Goal: Use online tool/utility: Utilize a website feature to perform a specific function

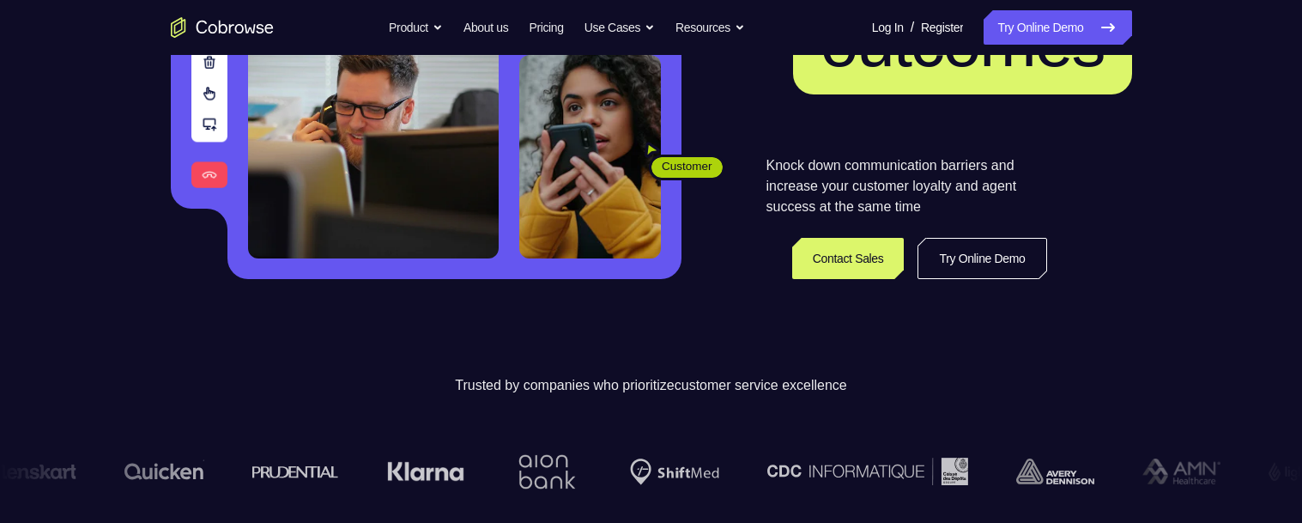
scroll to position [482, 0]
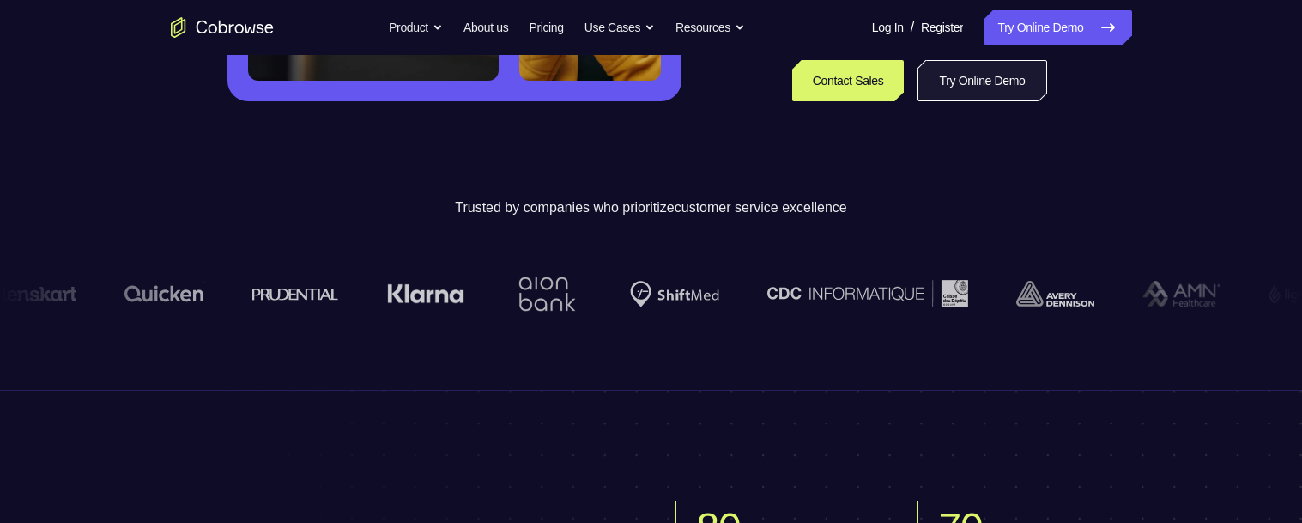
click at [993, 81] on link "Try Online Demo" at bounding box center [982, 80] width 129 height 41
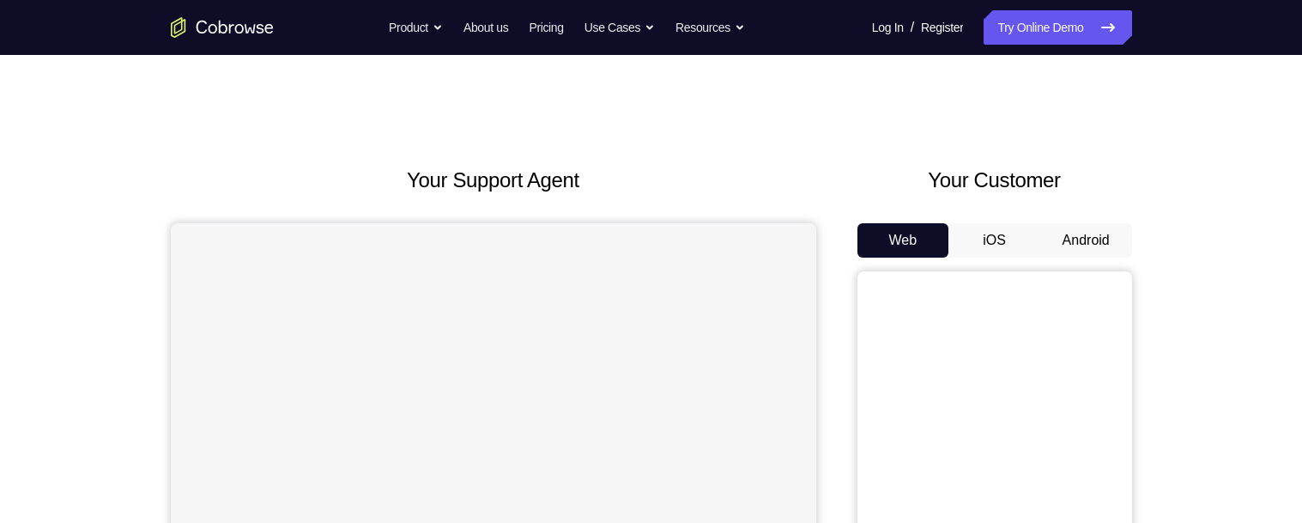
click at [1073, 236] on button "Android" at bounding box center [1086, 240] width 92 height 34
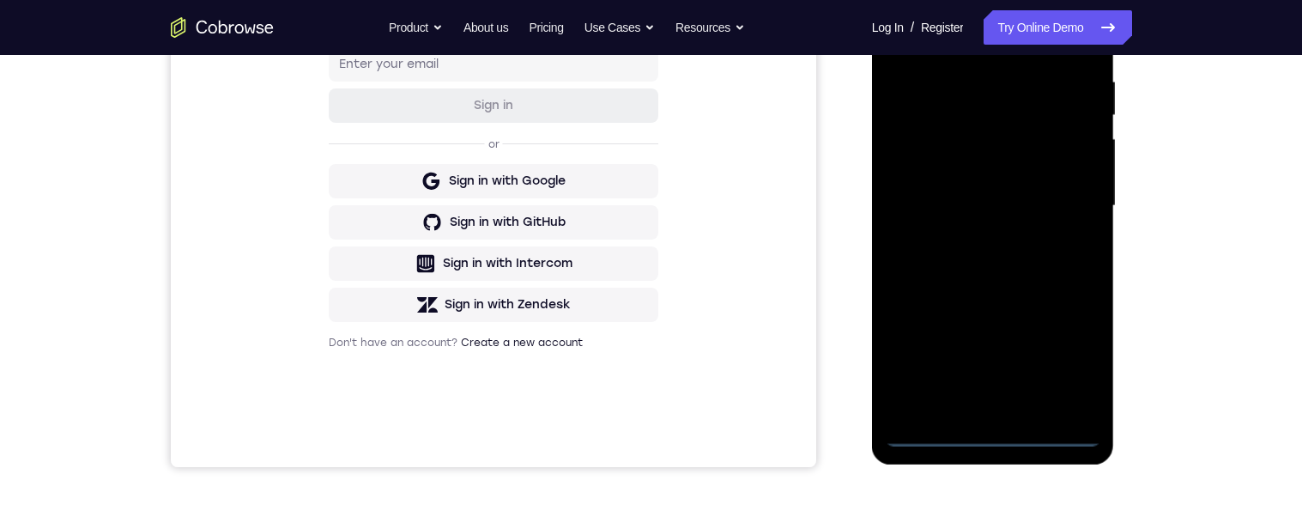
scroll to position [334, 0]
click at [982, 430] on div at bounding box center [993, 203] width 216 height 481
click at [980, 393] on div at bounding box center [993, 203] width 216 height 481
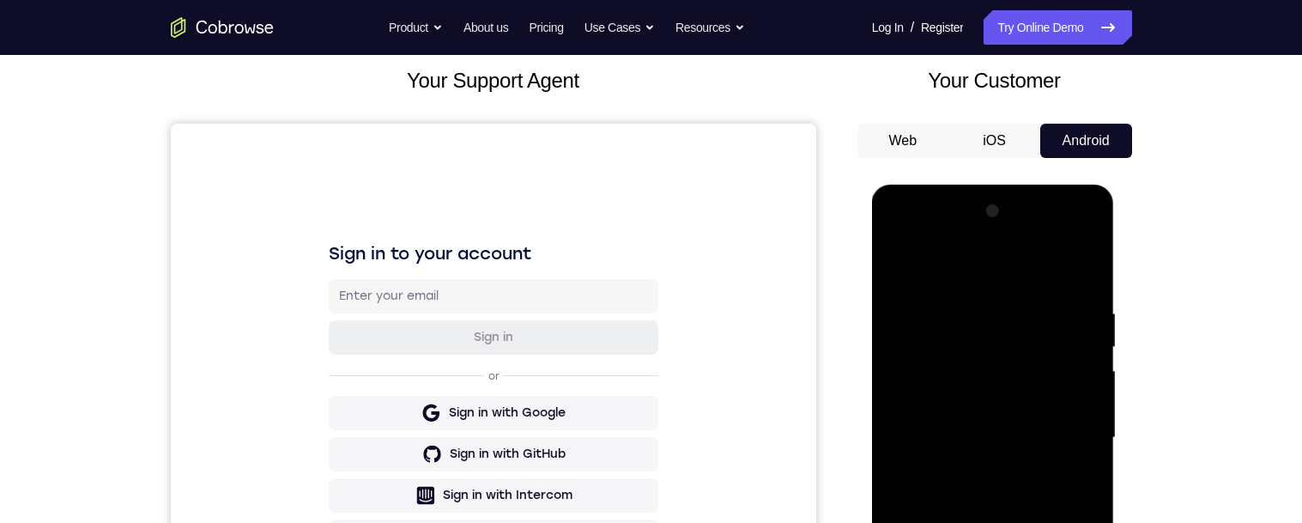
click at [934, 288] on div at bounding box center [993, 437] width 216 height 481
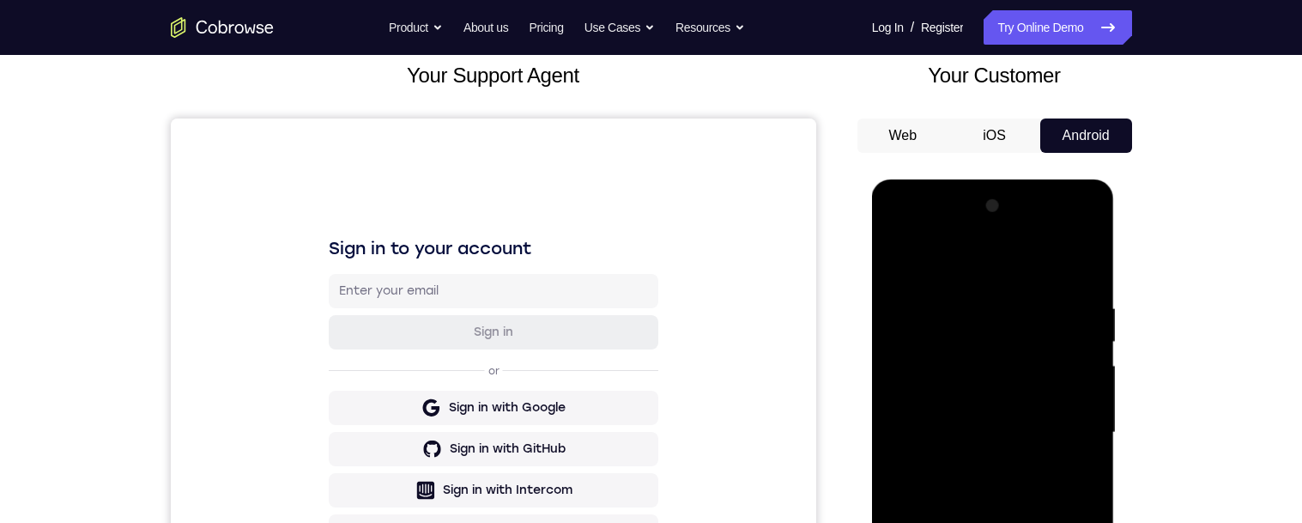
click at [1002, 451] on div at bounding box center [993, 432] width 216 height 481
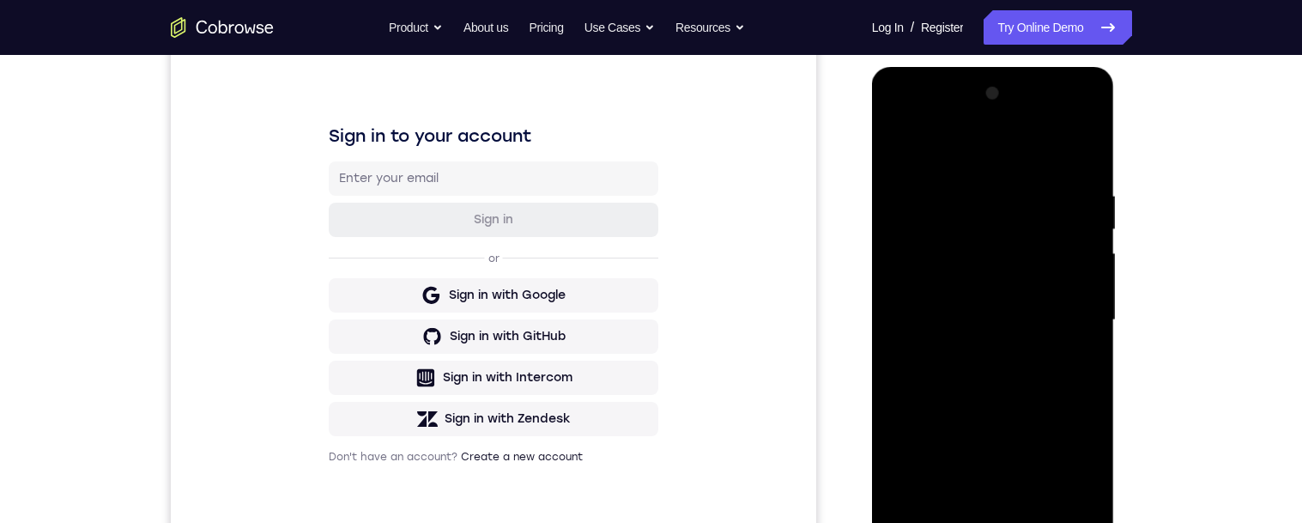
scroll to position [335, 0]
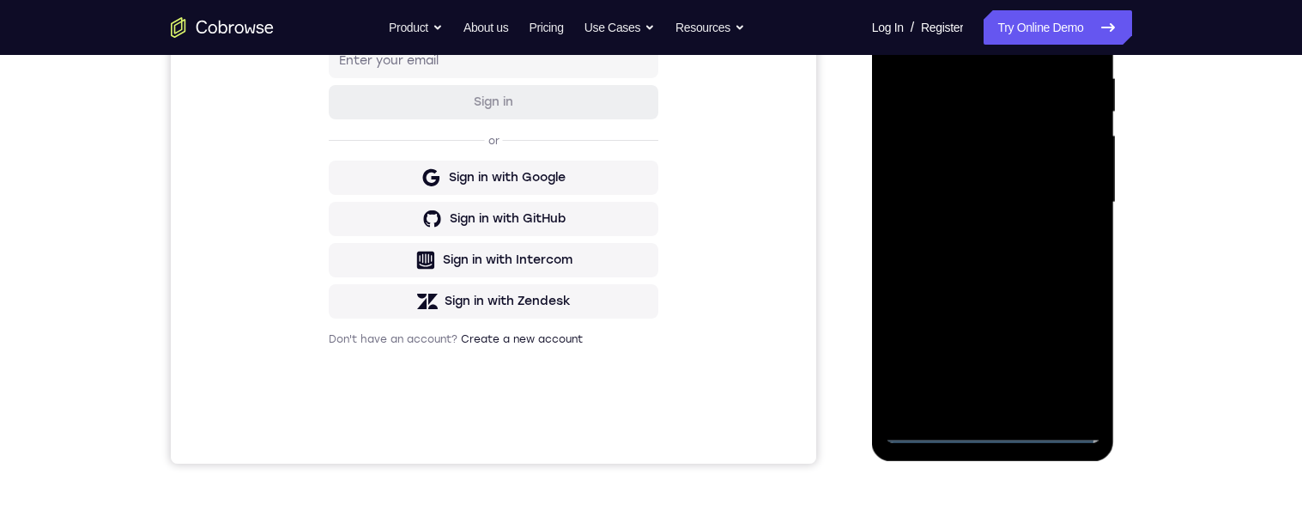
click at [1011, 403] on div at bounding box center [993, 202] width 216 height 481
click at [927, 413] on div at bounding box center [993, 202] width 216 height 481
click at [941, 434] on div at bounding box center [993, 202] width 216 height 481
click at [1007, 152] on div at bounding box center [993, 202] width 216 height 481
click at [1004, 219] on div at bounding box center [993, 202] width 216 height 481
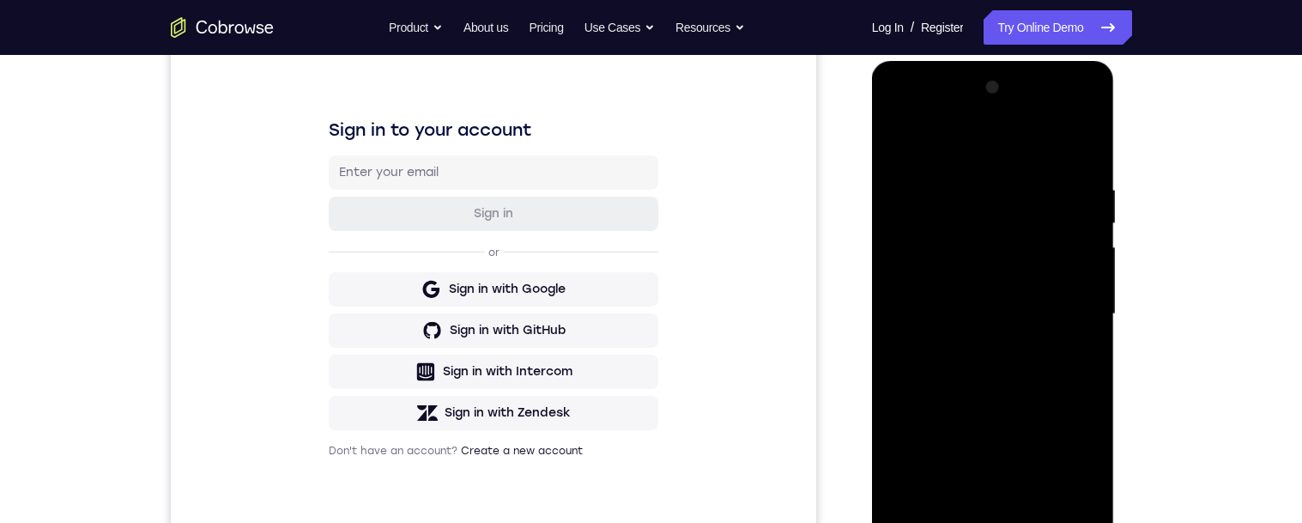
scroll to position [260, 0]
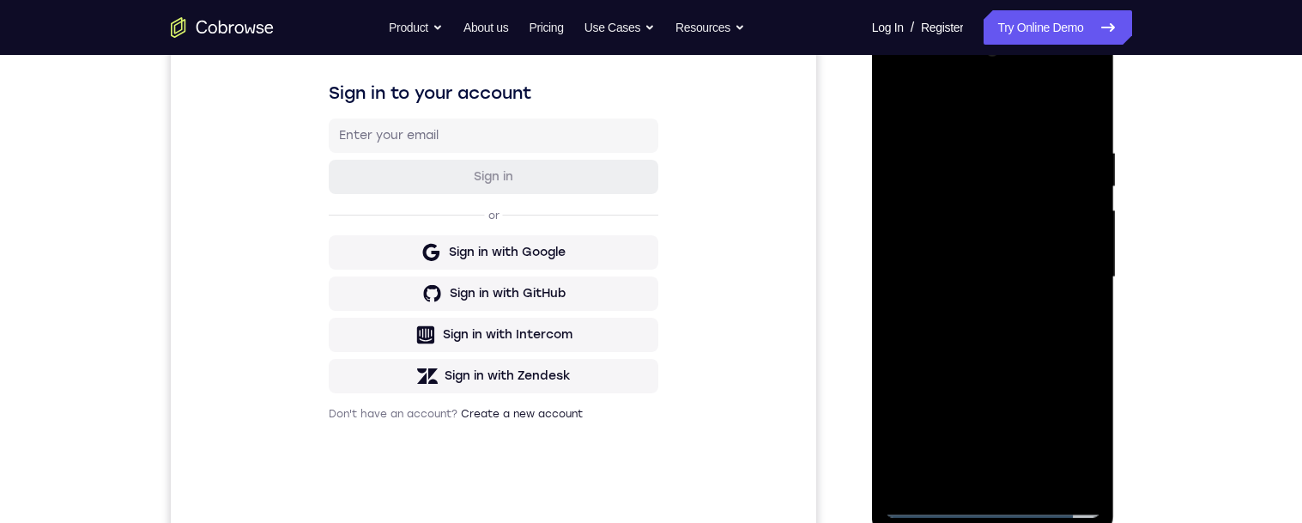
click at [1074, 469] on div at bounding box center [993, 277] width 216 height 481
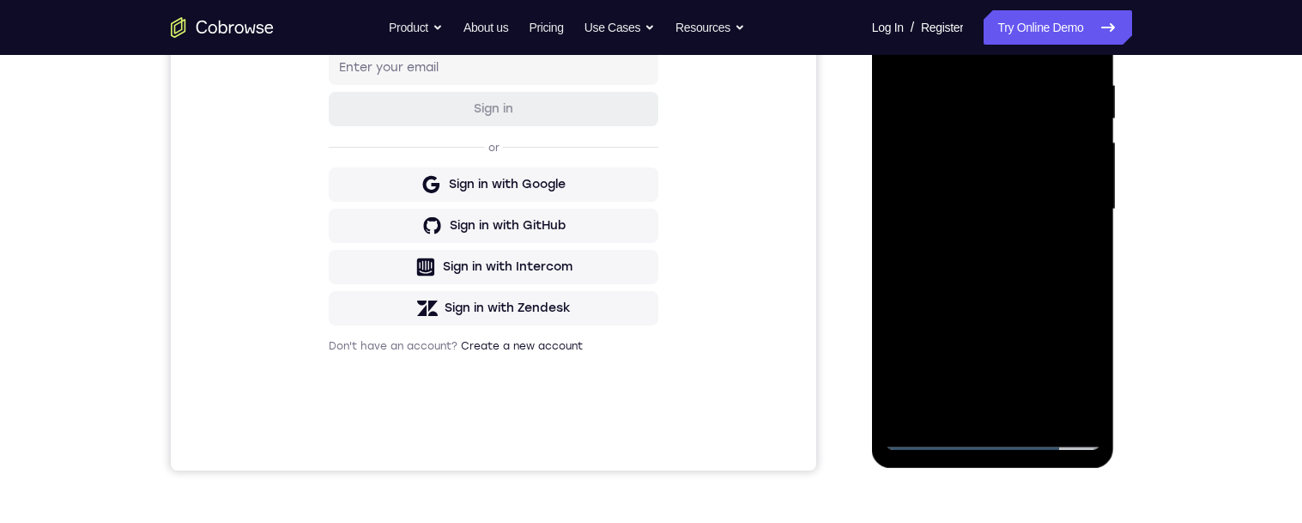
click at [1078, 395] on div at bounding box center [993, 209] width 216 height 481
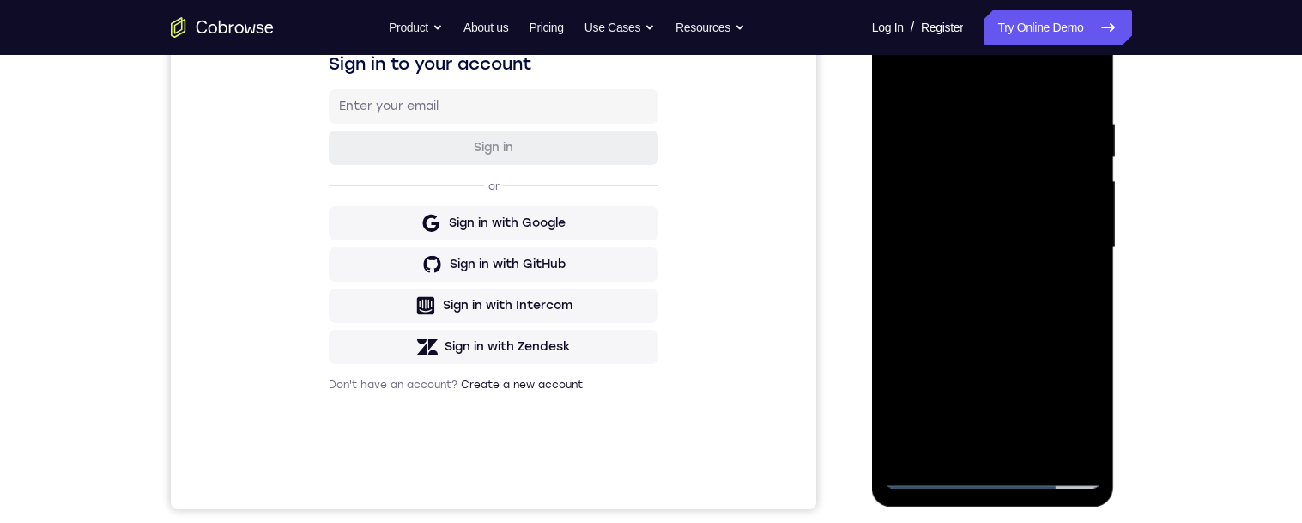
click at [1077, 449] on div at bounding box center [993, 248] width 216 height 481
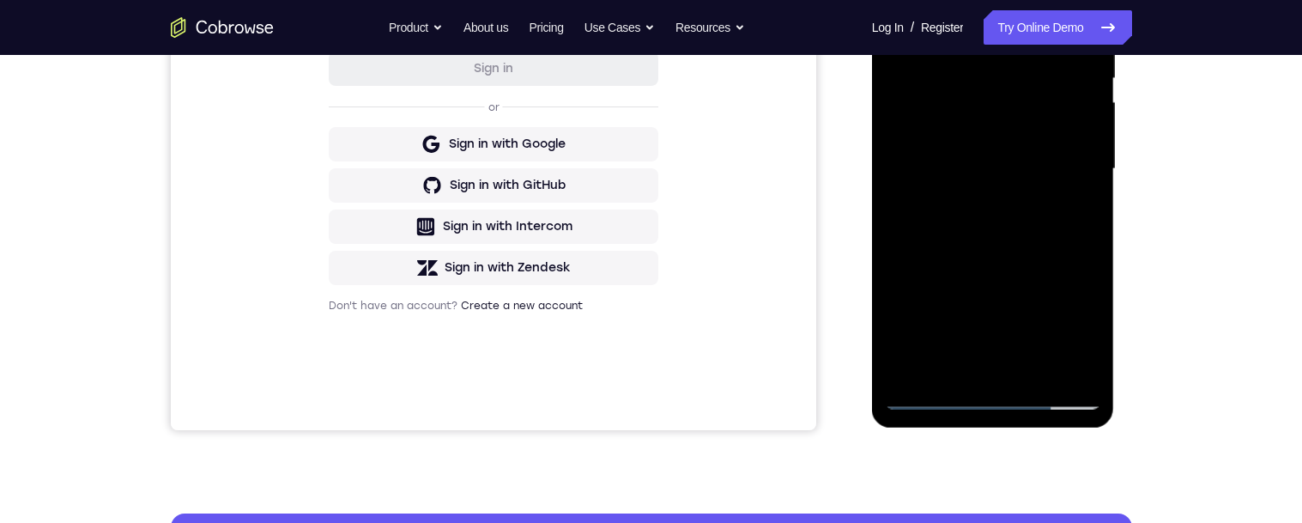
click at [979, 112] on div at bounding box center [993, 169] width 216 height 481
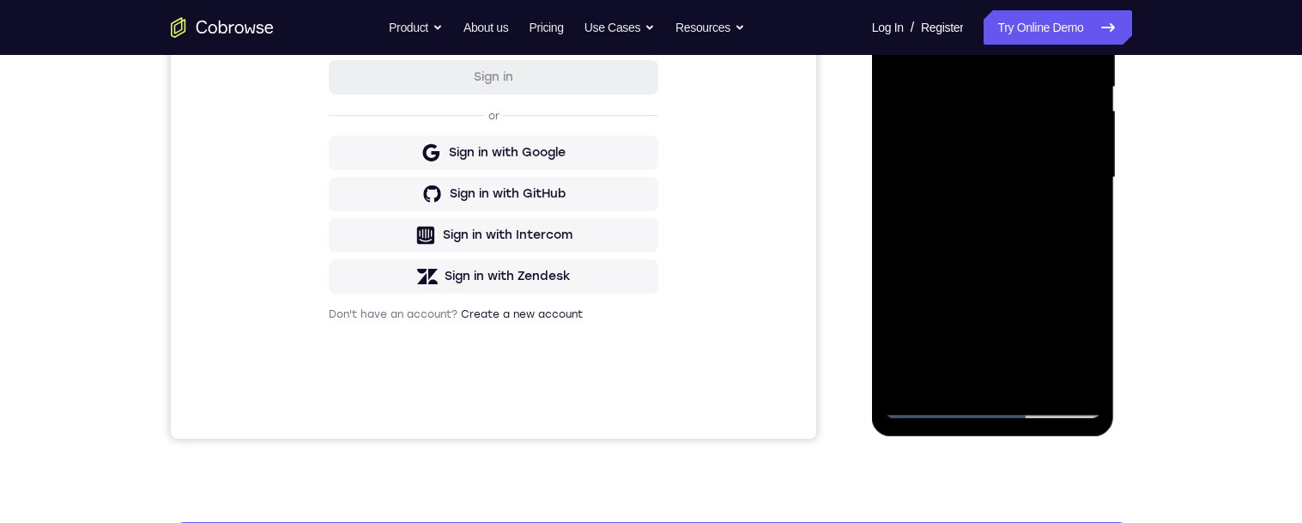
click at [1075, 363] on div at bounding box center [993, 177] width 216 height 481
click at [1047, 379] on div at bounding box center [993, 177] width 216 height 481
click at [1084, 161] on div at bounding box center [993, 177] width 216 height 481
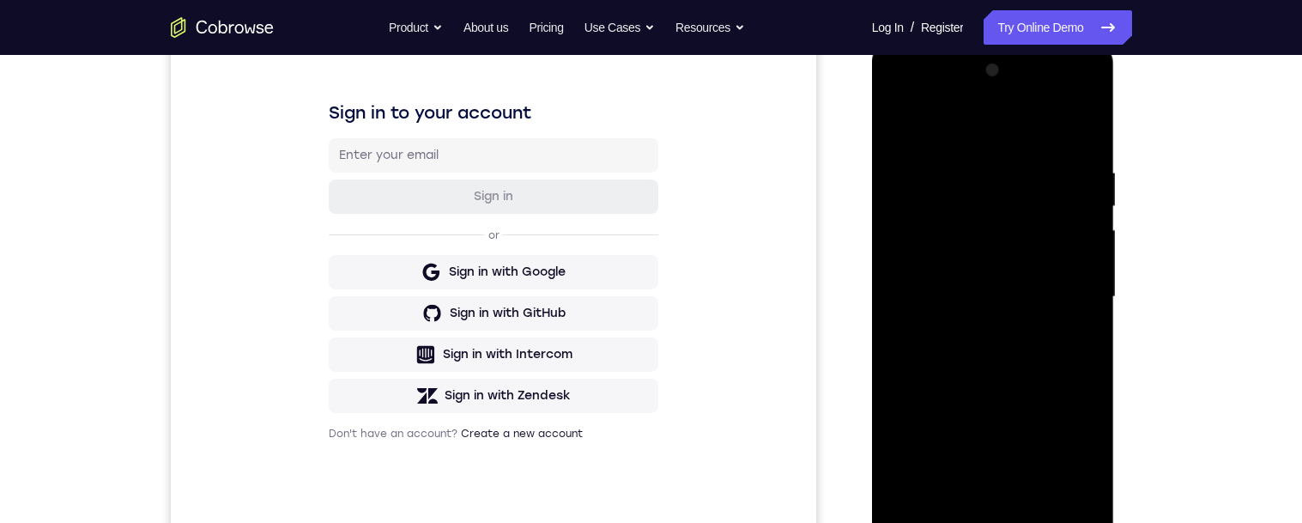
click at [988, 191] on div at bounding box center [993, 297] width 216 height 481
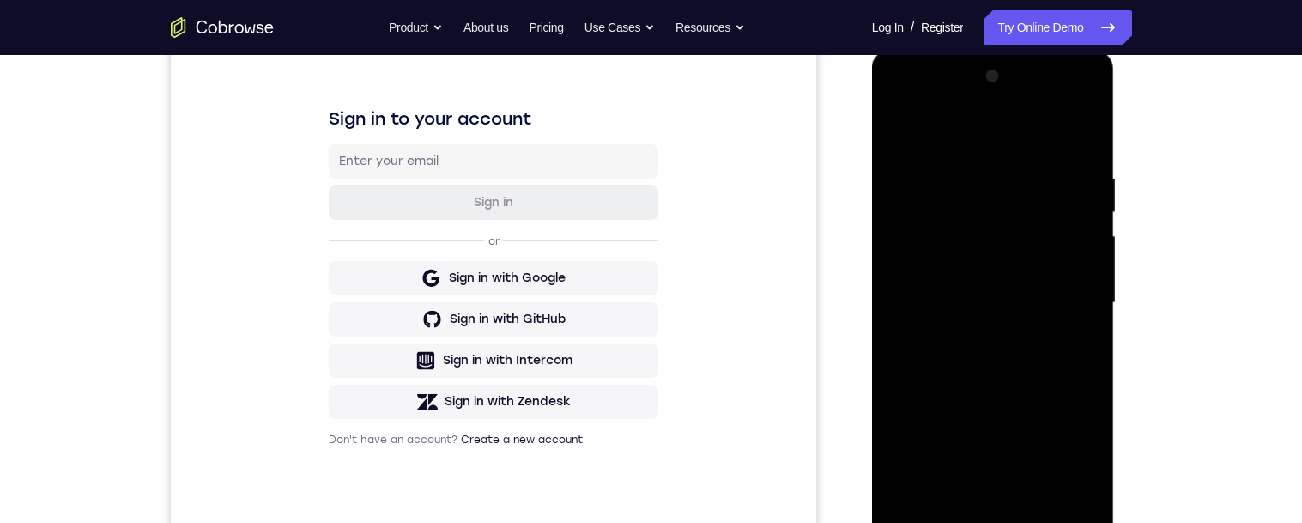
click at [993, 210] on div at bounding box center [993, 303] width 216 height 481
click at [1019, 311] on div at bounding box center [993, 303] width 216 height 481
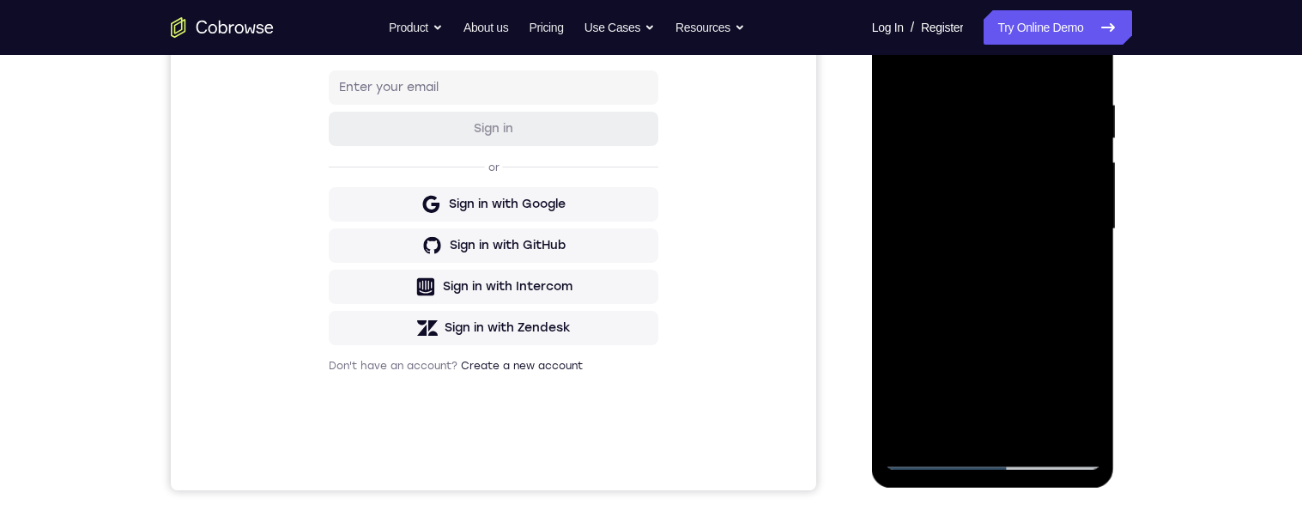
scroll to position [294, 0]
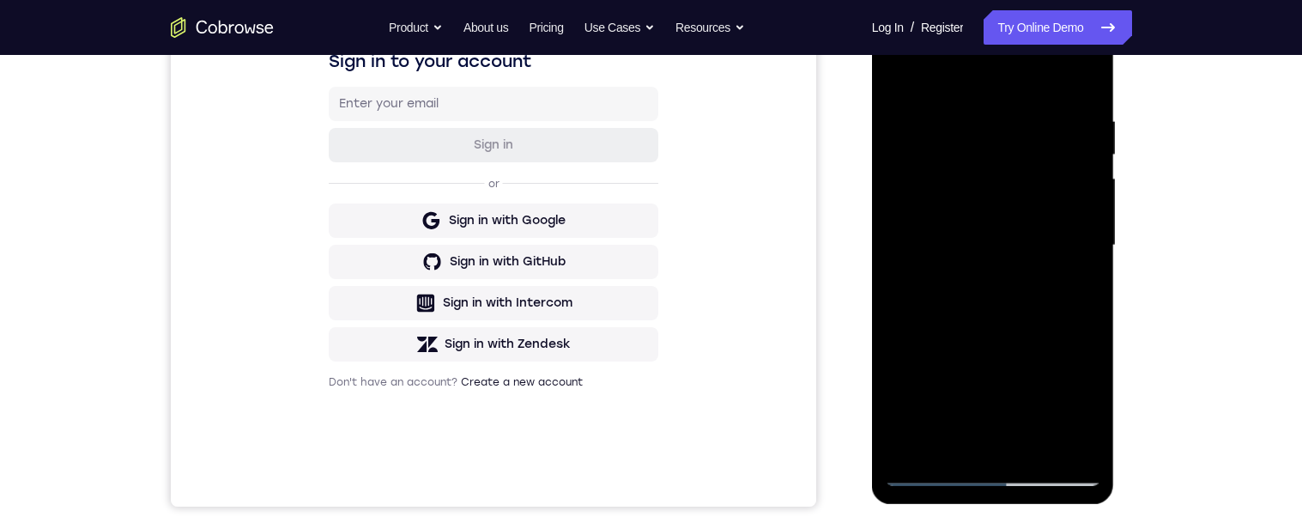
click at [1205, 329] on div "Your Support Agent Your Customer Web iOS Android Next Steps We’d be happy to gi…" at bounding box center [651, 329] width 1302 height 1132
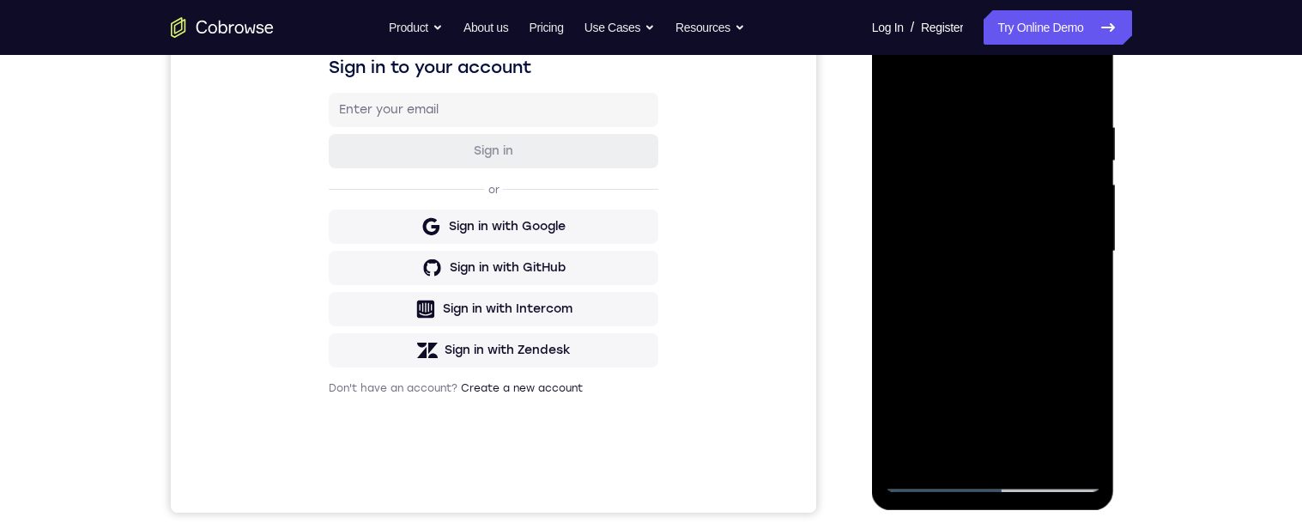
scroll to position [269, 0]
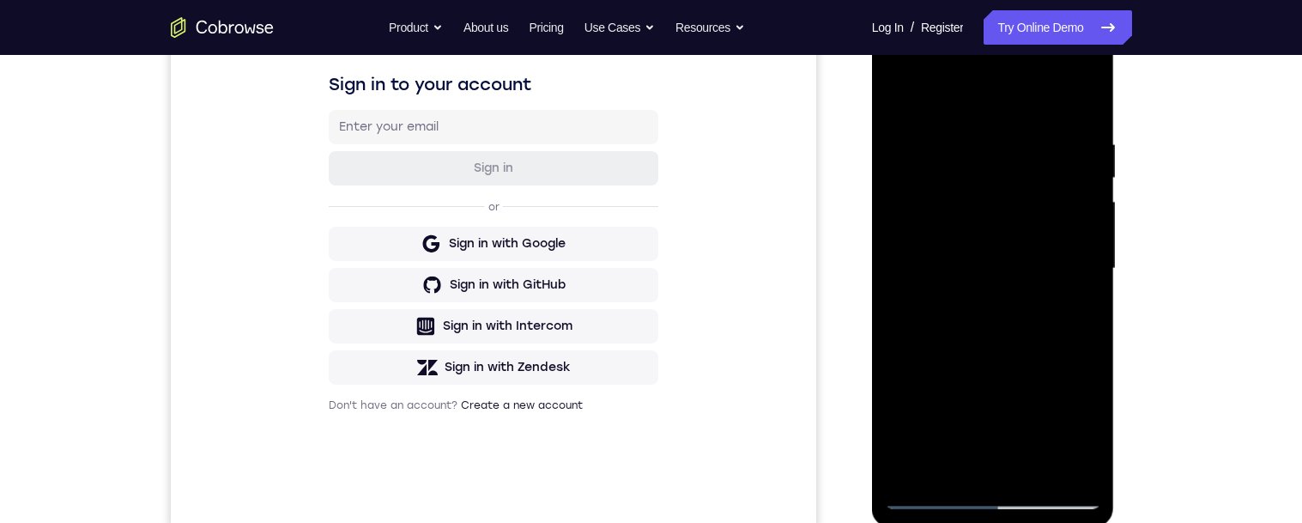
click at [1024, 339] on div at bounding box center [993, 268] width 216 height 481
click at [1001, 304] on div at bounding box center [993, 268] width 216 height 481
click at [1027, 464] on div at bounding box center [993, 268] width 216 height 481
click at [1008, 361] on div at bounding box center [993, 268] width 216 height 481
click at [1003, 313] on div at bounding box center [993, 268] width 216 height 481
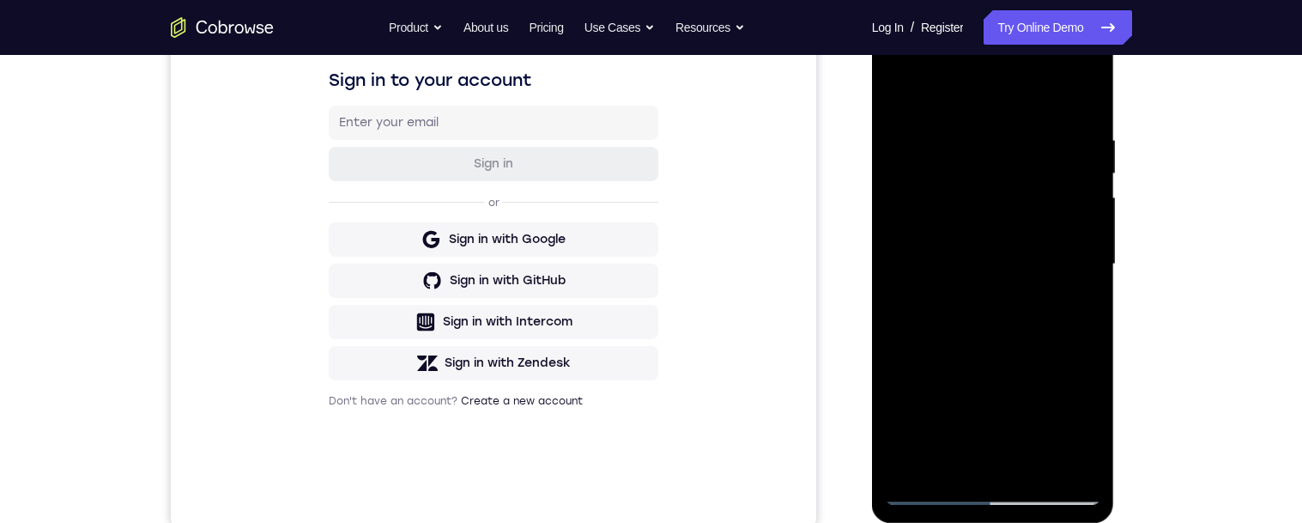
scroll to position [274, 0]
click at [979, 464] on div at bounding box center [993, 263] width 216 height 481
click at [1087, 428] on div at bounding box center [993, 263] width 216 height 481
click at [1064, 308] on div at bounding box center [993, 263] width 216 height 481
click at [1066, 307] on div at bounding box center [993, 263] width 216 height 481
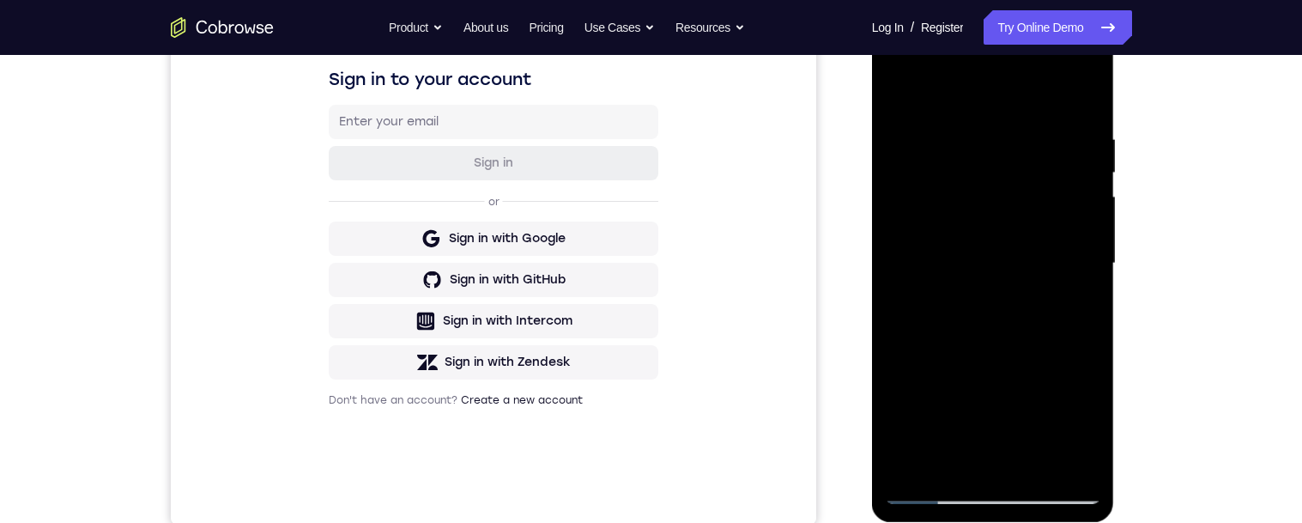
click at [1067, 308] on div at bounding box center [993, 263] width 216 height 481
click at [1070, 304] on div at bounding box center [993, 263] width 216 height 481
click at [1070, 303] on div at bounding box center [993, 263] width 216 height 481
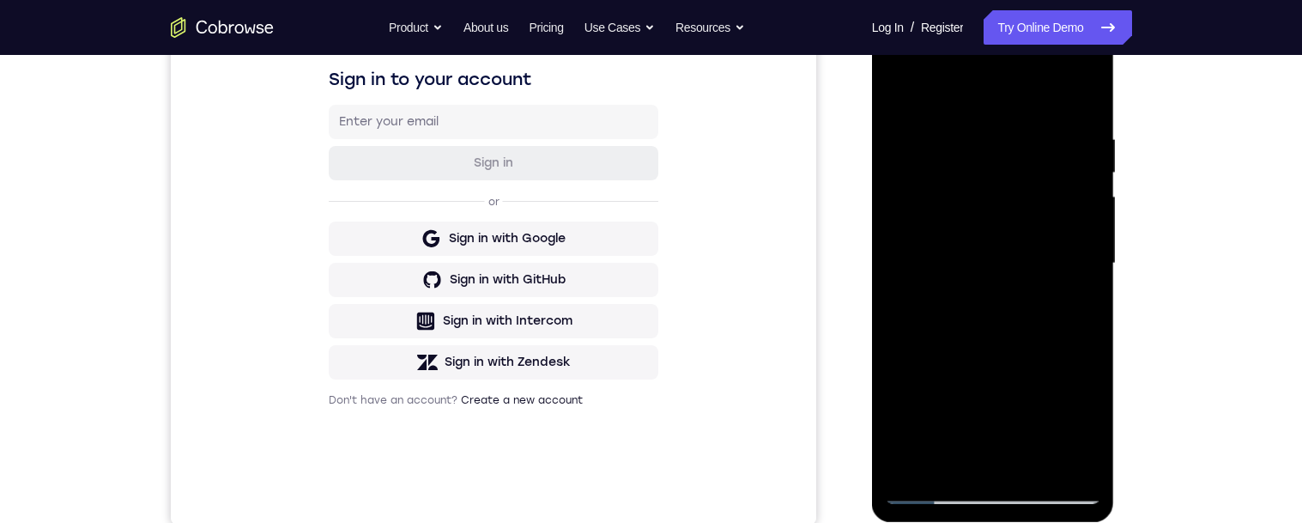
click at [1070, 303] on div at bounding box center [993, 263] width 216 height 481
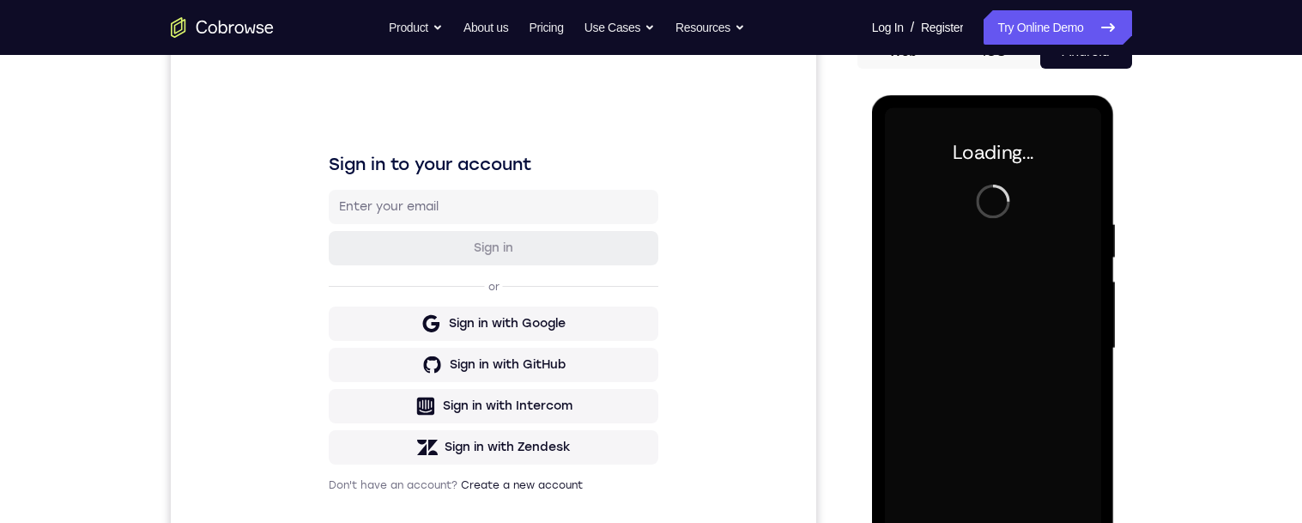
scroll to position [201, 0]
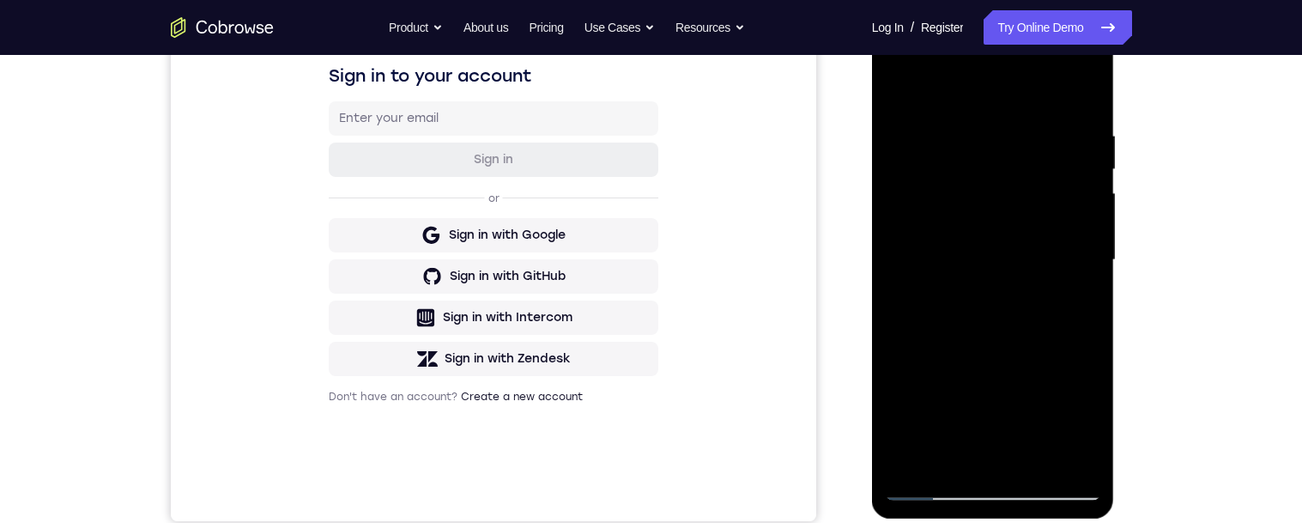
scroll to position [337, 0]
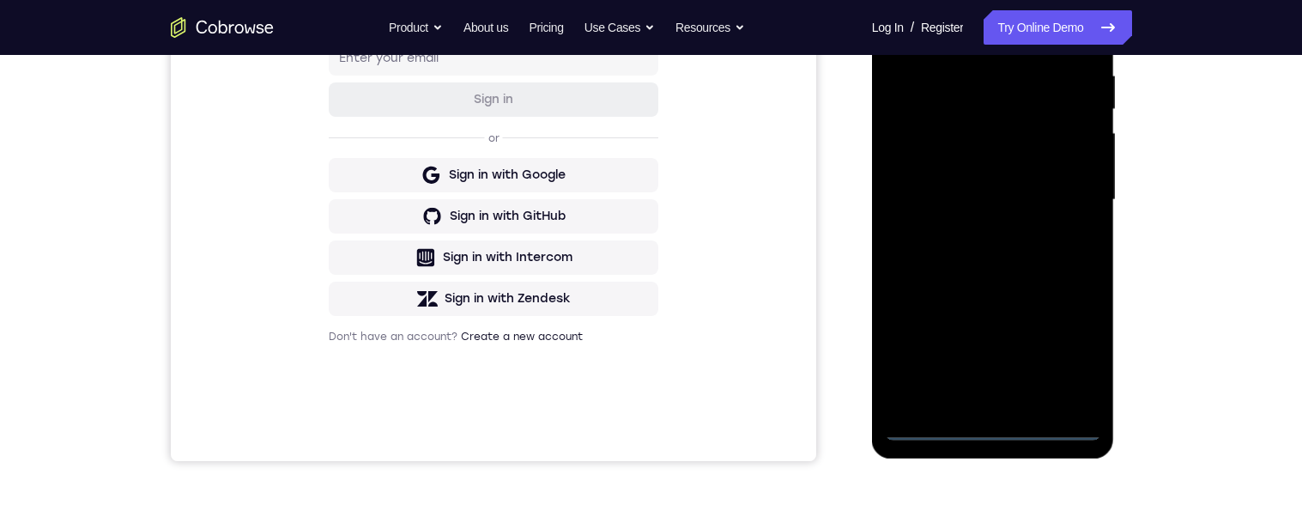
click at [997, 438] on div at bounding box center [993, 200] width 216 height 481
click at [996, 433] on div at bounding box center [993, 200] width 216 height 481
click at [1064, 358] on div at bounding box center [993, 200] width 216 height 481
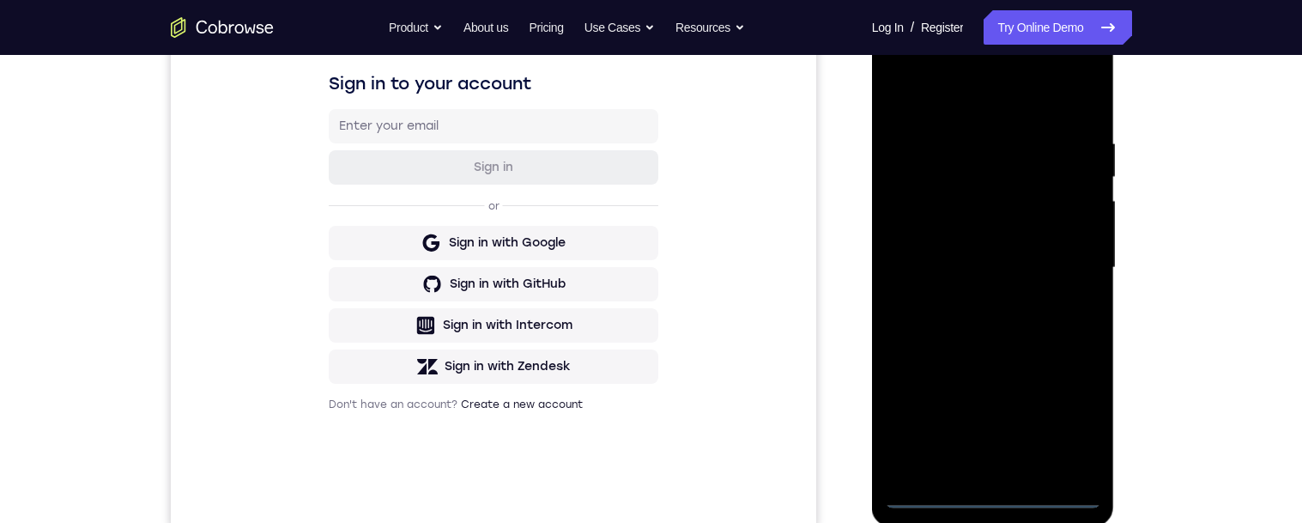
click at [1197, 398] on div "Your Support Agent Your Customer Web iOS Android Next Steps We’d be happy to gi…" at bounding box center [651, 351] width 1099 height 1132
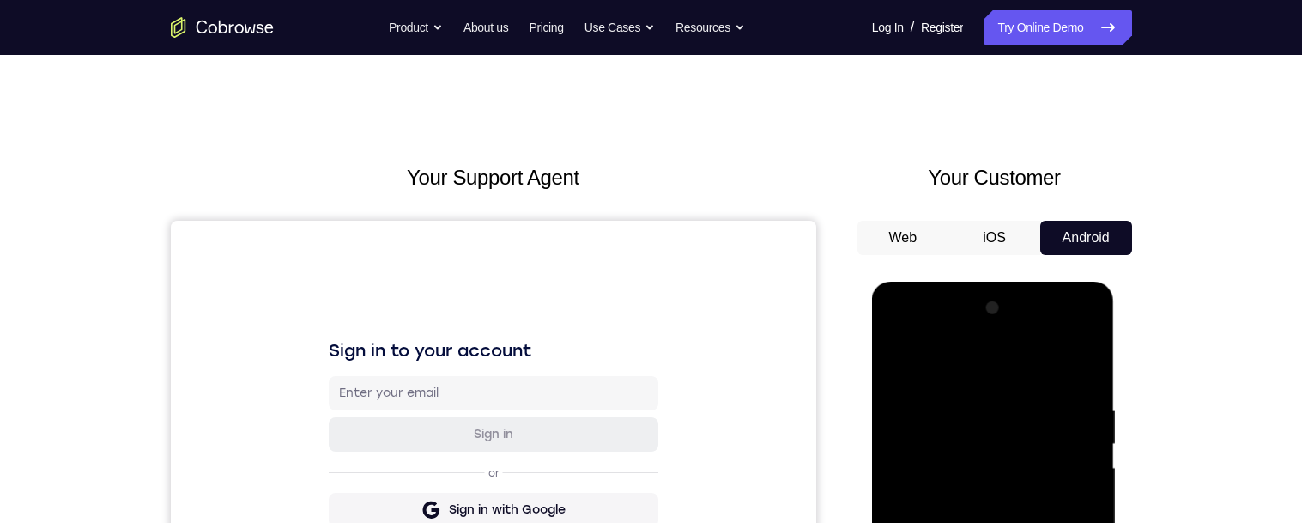
scroll to position [0, 0]
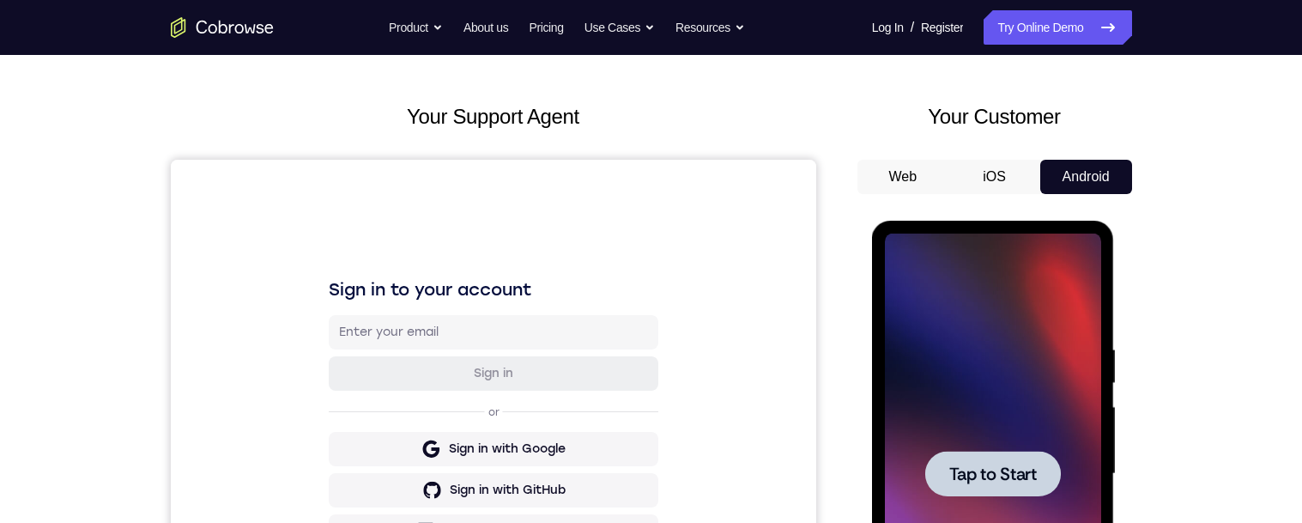
click at [1007, 482] on span "Tap to Start" at bounding box center [993, 473] width 88 height 17
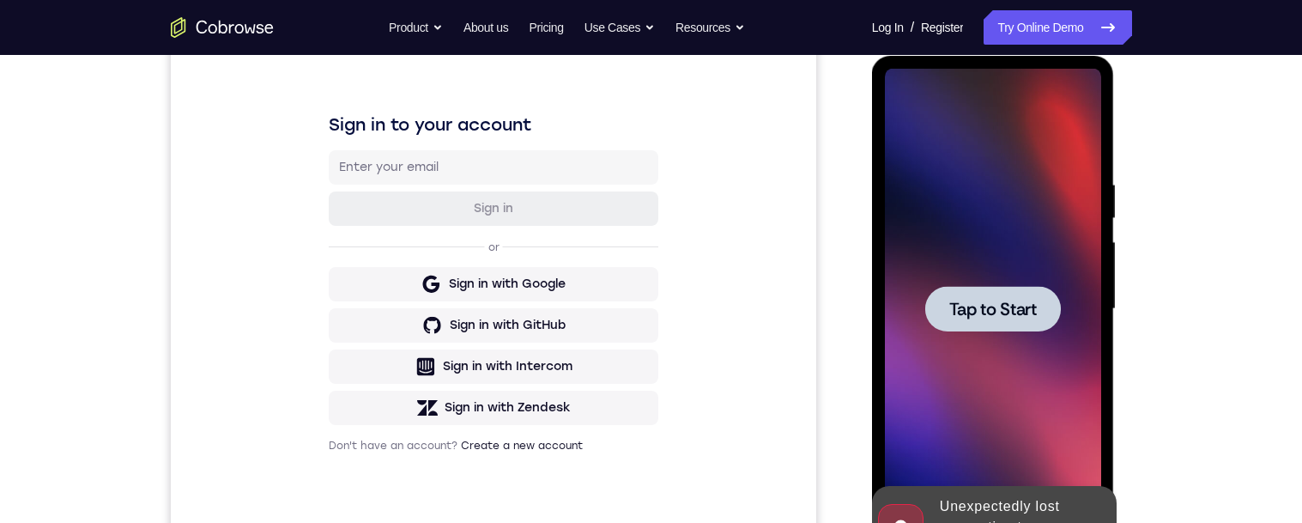
scroll to position [342, 0]
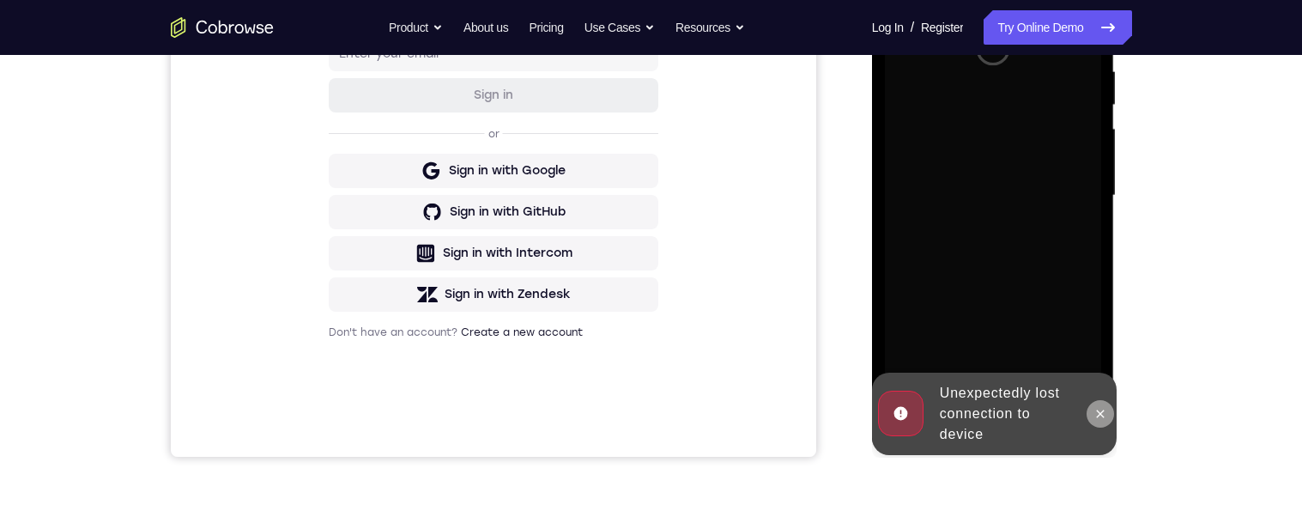
click at [1096, 414] on icon at bounding box center [1101, 414] width 14 height 14
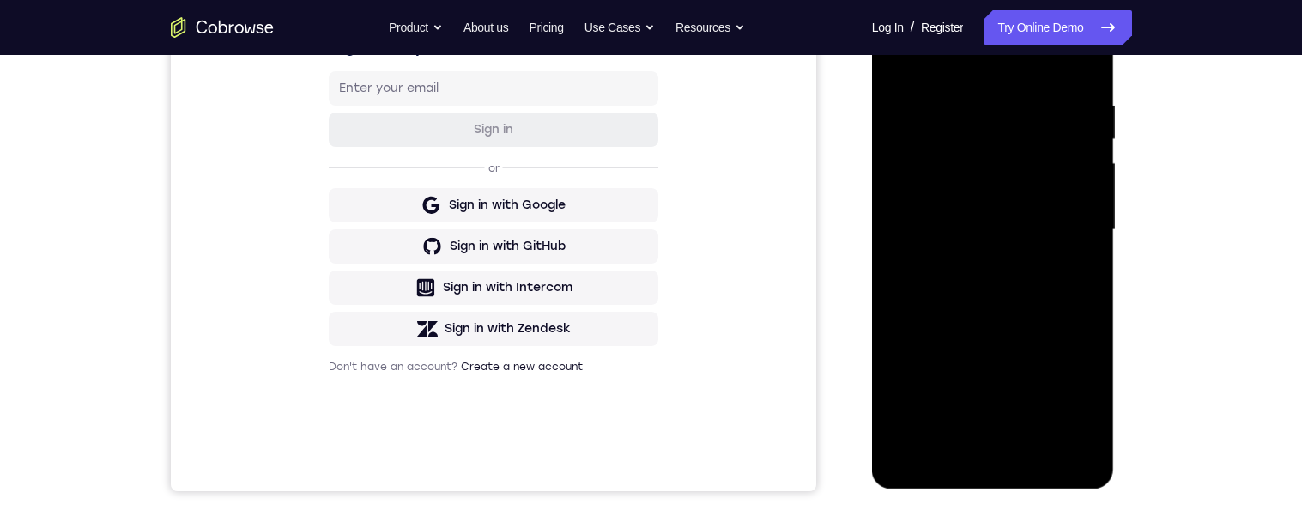
scroll to position [308, 0]
click at [992, 452] on div at bounding box center [993, 229] width 216 height 481
click at [1065, 390] on div at bounding box center [993, 229] width 216 height 481
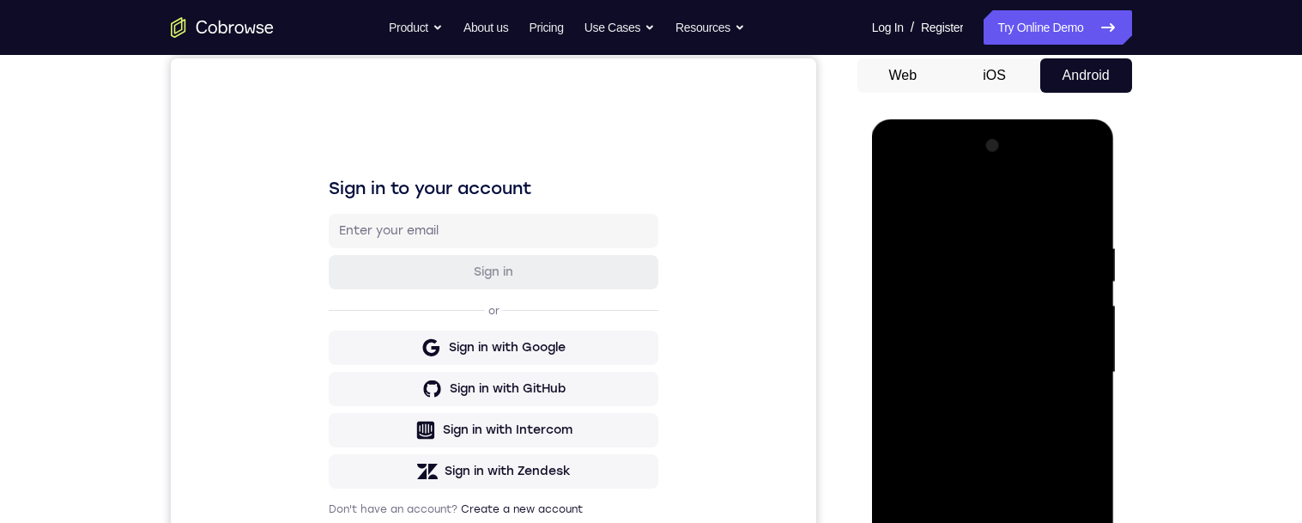
click at [903, 175] on div at bounding box center [993, 372] width 216 height 481
click at [1065, 361] on div at bounding box center [993, 372] width 216 height 481
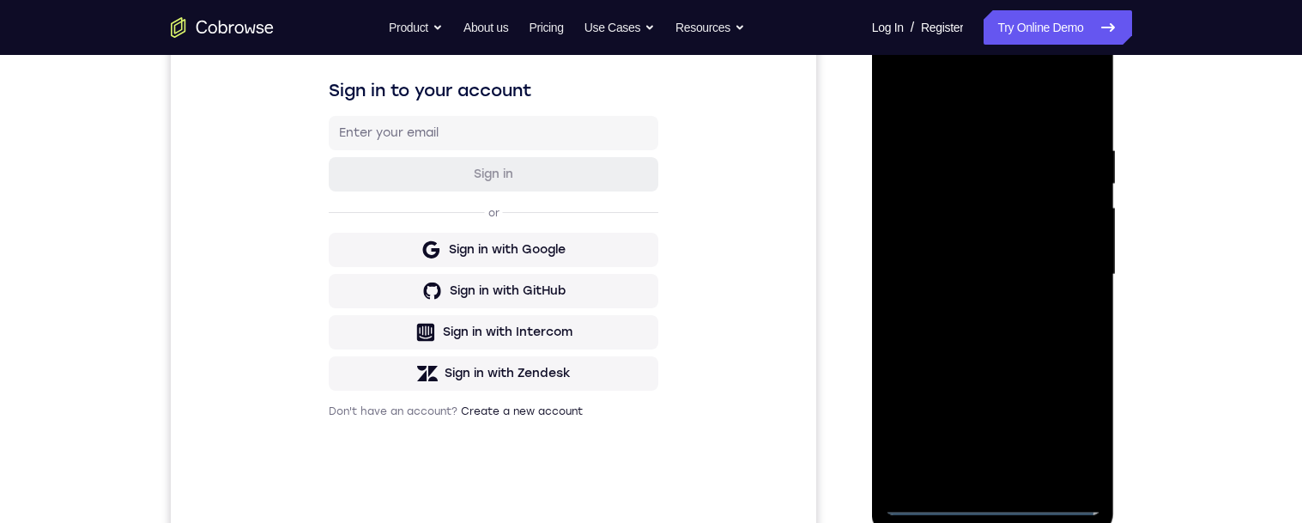
scroll to position [336, 0]
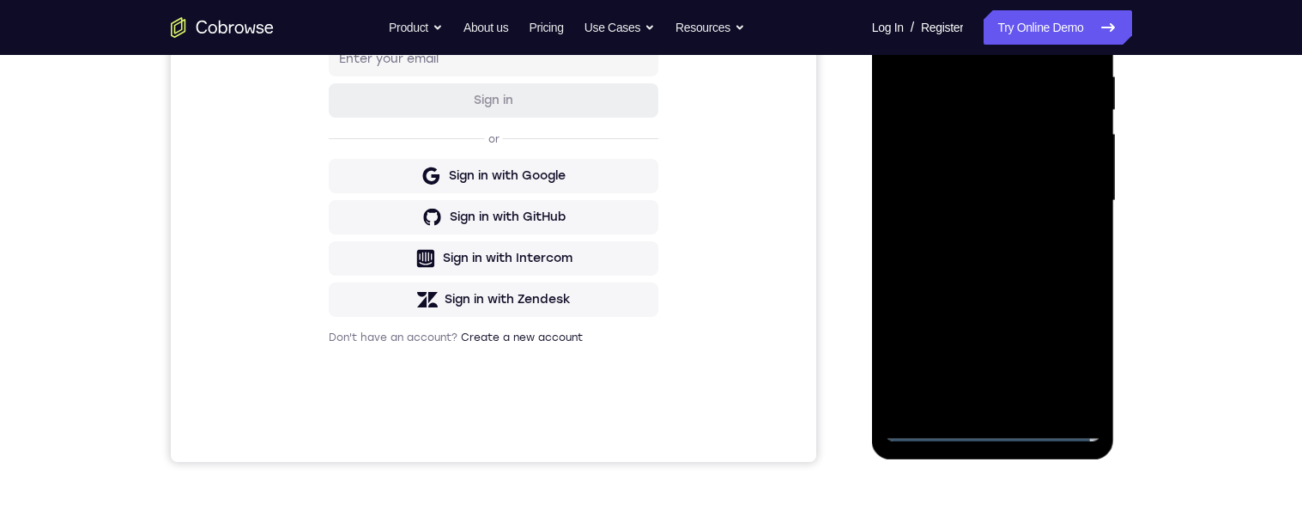
click at [976, 403] on div at bounding box center [993, 201] width 216 height 481
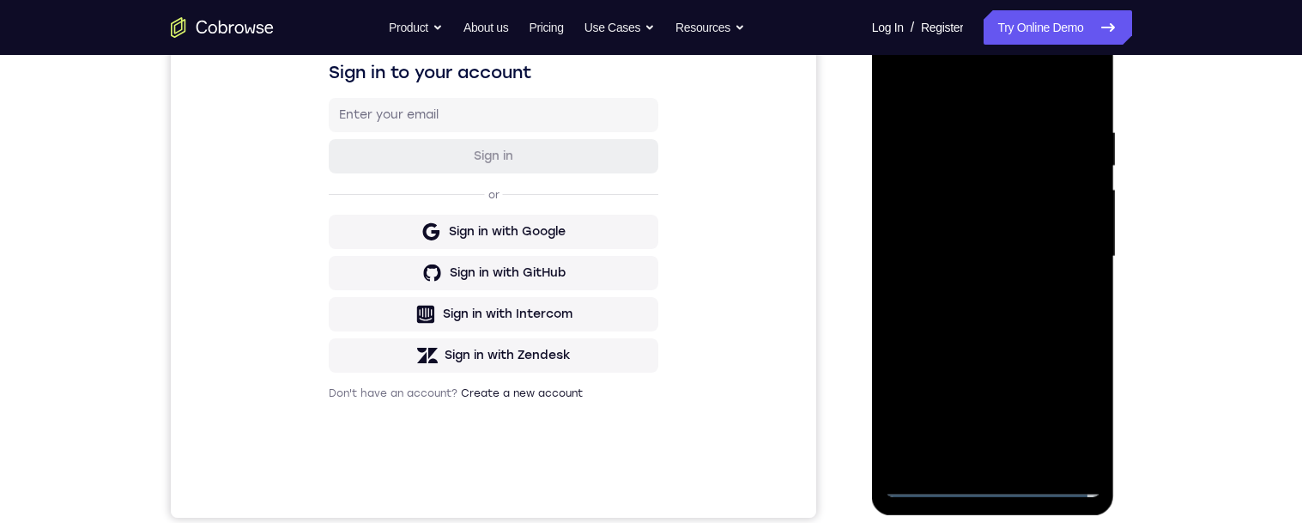
click at [1004, 340] on div at bounding box center [993, 256] width 216 height 481
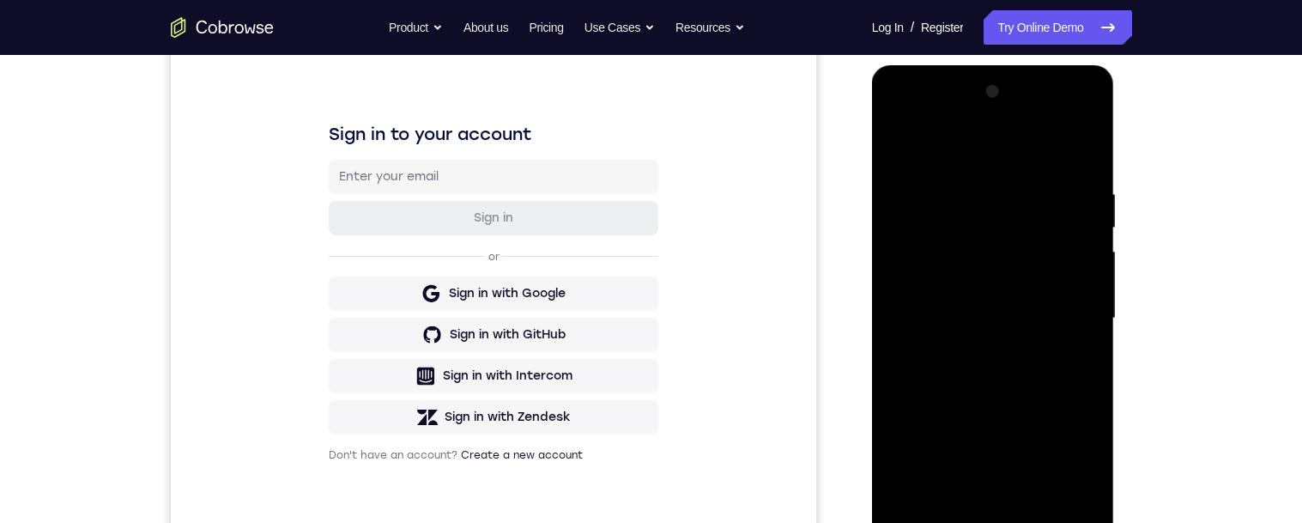
click at [1021, 282] on div at bounding box center [993, 318] width 216 height 481
click at [1029, 278] on div at bounding box center [993, 318] width 216 height 481
click at [1015, 368] on div at bounding box center [993, 318] width 216 height 481
click at [1011, 214] on div at bounding box center [993, 318] width 216 height 481
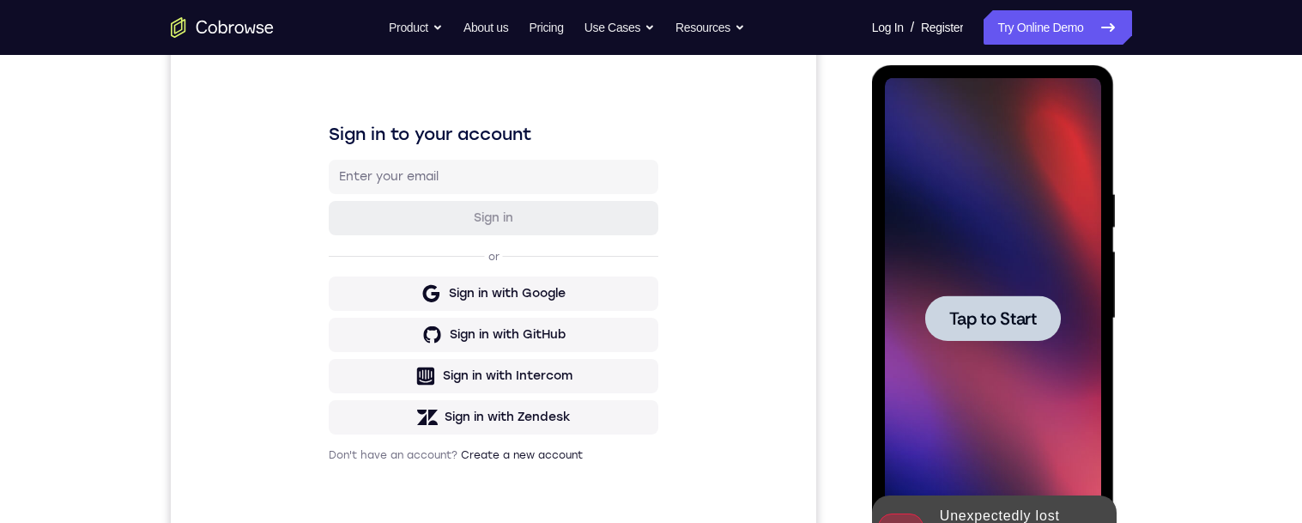
click at [1038, 319] on div at bounding box center [993, 317] width 136 height 45
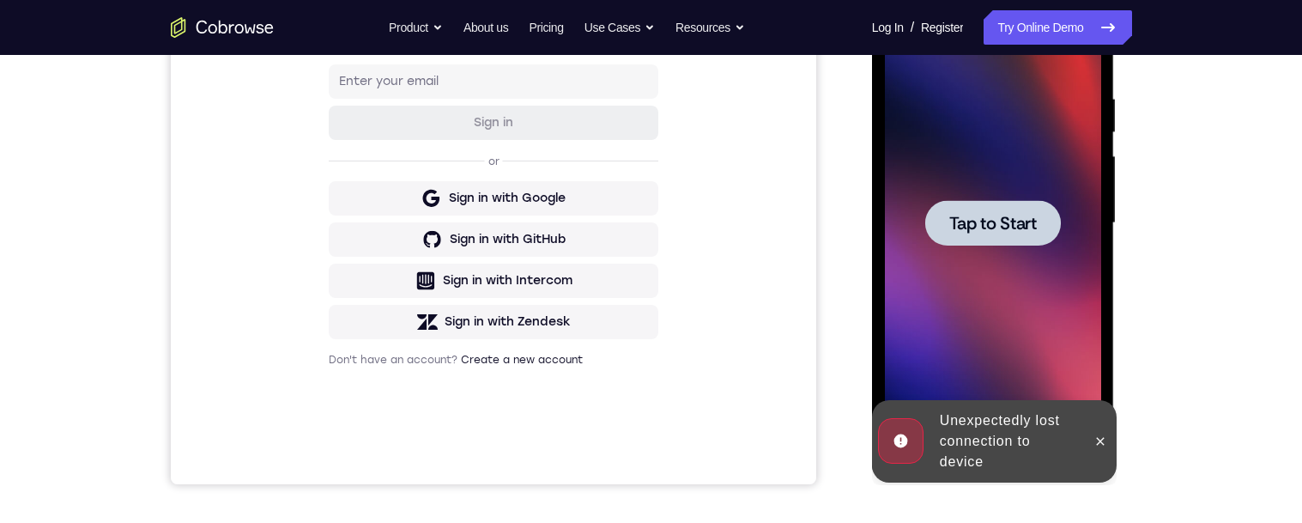
scroll to position [275, 0]
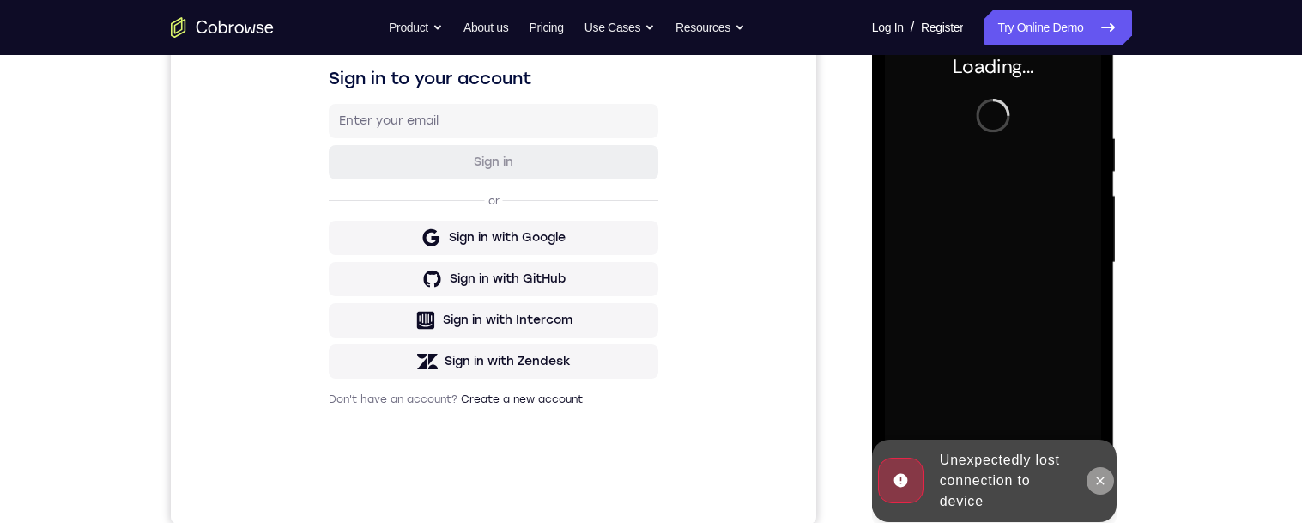
click at [1100, 481] on icon at bounding box center [1101, 481] width 14 height 14
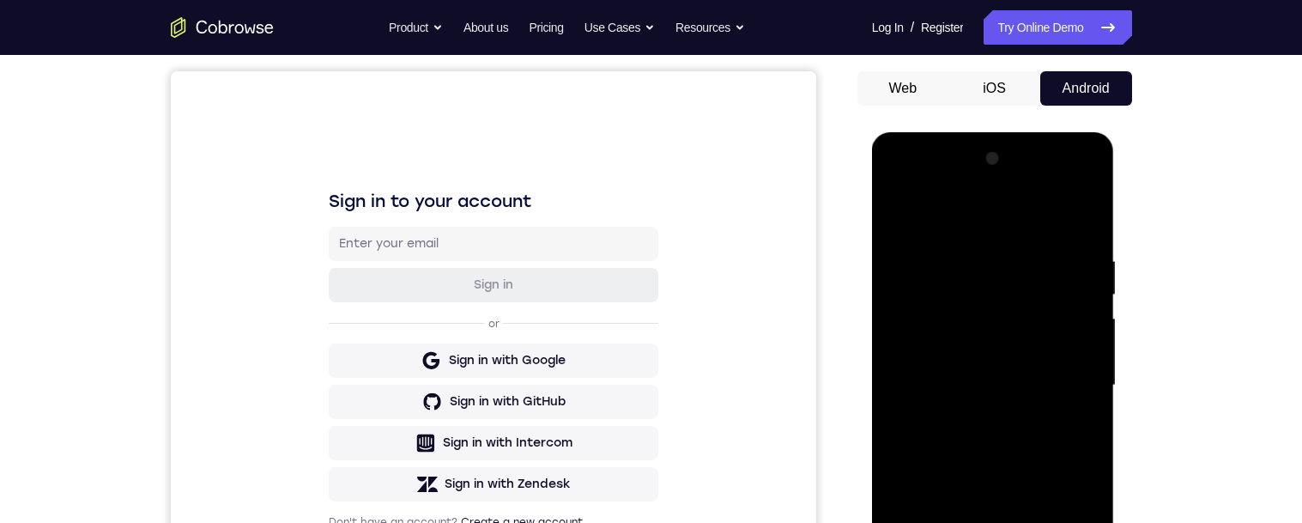
scroll to position [316, 0]
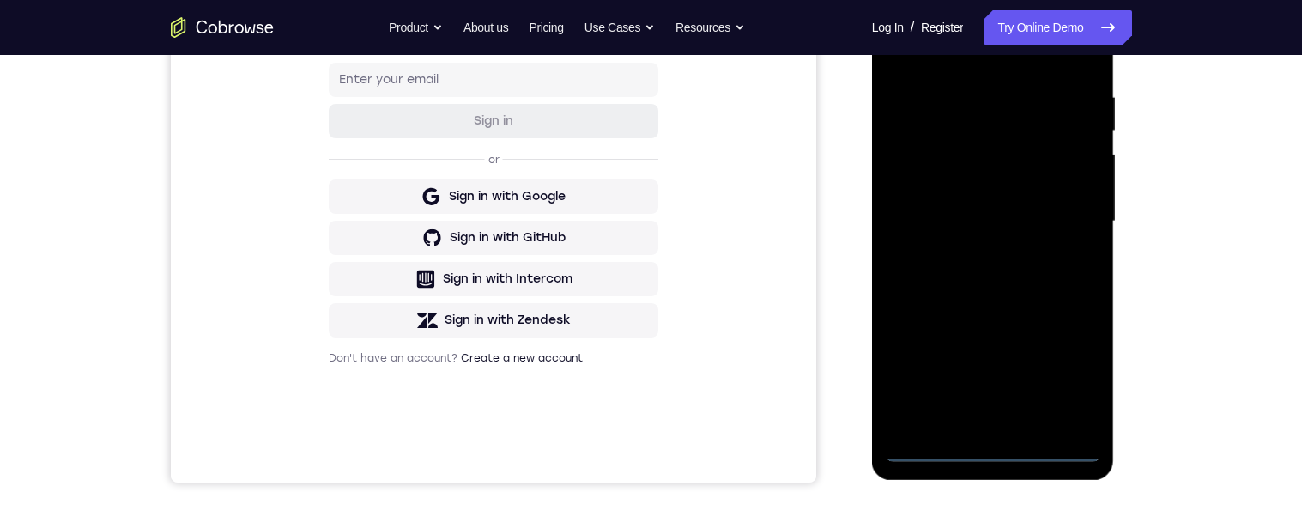
click at [1003, 444] on div at bounding box center [993, 221] width 216 height 481
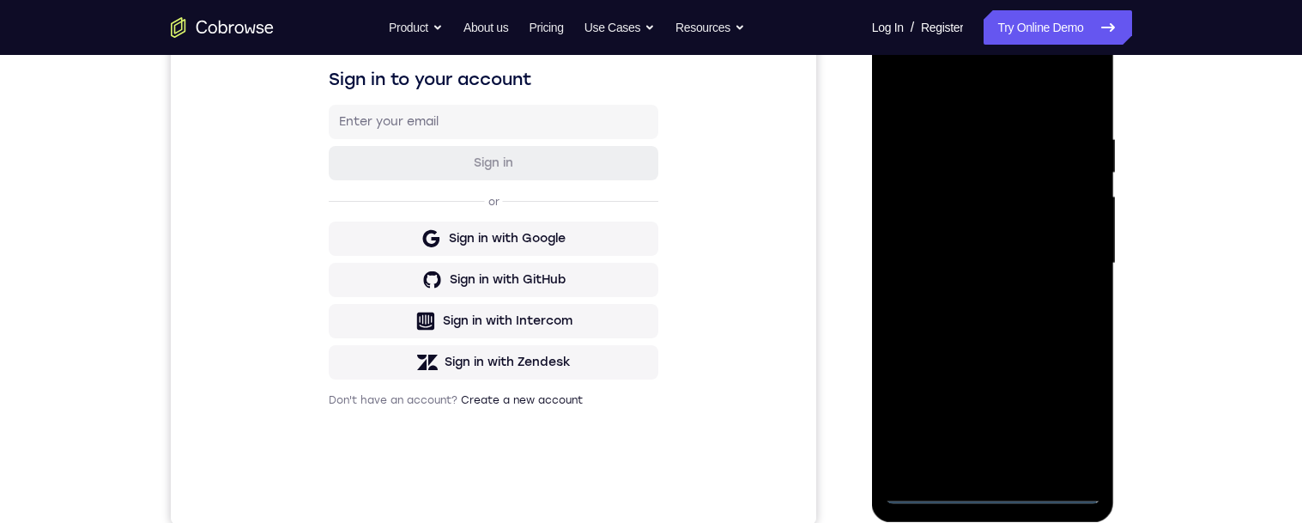
click at [1067, 415] on div at bounding box center [993, 263] width 216 height 481
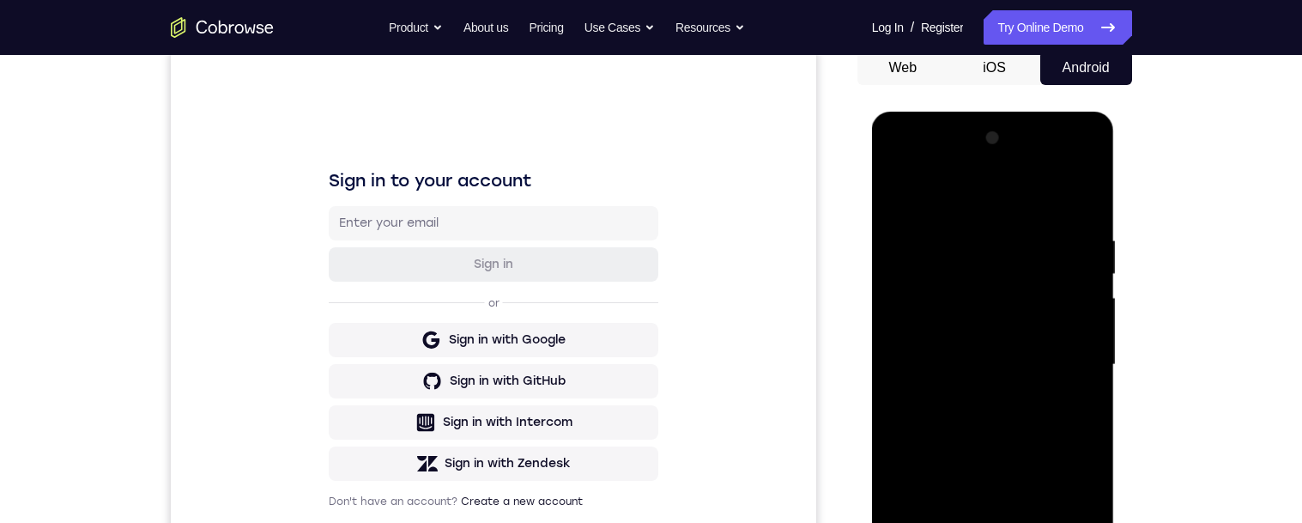
scroll to position [169, 0]
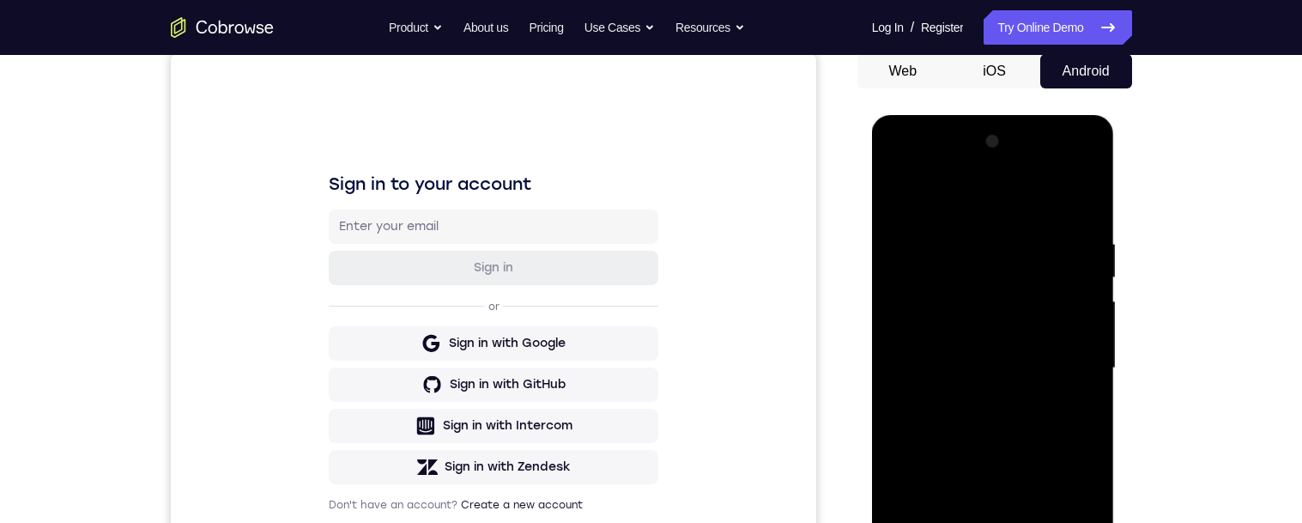
click at [918, 167] on div at bounding box center [993, 368] width 216 height 481
click at [1063, 363] on div at bounding box center [993, 368] width 216 height 481
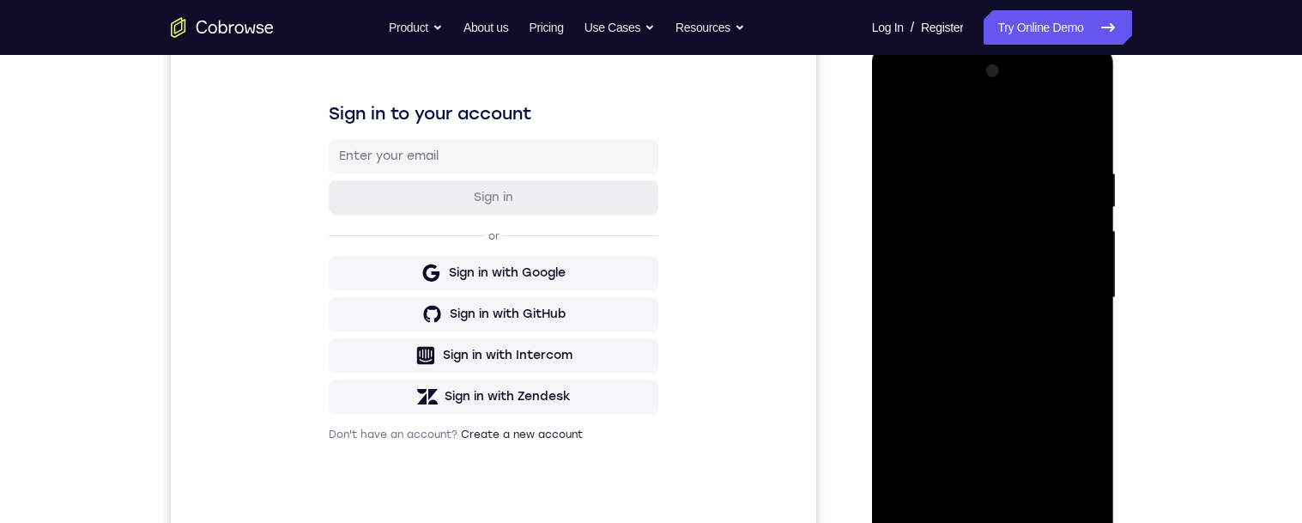
click at [979, 322] on div at bounding box center [993, 298] width 216 height 481
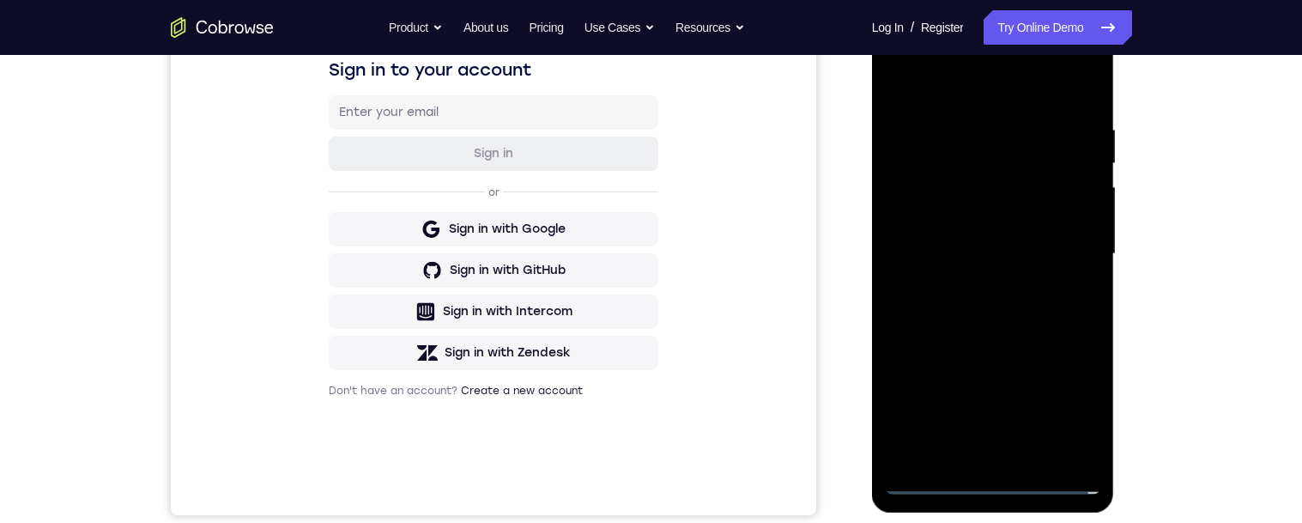
scroll to position [286, 0]
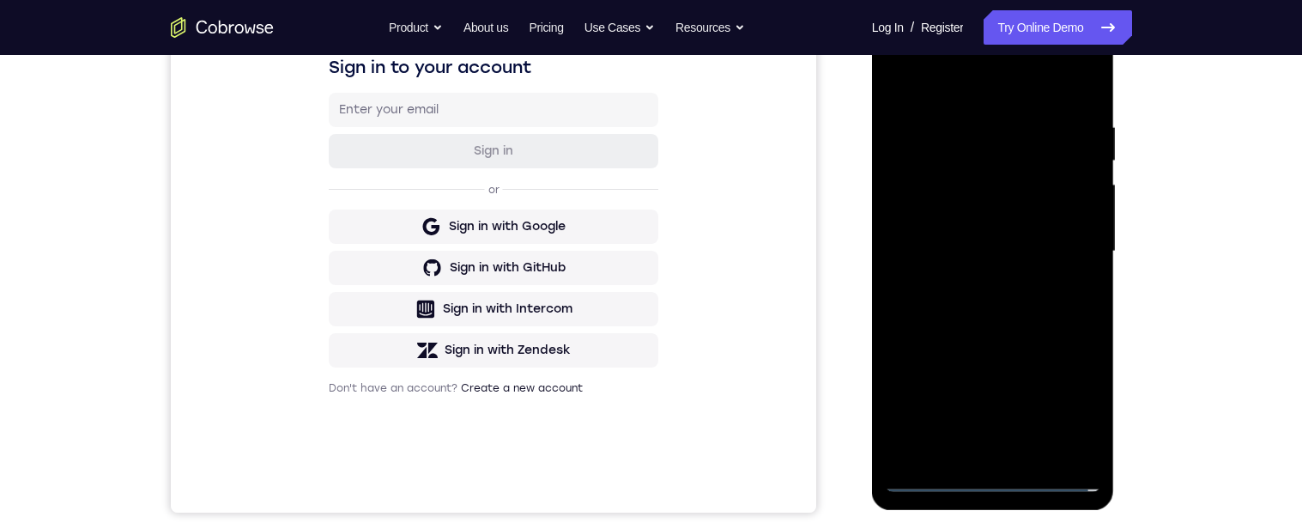
click at [999, 341] on div at bounding box center [993, 251] width 216 height 481
click at [981, 171] on div at bounding box center [993, 251] width 216 height 481
click at [994, 258] on div at bounding box center [993, 251] width 216 height 481
click at [999, 481] on div at bounding box center [993, 251] width 216 height 481
click at [979, 443] on div at bounding box center [993, 251] width 216 height 481
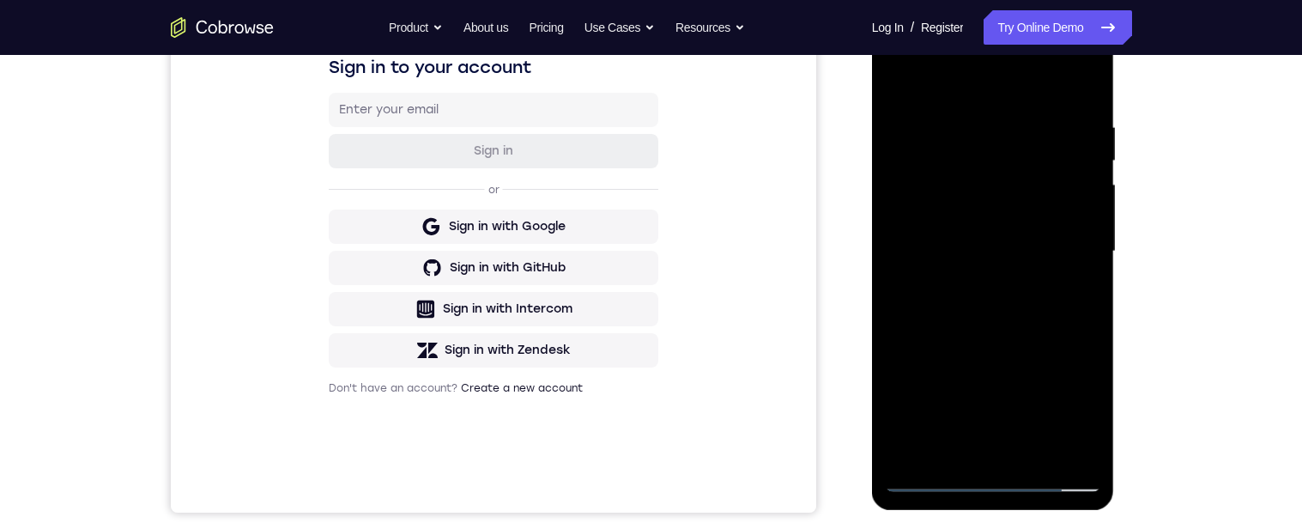
scroll to position [165, 0]
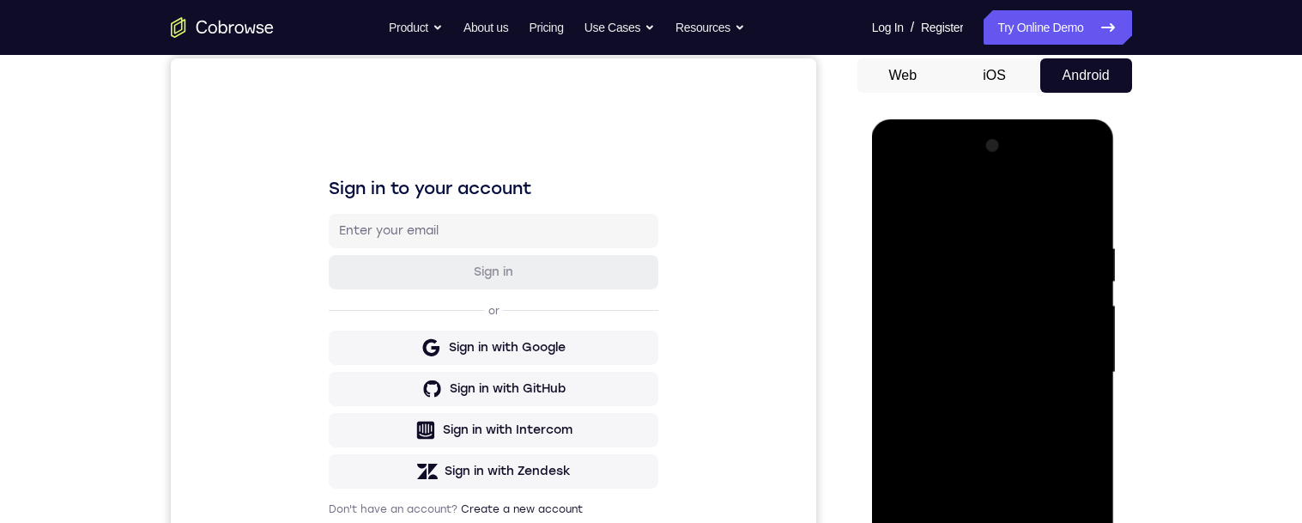
click at [919, 226] on div at bounding box center [993, 372] width 216 height 481
click at [1143, 458] on div "Your Support Agent Your Customer Web iOS Android Next Steps We’d be happy to gi…" at bounding box center [651, 456] width 1099 height 1132
click at [1049, 382] on div at bounding box center [993, 372] width 216 height 481
click at [1021, 390] on div at bounding box center [993, 372] width 216 height 481
click at [1018, 522] on div at bounding box center [993, 372] width 216 height 481
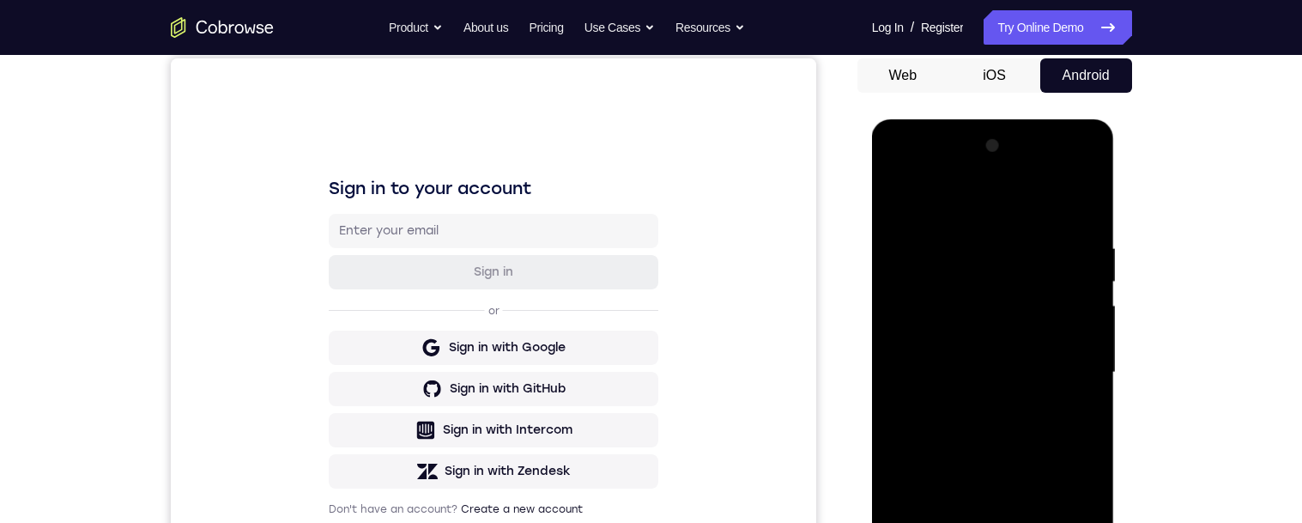
click at [982, 312] on div at bounding box center [993, 372] width 216 height 481
click at [988, 375] on div at bounding box center [993, 372] width 216 height 481
click at [1002, 444] on div at bounding box center [993, 372] width 216 height 481
click at [1059, 522] on div at bounding box center [993, 372] width 216 height 481
click at [1070, 522] on div at bounding box center [993, 372] width 216 height 481
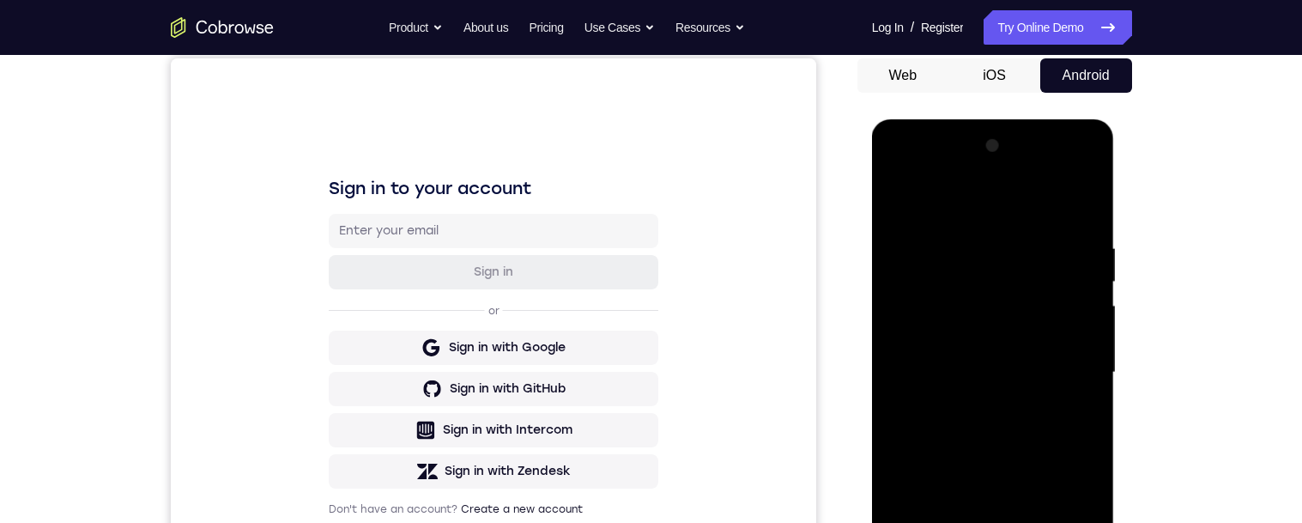
click at [1082, 522] on div at bounding box center [993, 372] width 216 height 481
click at [892, 312] on div at bounding box center [993, 372] width 216 height 481
click at [1075, 522] on div at bounding box center [993, 372] width 216 height 481
click at [1053, 522] on div at bounding box center [993, 372] width 216 height 481
click at [1051, 522] on div at bounding box center [993, 372] width 216 height 481
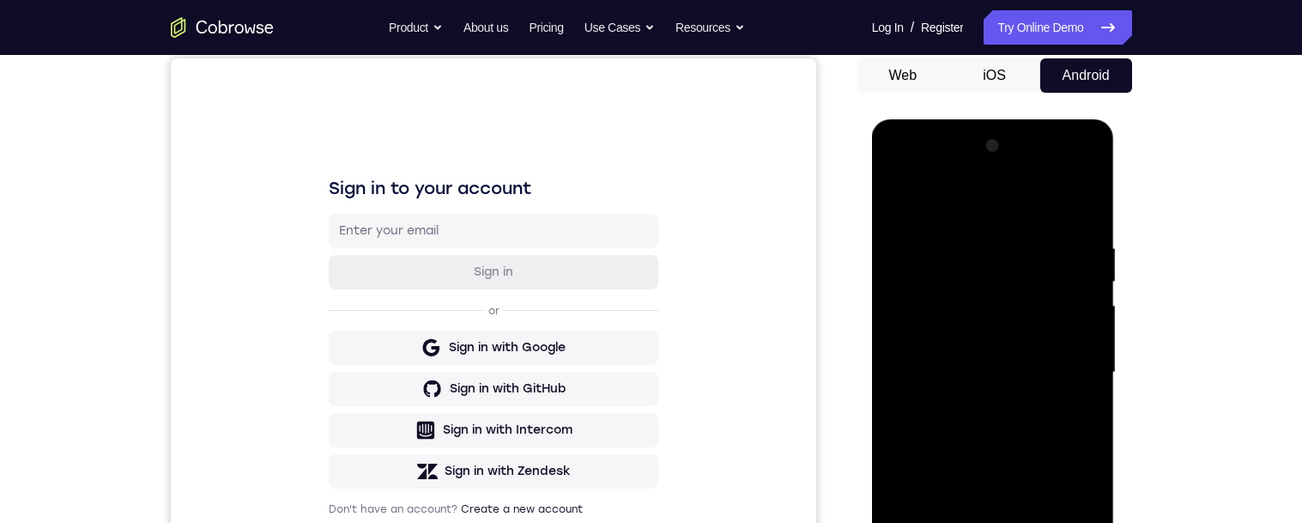
click at [1025, 311] on div at bounding box center [993, 372] width 216 height 481
click at [1030, 305] on div at bounding box center [993, 372] width 216 height 481
click at [1062, 522] on div at bounding box center [993, 372] width 216 height 481
click at [1064, 522] on div at bounding box center [993, 372] width 216 height 481
click at [1006, 522] on div at bounding box center [993, 372] width 216 height 481
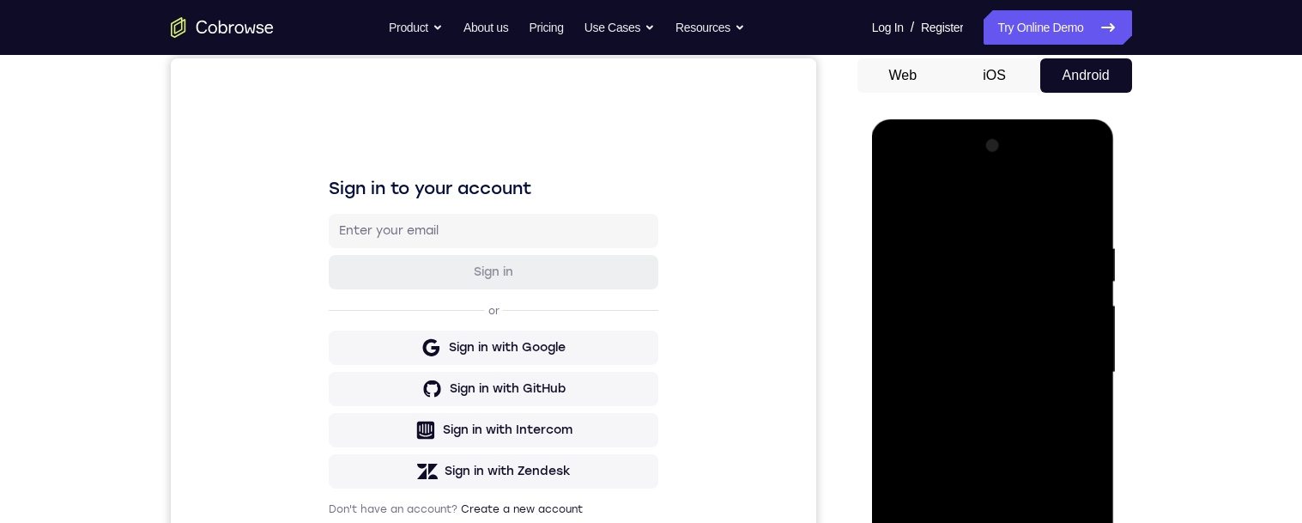
click at [1070, 359] on div at bounding box center [993, 372] width 216 height 481
click at [994, 310] on div at bounding box center [993, 372] width 216 height 481
click at [930, 522] on div at bounding box center [993, 372] width 216 height 481
click at [931, 522] on div at bounding box center [993, 372] width 216 height 481
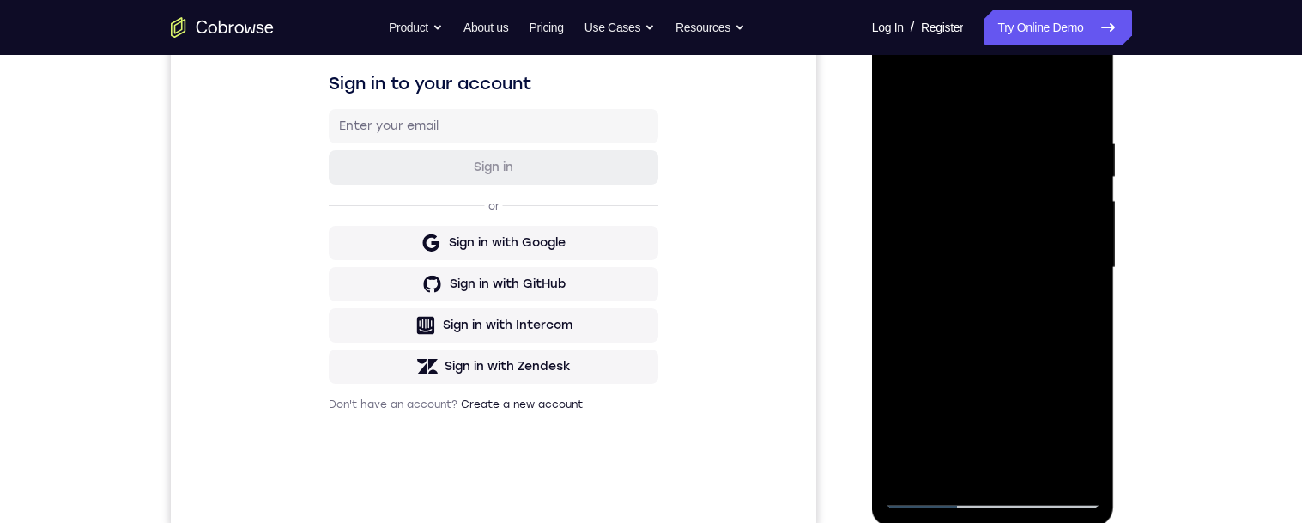
scroll to position [188, 0]
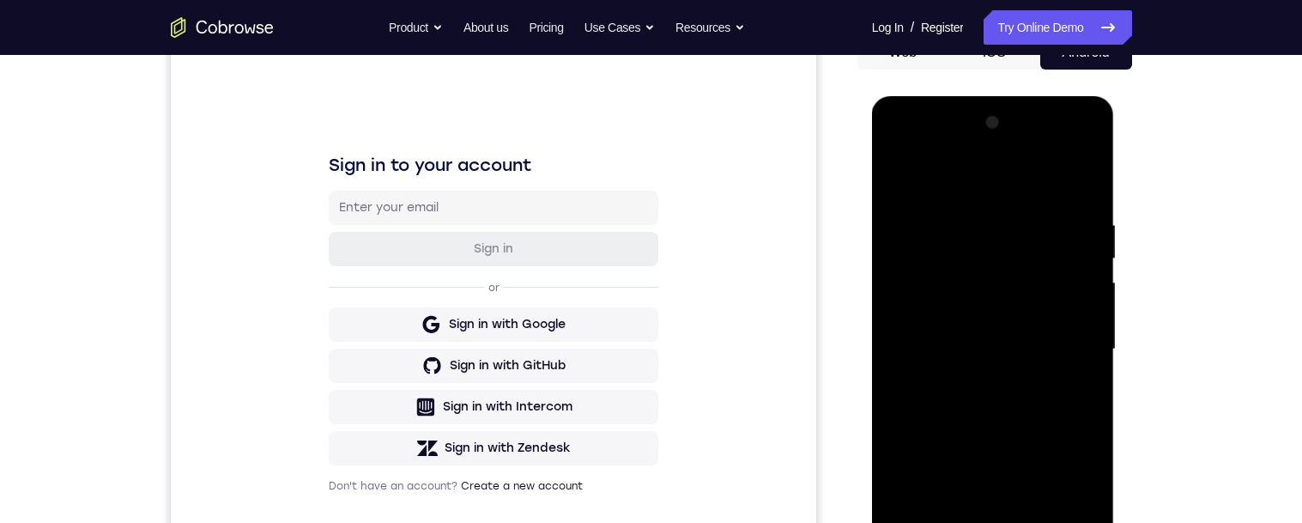
click at [894, 153] on div at bounding box center [993, 349] width 216 height 481
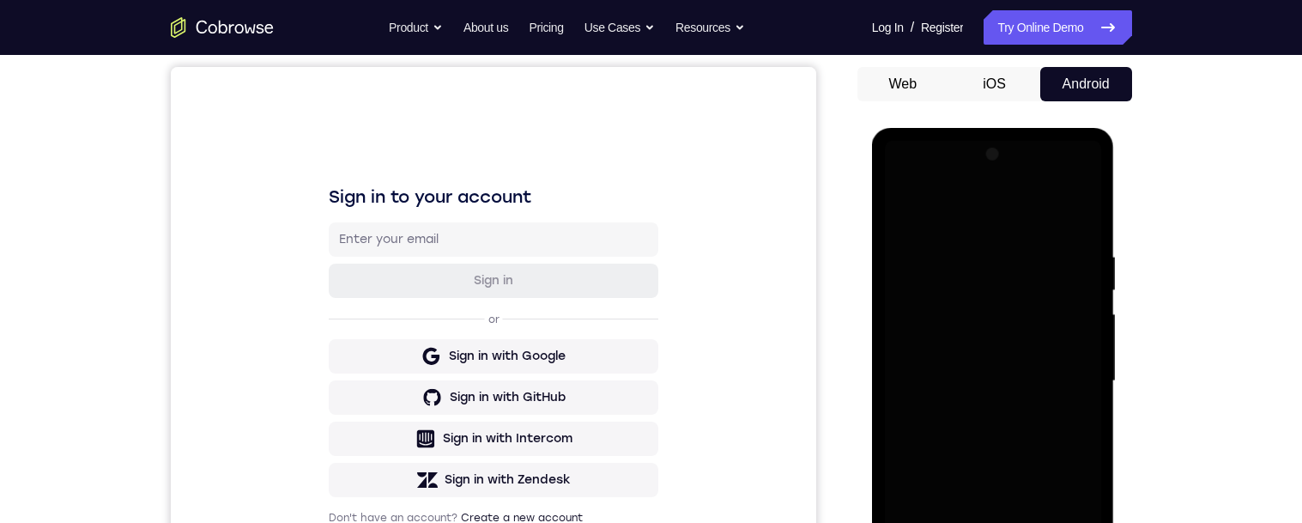
scroll to position [300, 0]
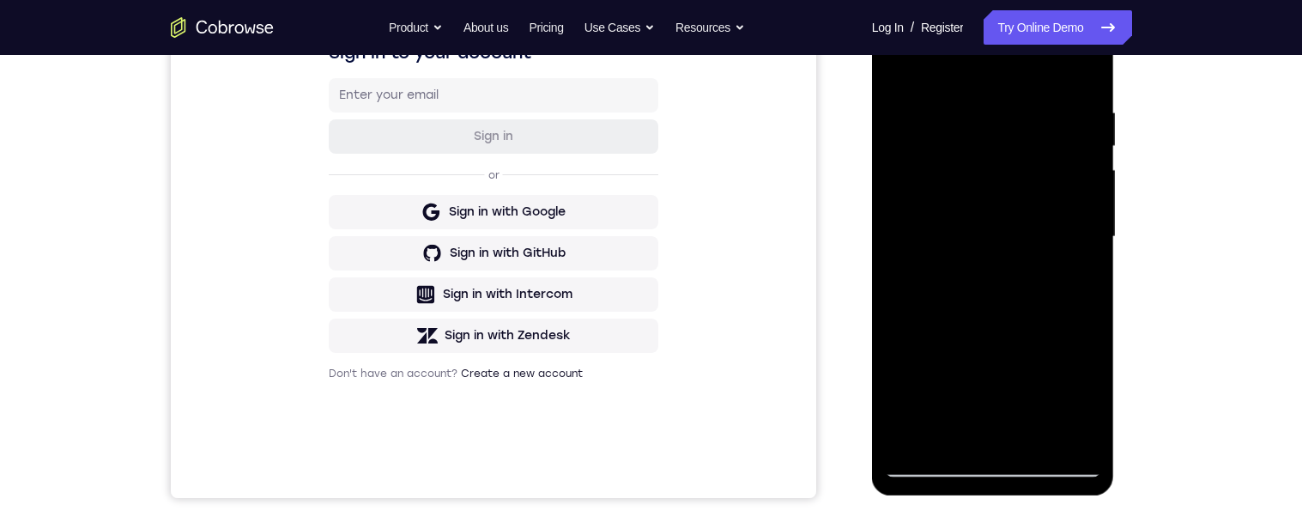
click at [941, 470] on div at bounding box center [993, 237] width 216 height 481
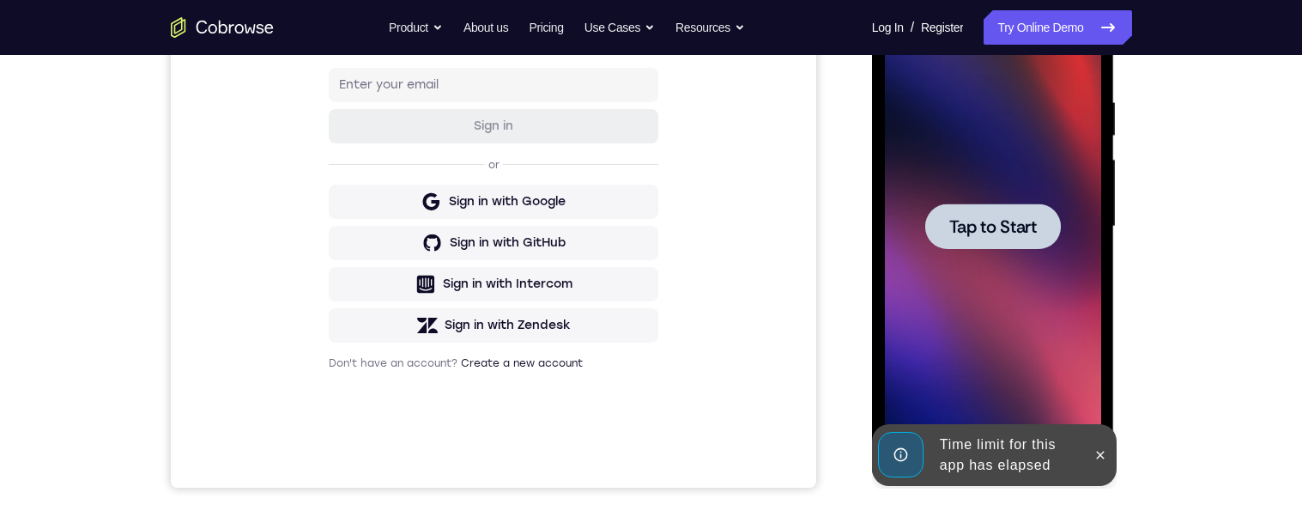
click at [1015, 208] on div at bounding box center [993, 225] width 136 height 45
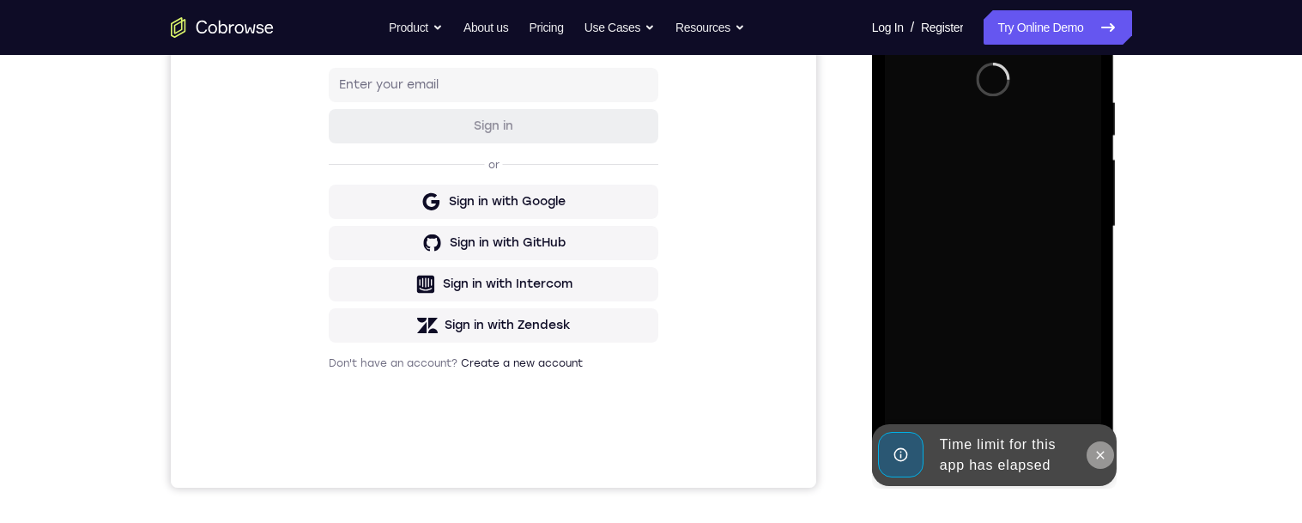
click at [1097, 460] on icon at bounding box center [1101, 455] width 14 height 14
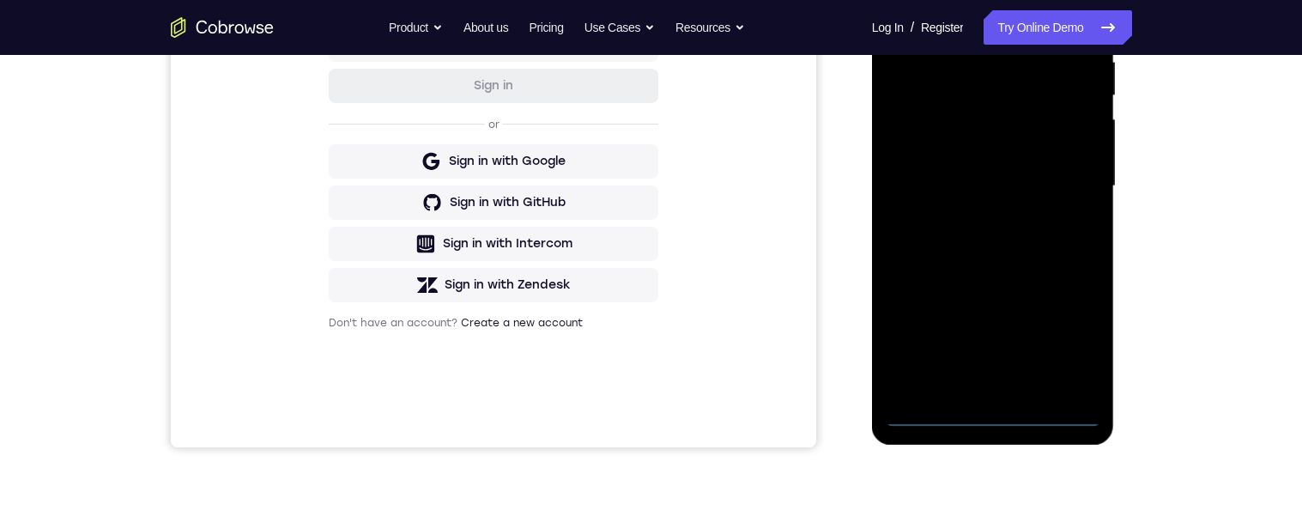
scroll to position [321, 0]
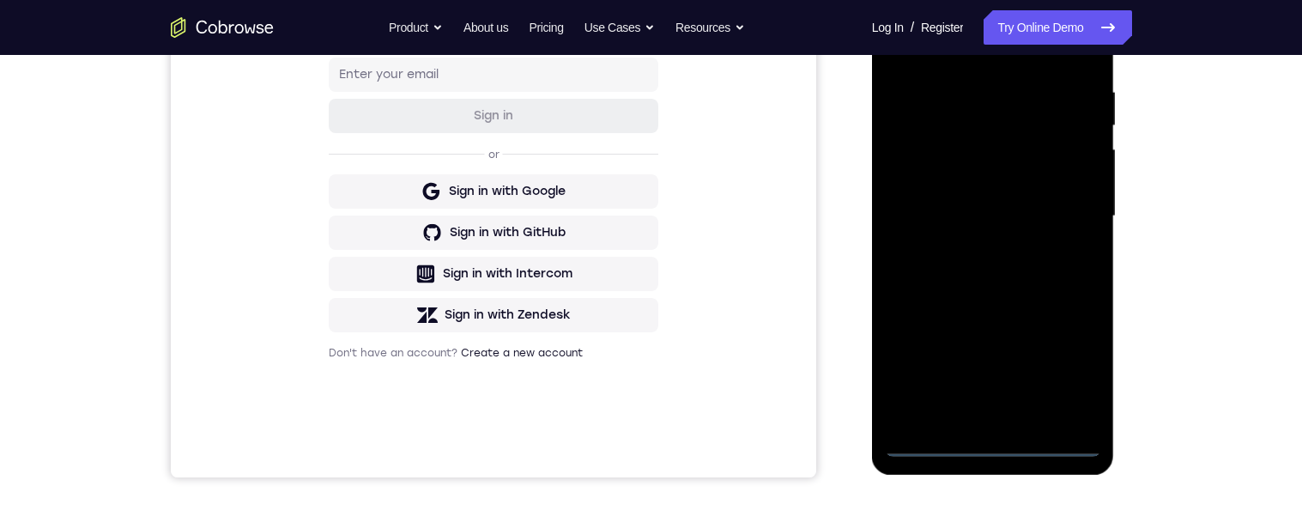
click at [990, 441] on div at bounding box center [993, 216] width 216 height 481
click at [985, 415] on div at bounding box center [993, 214] width 216 height 481
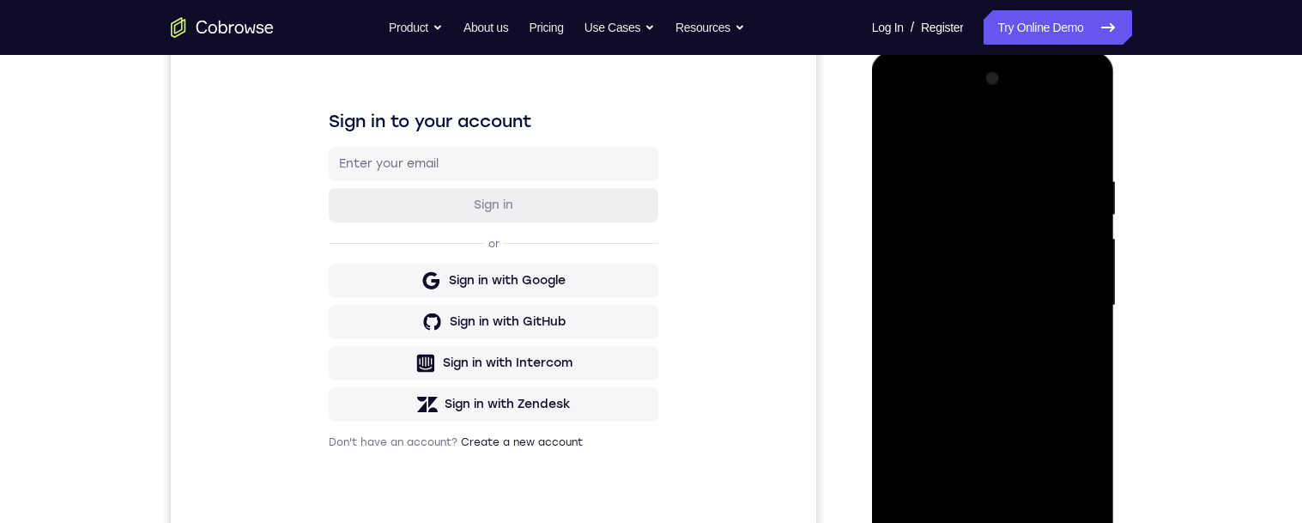
click at [924, 144] on div at bounding box center [993, 305] width 216 height 481
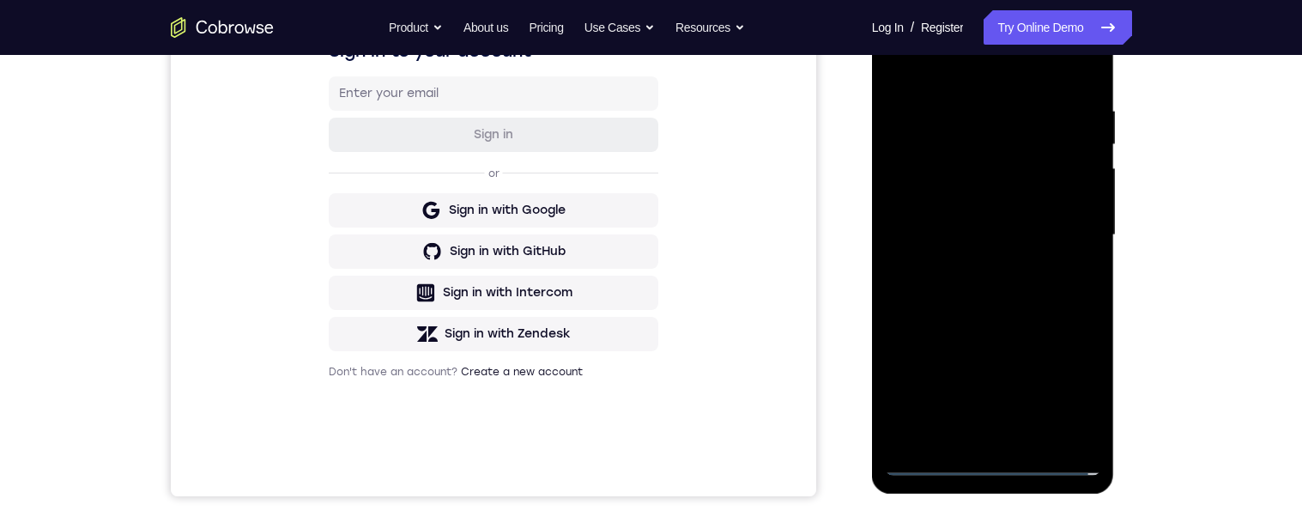
click at [1021, 245] on div at bounding box center [993, 235] width 216 height 481
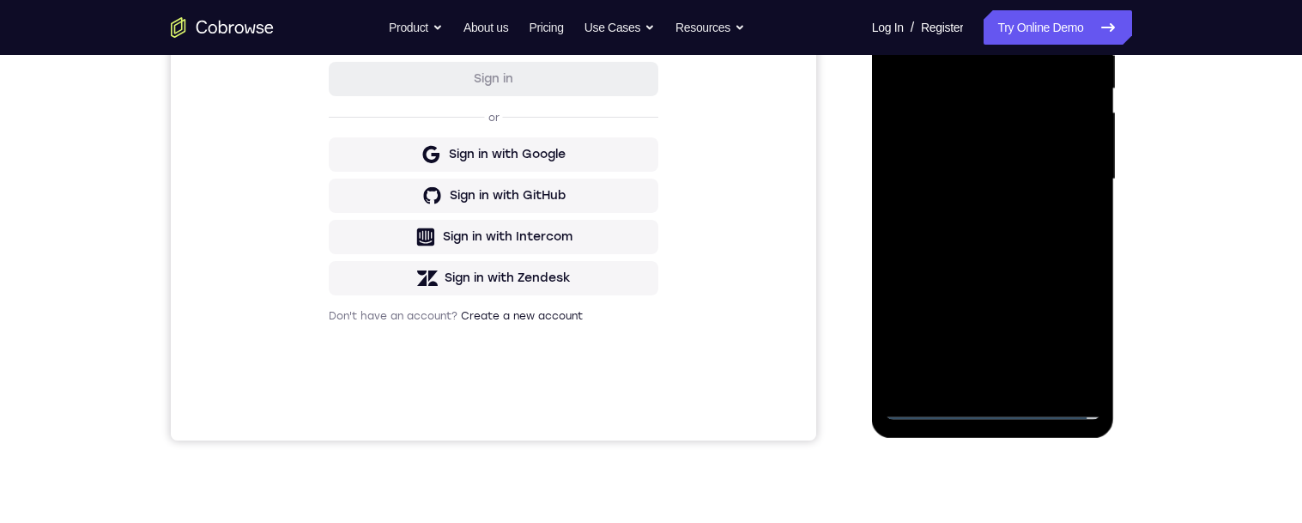
click at [1012, 383] on div at bounding box center [993, 179] width 216 height 481
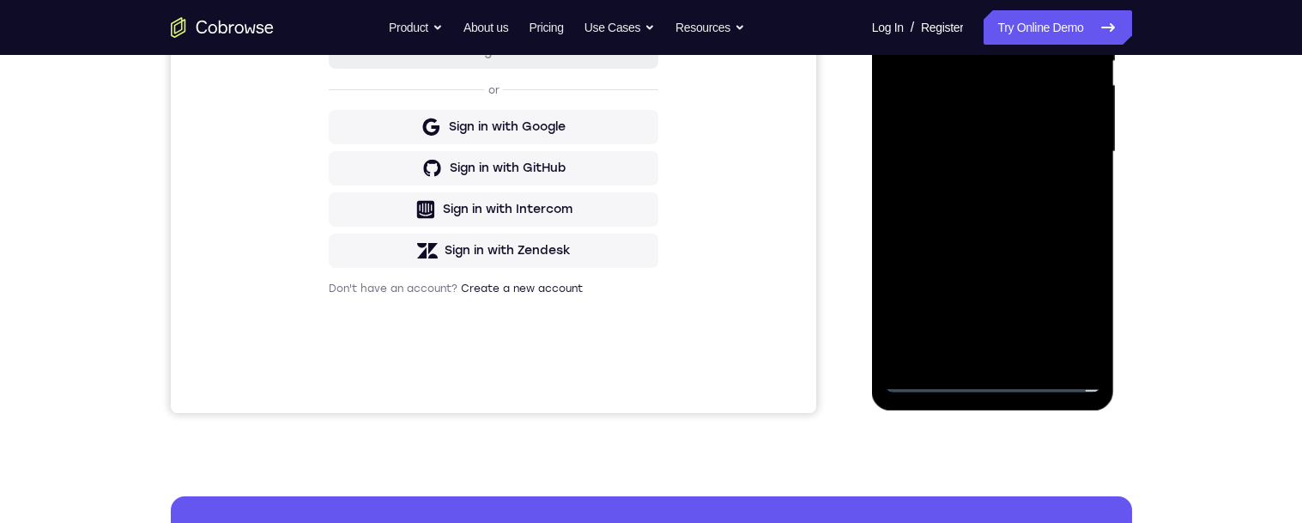
scroll to position [253, 0]
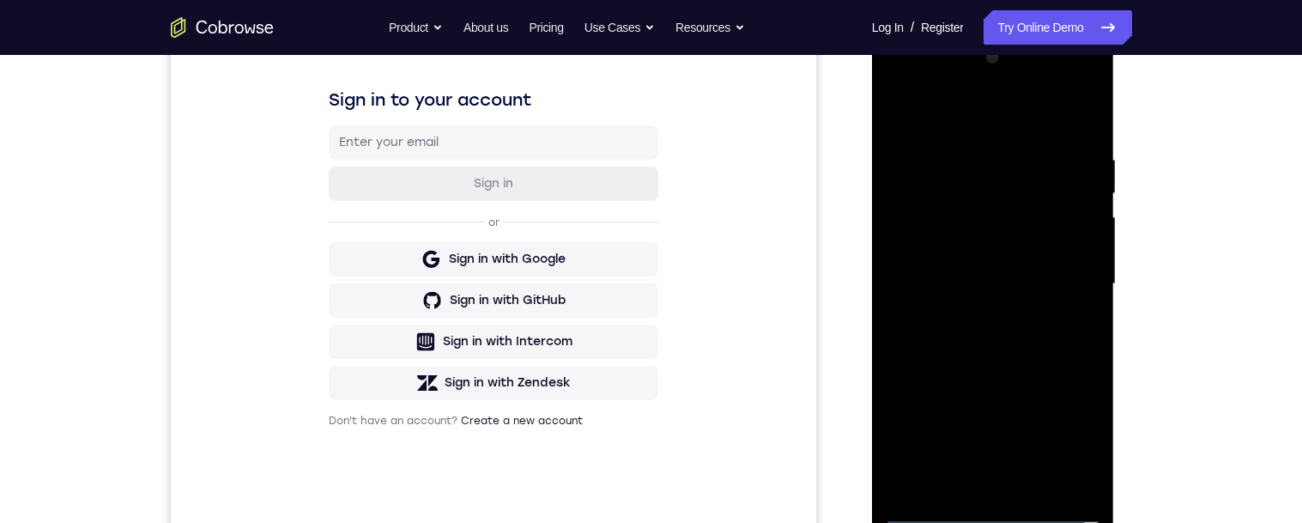
click at [1003, 226] on div at bounding box center [993, 284] width 216 height 481
click at [1009, 301] on div at bounding box center [993, 284] width 216 height 481
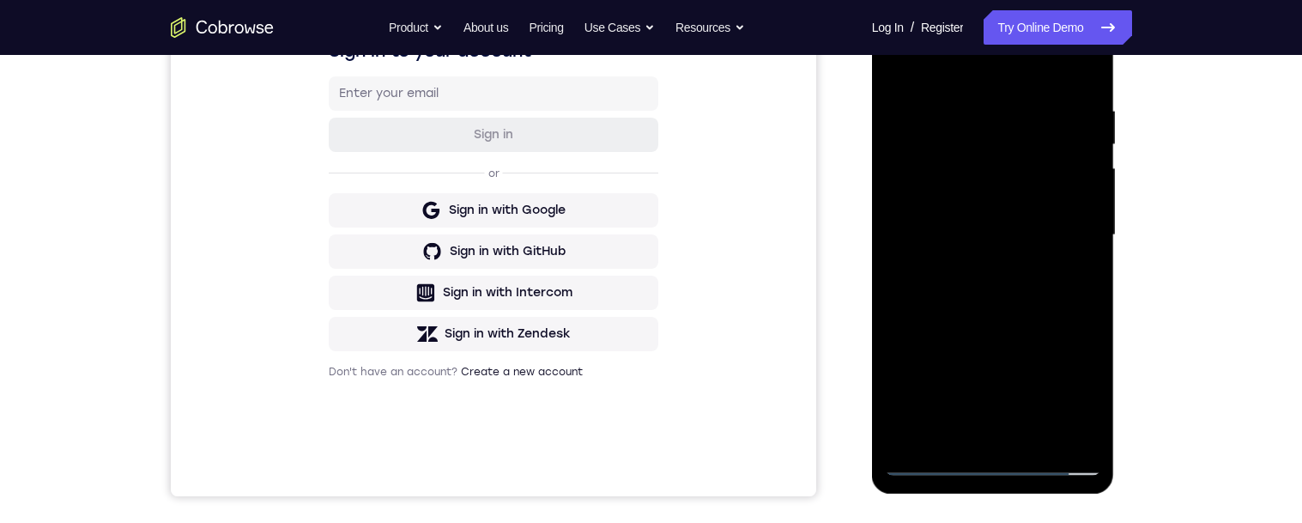
click at [1065, 423] on div at bounding box center [993, 235] width 216 height 481
click at [1072, 421] on div at bounding box center [993, 235] width 216 height 481
click at [937, 191] on div at bounding box center [993, 235] width 216 height 481
click at [1072, 421] on div at bounding box center [993, 235] width 216 height 481
click at [1057, 425] on div at bounding box center [993, 235] width 216 height 481
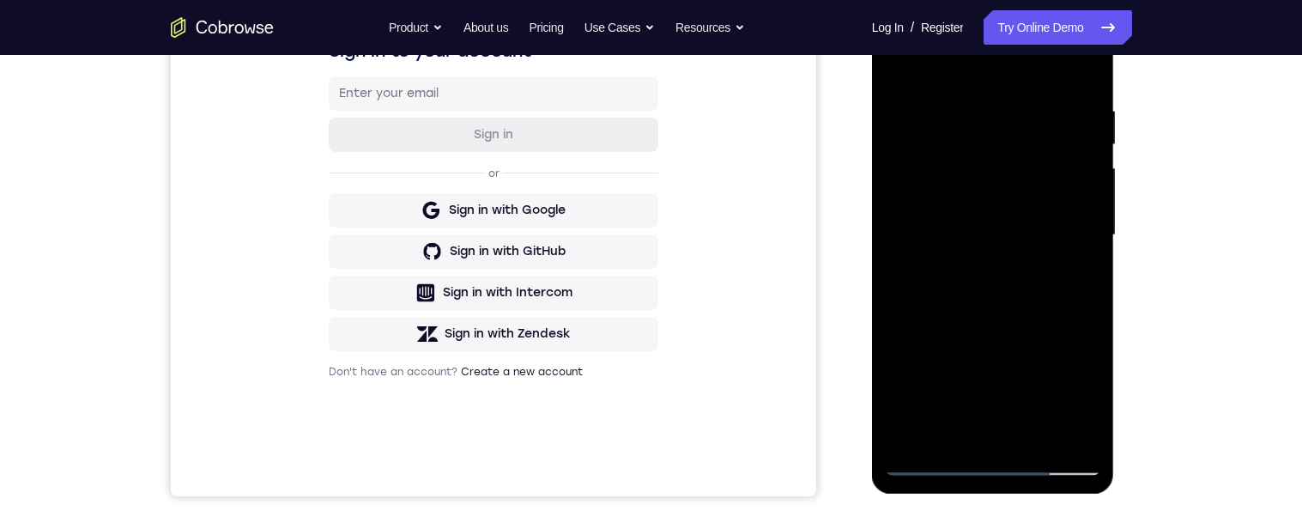
click at [1071, 422] on div at bounding box center [993, 235] width 216 height 481
click at [1027, 157] on div at bounding box center [993, 235] width 216 height 481
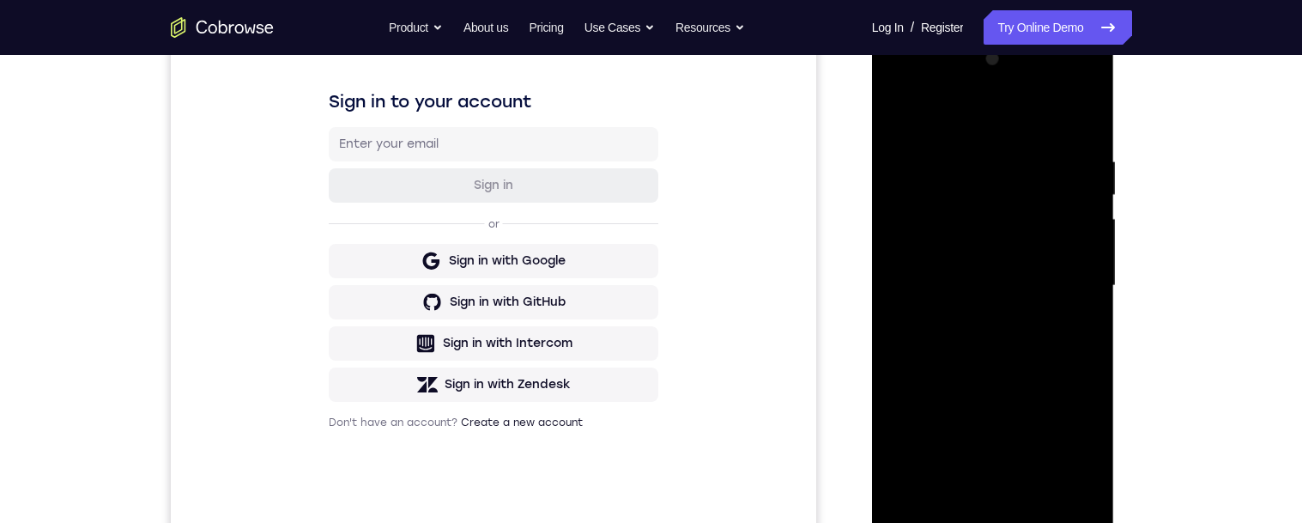
scroll to position [378, 0]
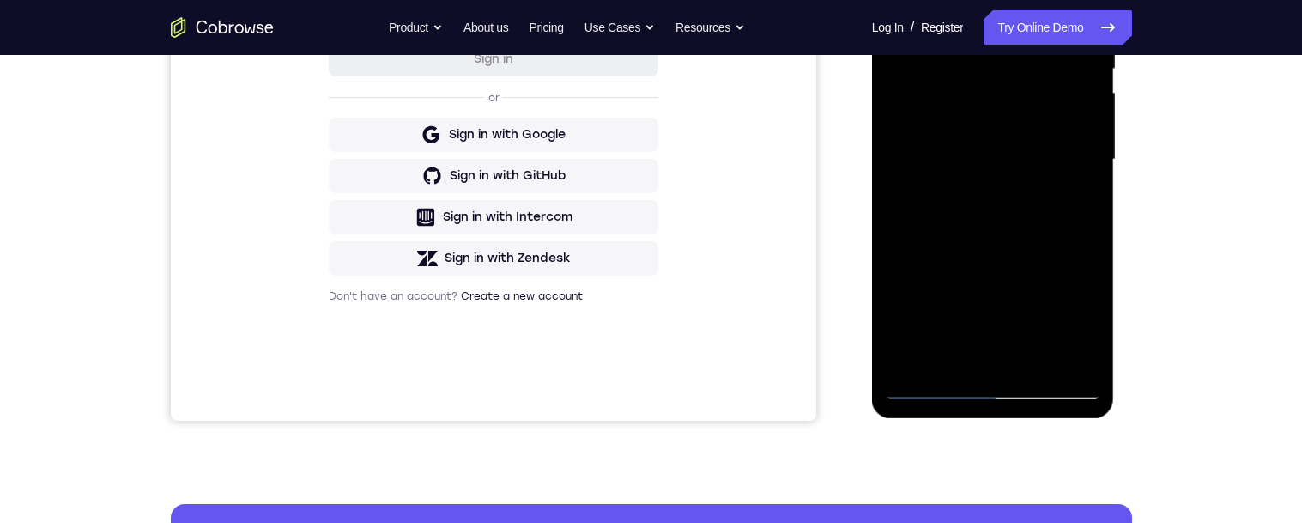
click at [1091, 318] on div at bounding box center [993, 159] width 216 height 481
click at [1089, 316] on div at bounding box center [993, 159] width 216 height 481
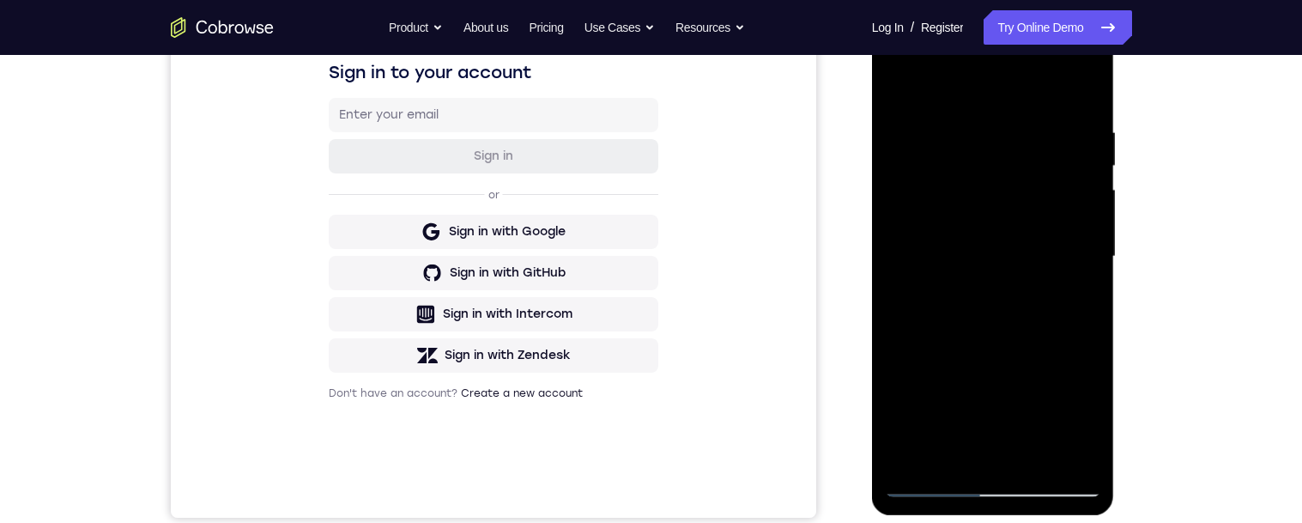
click at [1070, 301] on div at bounding box center [993, 256] width 216 height 481
click at [1056, 444] on div at bounding box center [993, 256] width 216 height 481
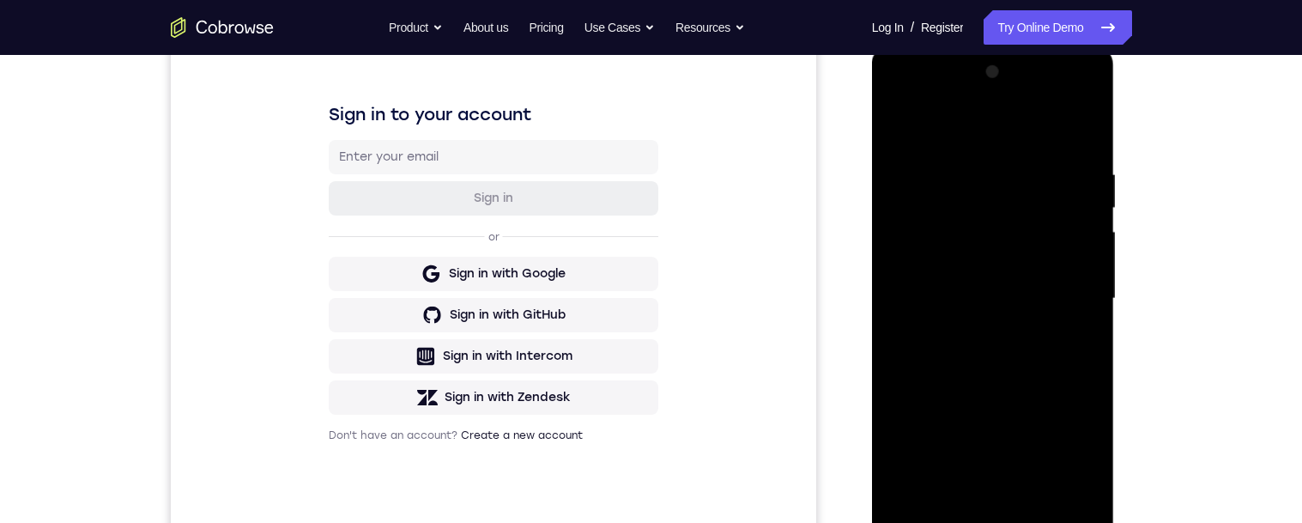
scroll to position [270, 0]
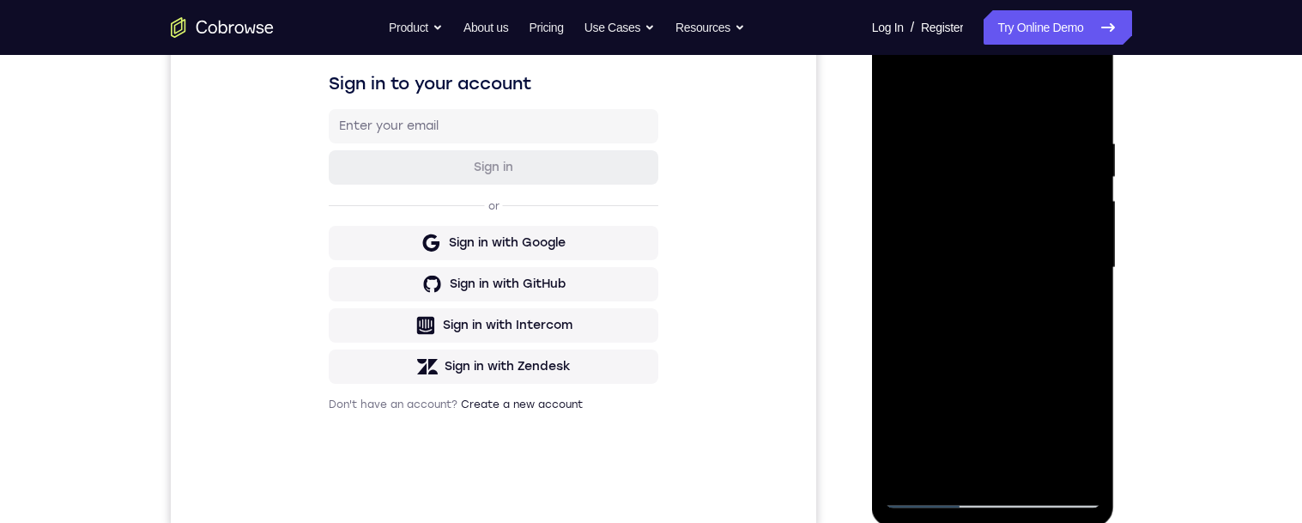
click at [1083, 463] on div at bounding box center [993, 267] width 216 height 481
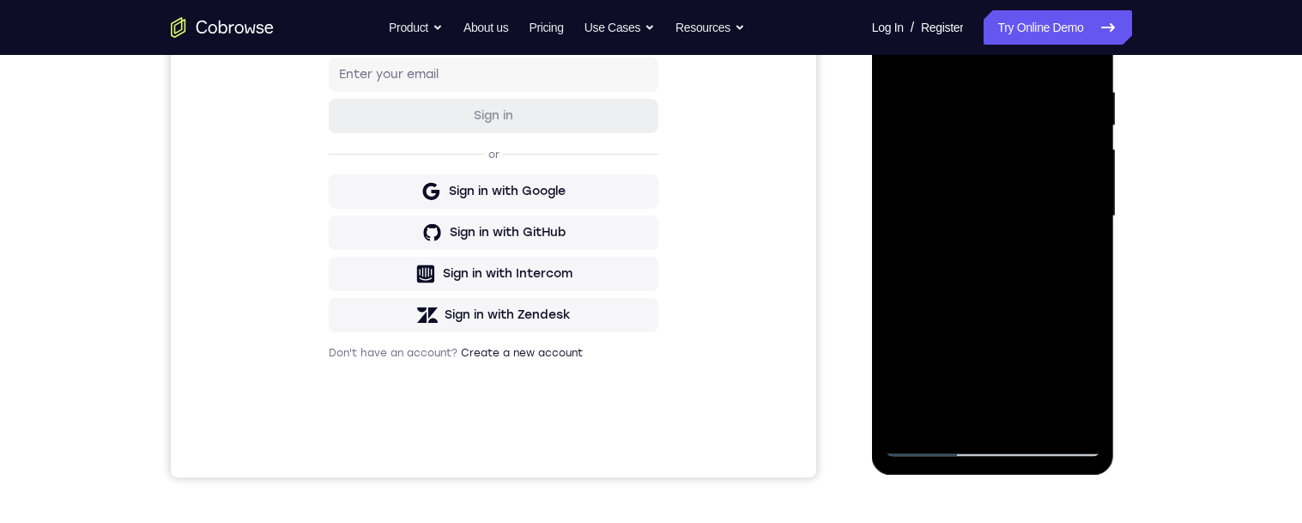
click at [1021, 414] on div at bounding box center [993, 216] width 216 height 481
click at [1070, 191] on div at bounding box center [993, 216] width 216 height 481
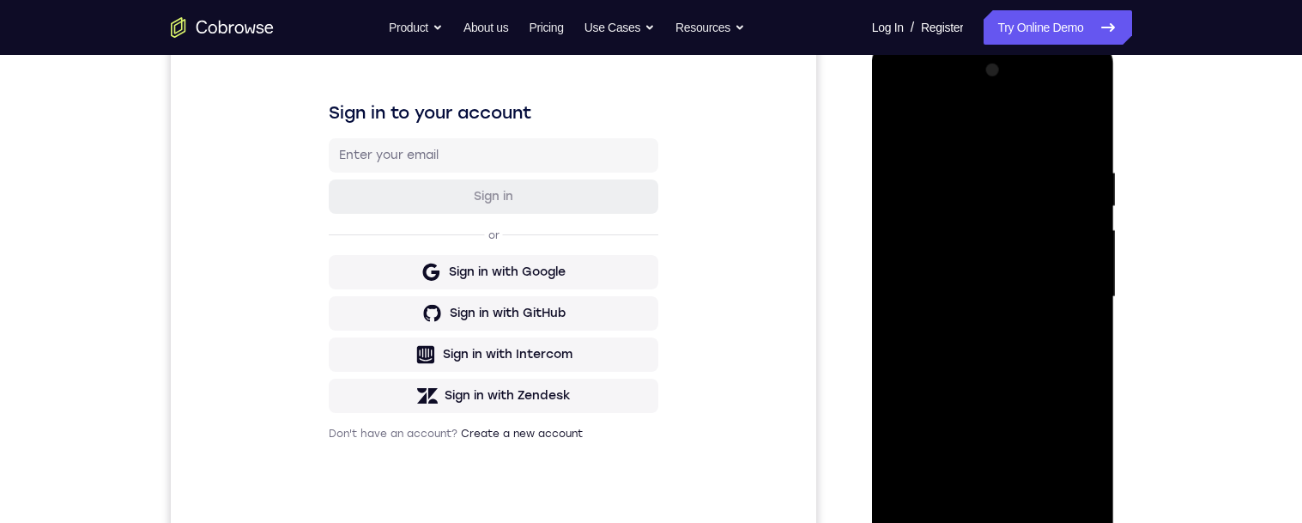
scroll to position [300, 0]
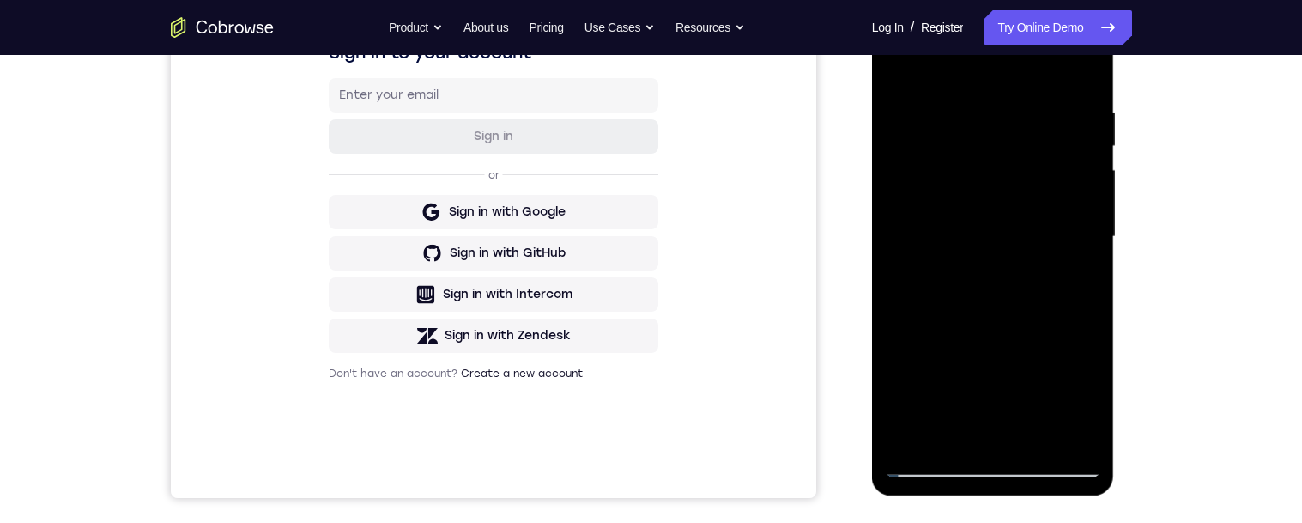
click at [992, 467] on div at bounding box center [993, 237] width 216 height 481
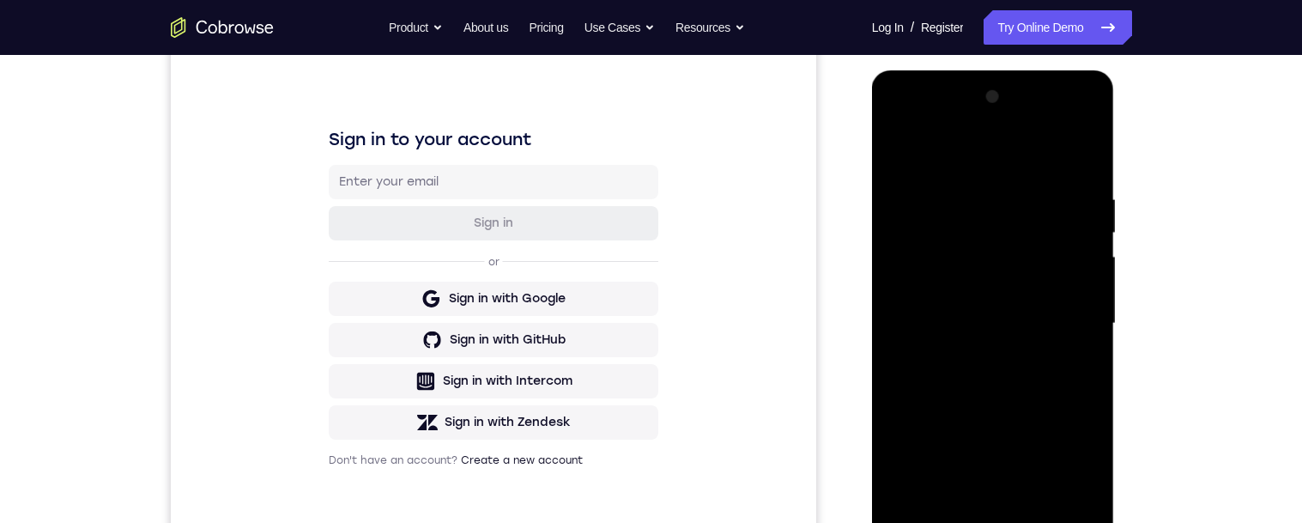
scroll to position [302, 0]
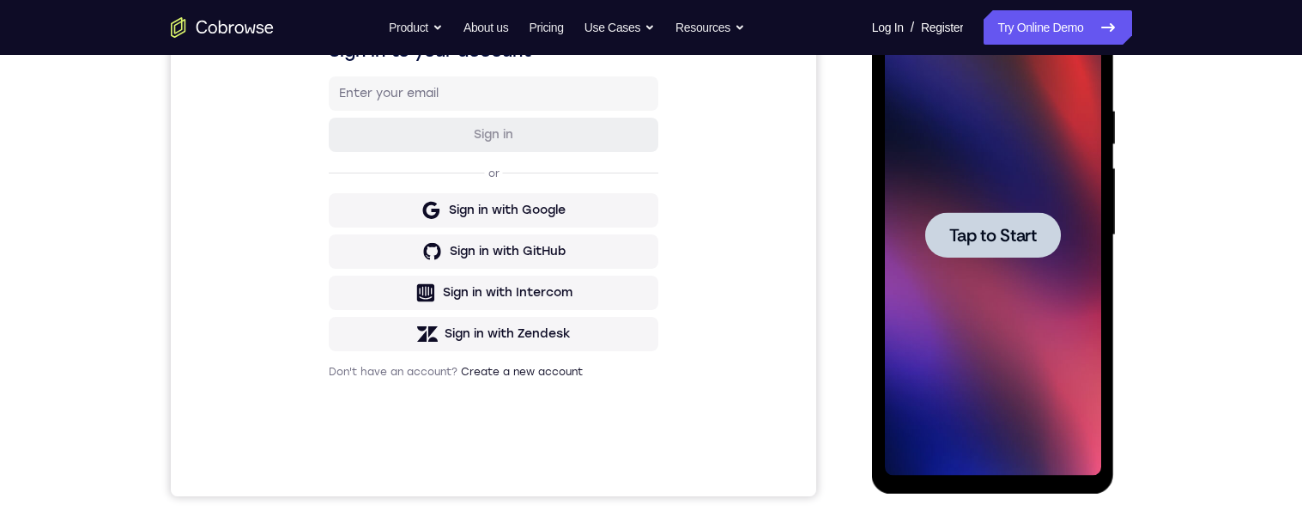
click at [1011, 238] on span "Tap to Start" at bounding box center [993, 235] width 88 height 17
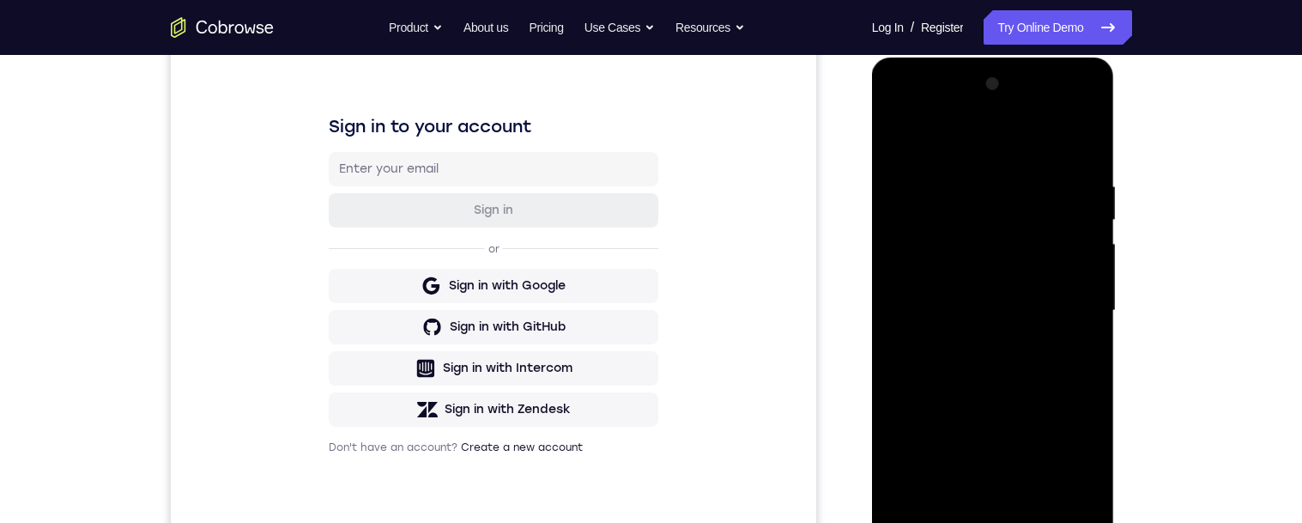
scroll to position [549, 0]
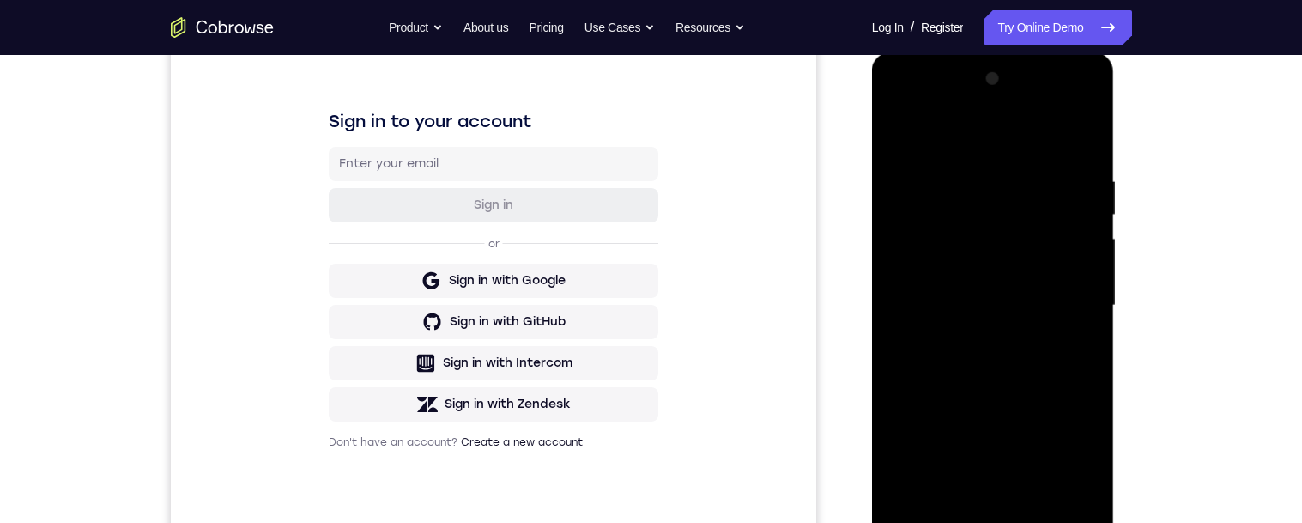
click at [1035, 319] on div at bounding box center [993, 305] width 216 height 481
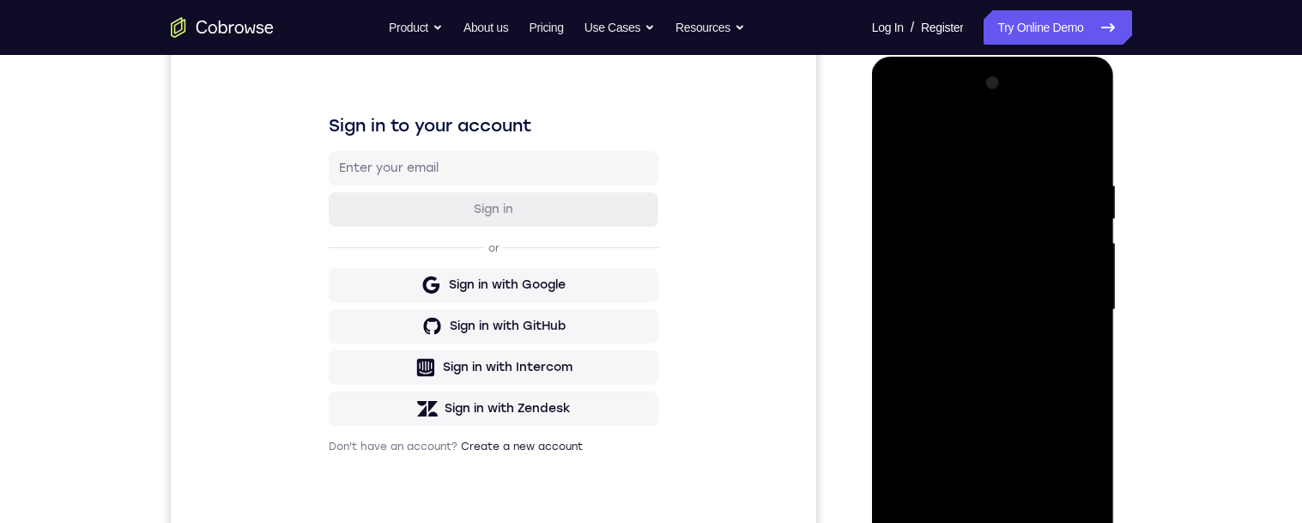
click at [1023, 519] on div at bounding box center [993, 310] width 216 height 481
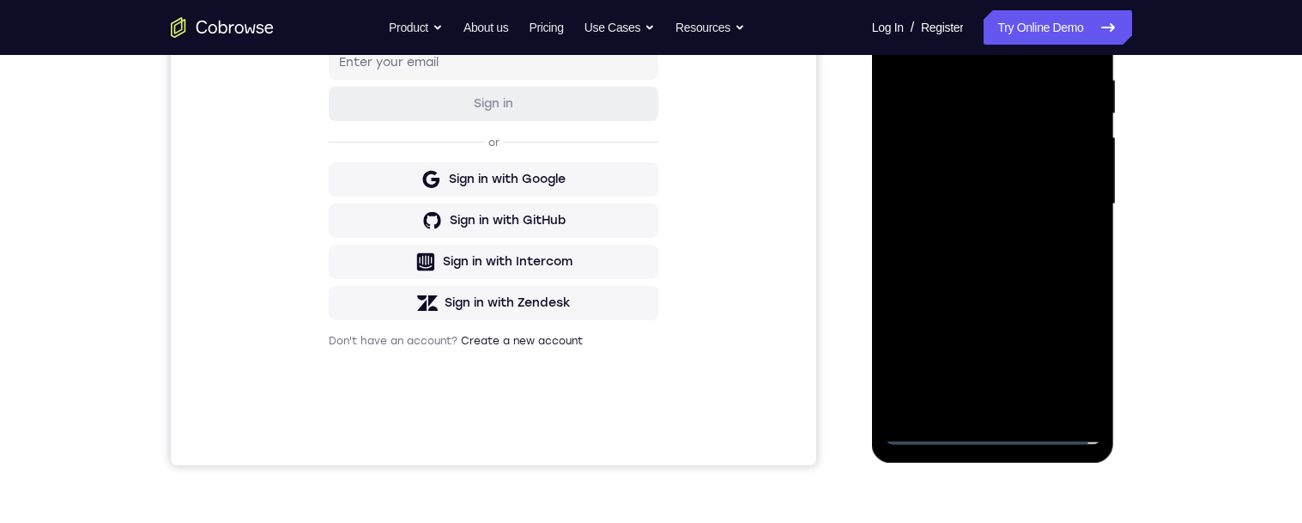
click at [1024, 124] on div at bounding box center [993, 204] width 216 height 481
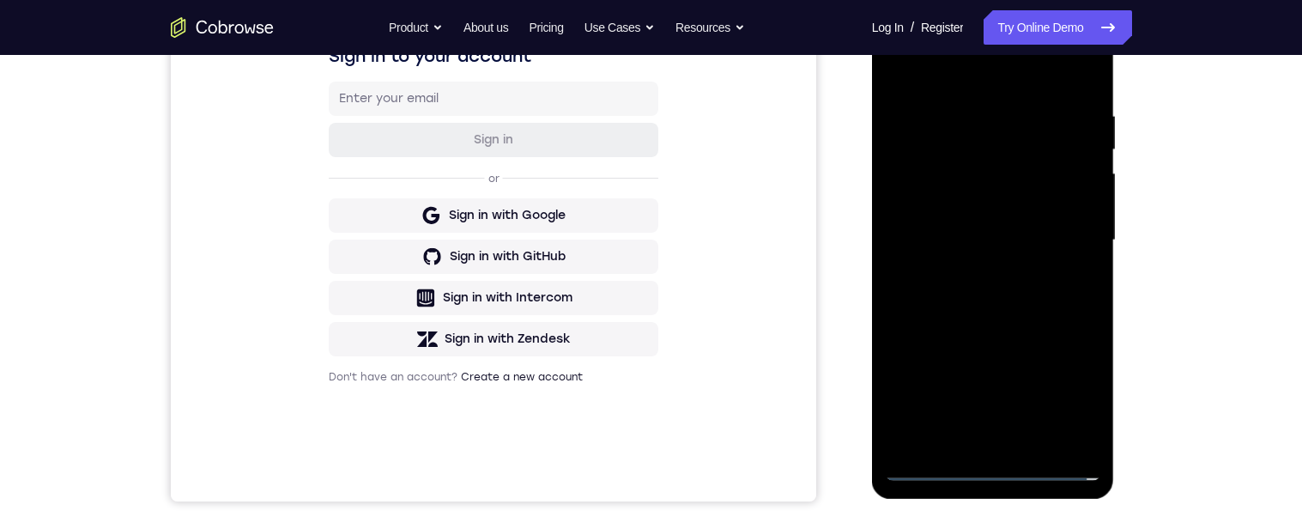
click at [929, 472] on div at bounding box center [993, 240] width 216 height 481
click at [940, 475] on div at bounding box center [993, 240] width 216 height 481
click at [1022, 175] on div at bounding box center [993, 240] width 216 height 481
click at [1004, 184] on div at bounding box center [993, 240] width 216 height 481
click at [968, 189] on div at bounding box center [993, 240] width 216 height 481
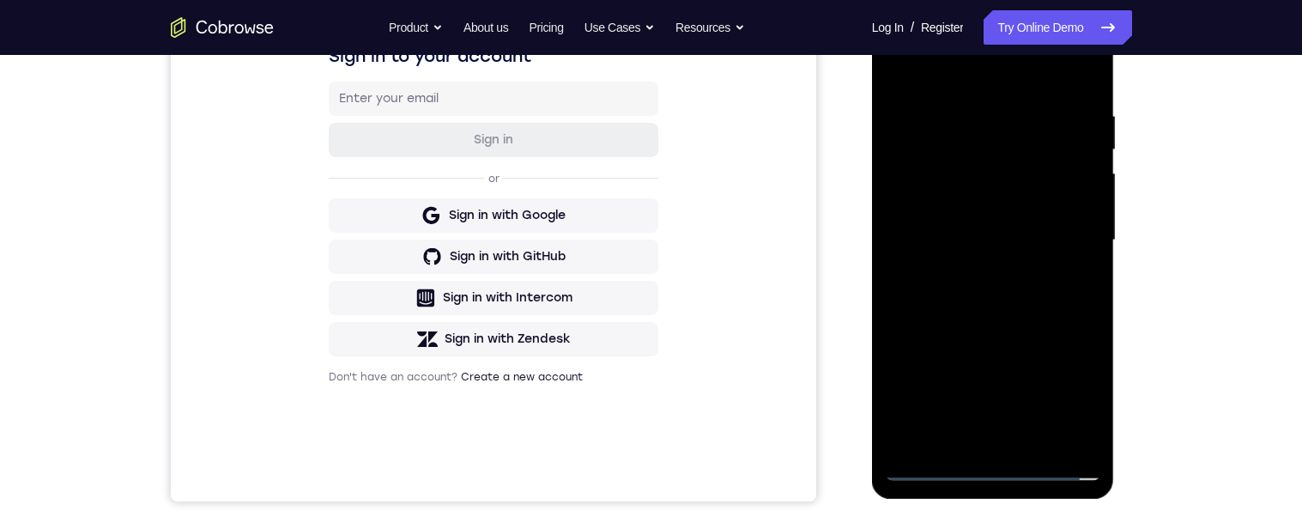
click at [1003, 175] on div at bounding box center [993, 240] width 216 height 481
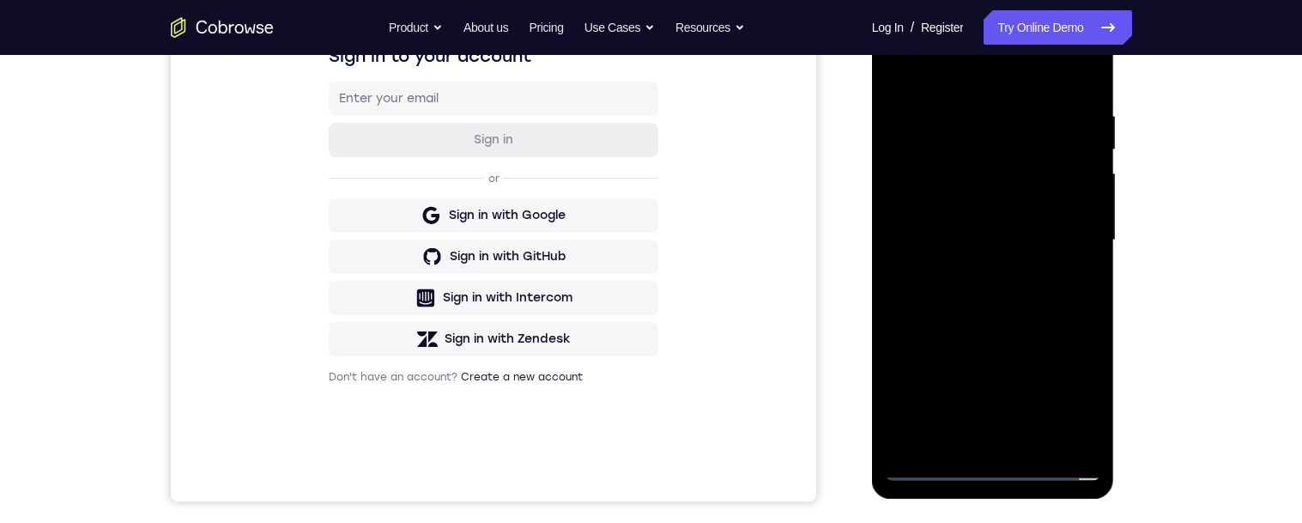
click at [1003, 175] on div at bounding box center [993, 240] width 216 height 481
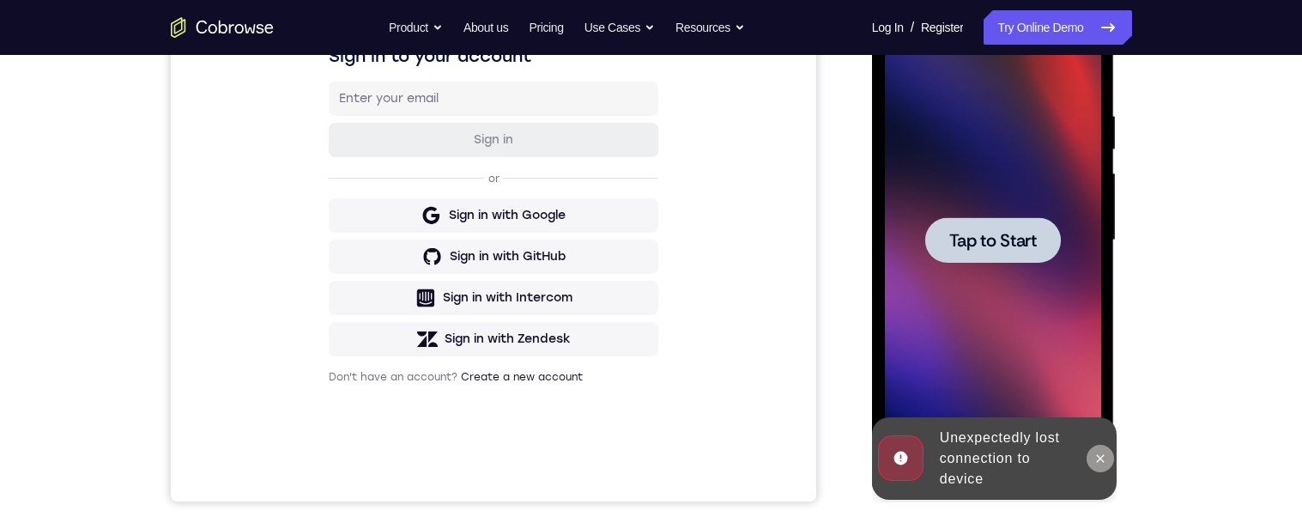
click at [1107, 454] on button at bounding box center [1100, 458] width 27 height 27
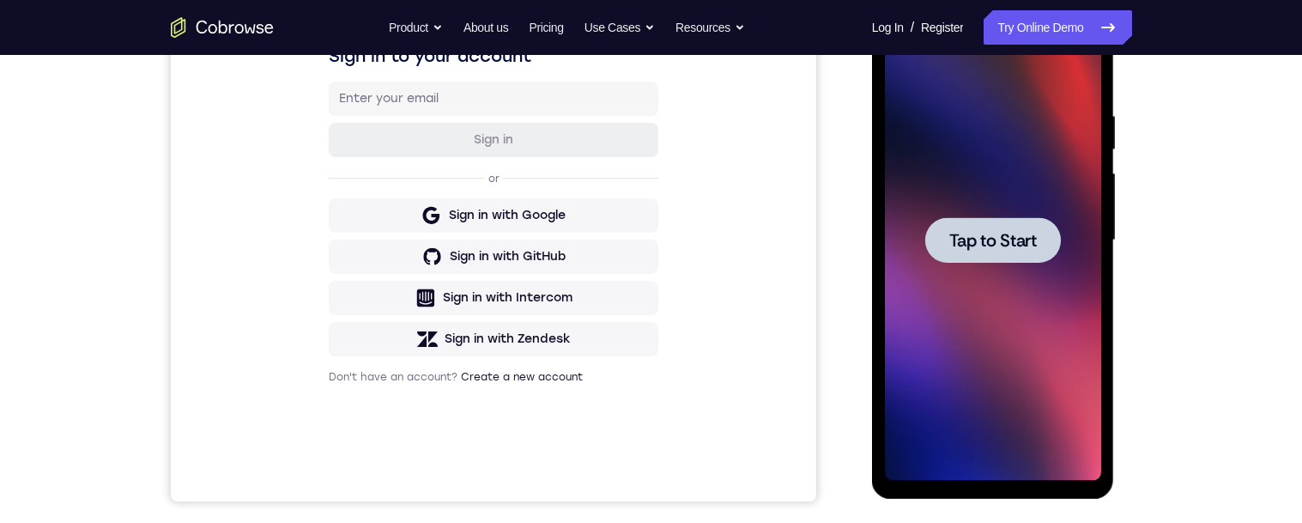
click at [960, 252] on div at bounding box center [993, 239] width 136 height 45
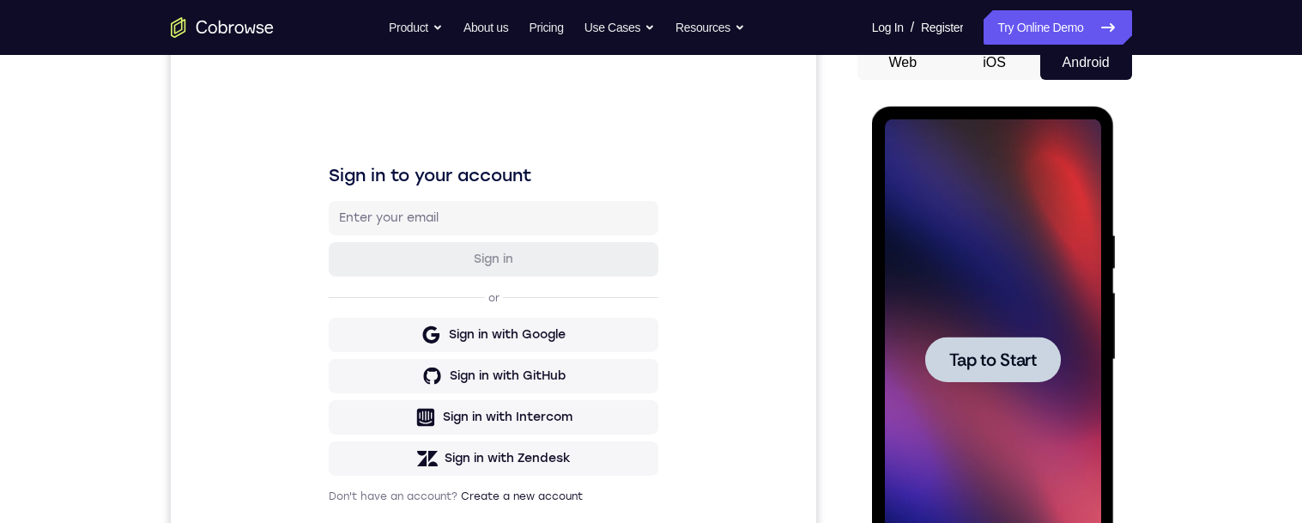
click at [1008, 359] on span "Tap to Start" at bounding box center [993, 359] width 88 height 17
click at [1011, 367] on span "Tap to Start" at bounding box center [993, 359] width 88 height 17
click at [1018, 353] on span "Tap to Start" at bounding box center [993, 359] width 88 height 17
click at [1024, 354] on span "Tap to Start" at bounding box center [993, 359] width 88 height 17
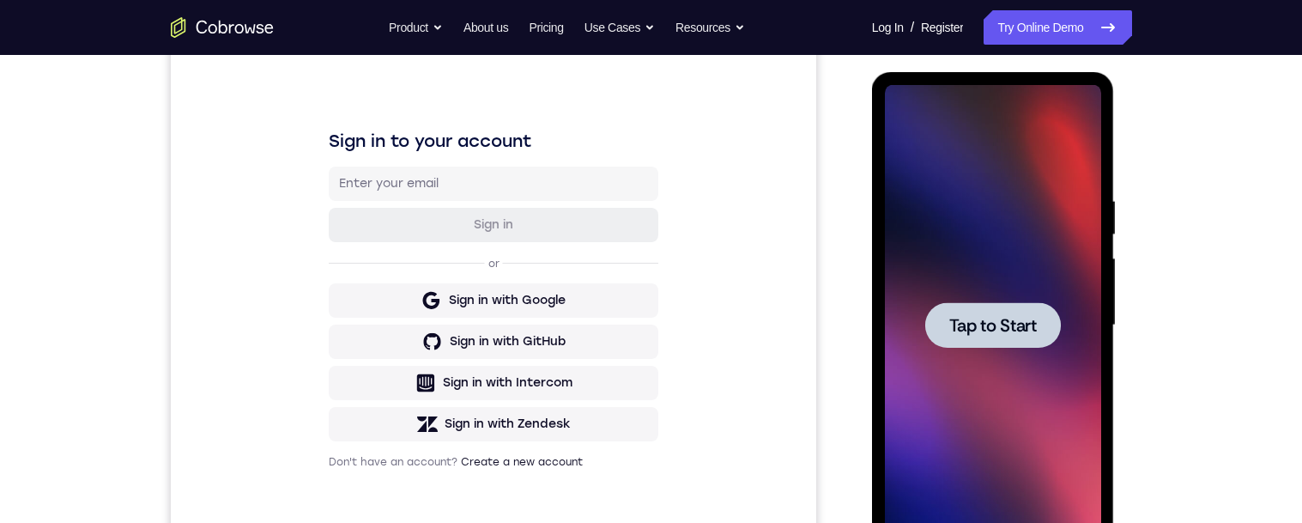
click at [1040, 310] on div at bounding box center [993, 324] width 136 height 45
click at [1021, 332] on span "Tap to Start" at bounding box center [993, 325] width 88 height 17
click at [1022, 340] on div at bounding box center [993, 324] width 136 height 45
click at [1027, 317] on span "Tap to Start" at bounding box center [993, 325] width 88 height 17
click at [1015, 325] on span "Tap to Start" at bounding box center [993, 325] width 88 height 17
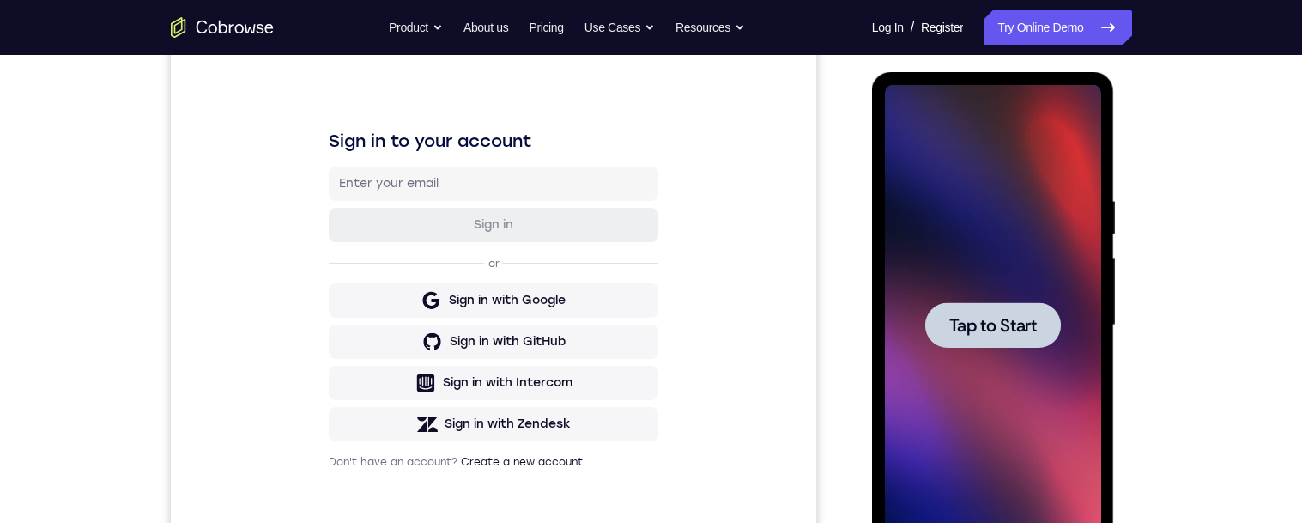
click at [1023, 325] on span "Tap to Start" at bounding box center [993, 325] width 88 height 17
click at [996, 341] on div at bounding box center [993, 324] width 136 height 45
click at [1010, 327] on span "Tap to Start" at bounding box center [993, 325] width 88 height 17
click at [1019, 329] on span "Tap to Start" at bounding box center [993, 325] width 88 height 17
click at [1027, 332] on span "Tap to Start" at bounding box center [993, 325] width 88 height 17
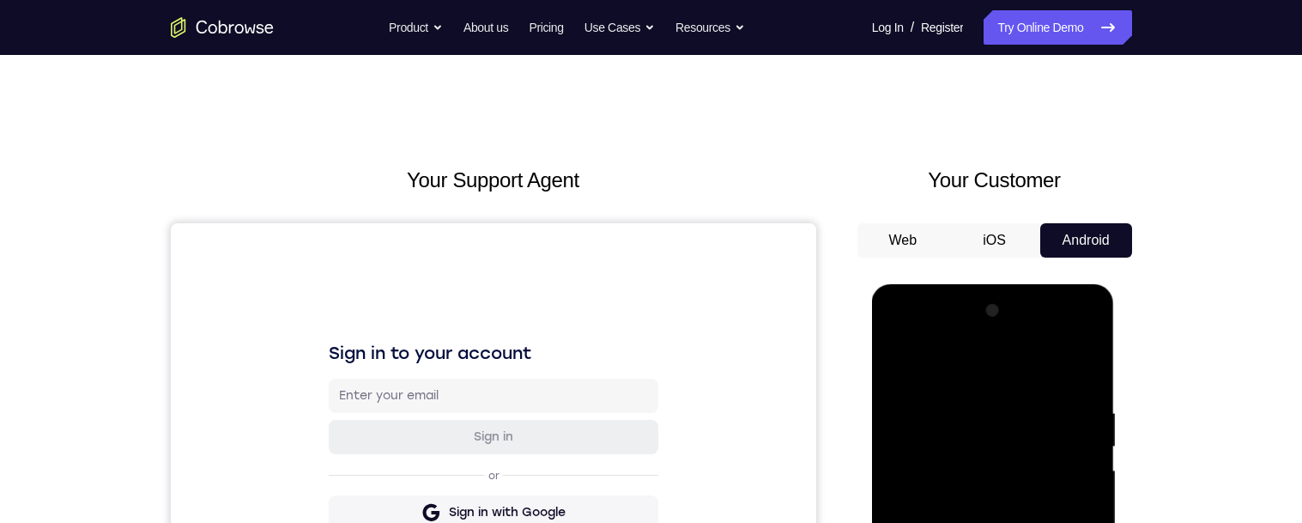
scroll to position [369, 0]
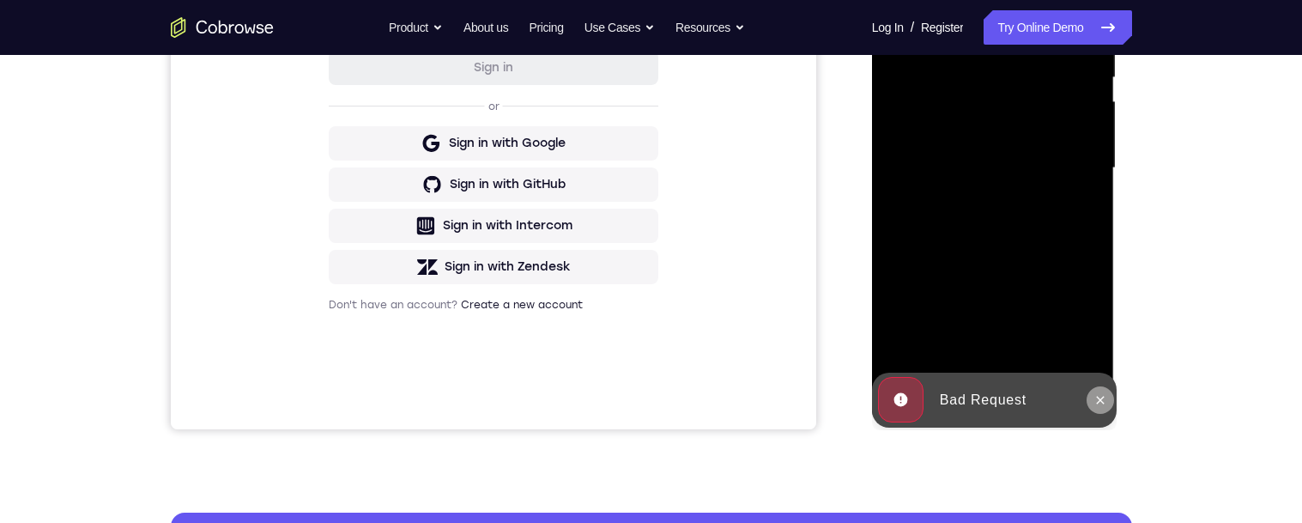
click at [1099, 398] on icon at bounding box center [1101, 400] width 14 height 14
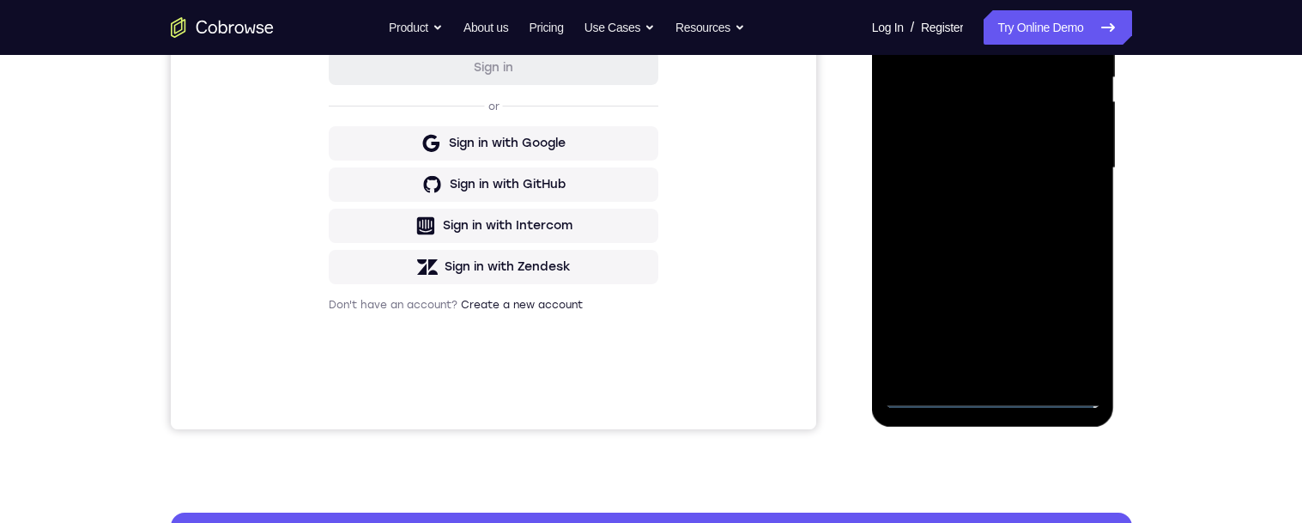
click at [985, 395] on div at bounding box center [993, 168] width 216 height 481
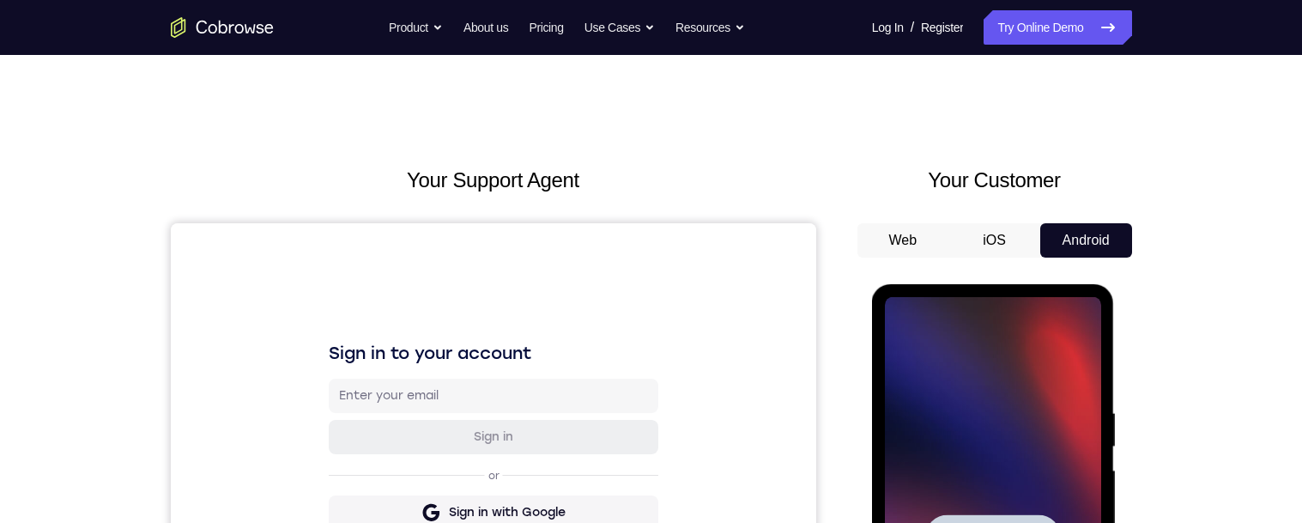
scroll to position [183, 0]
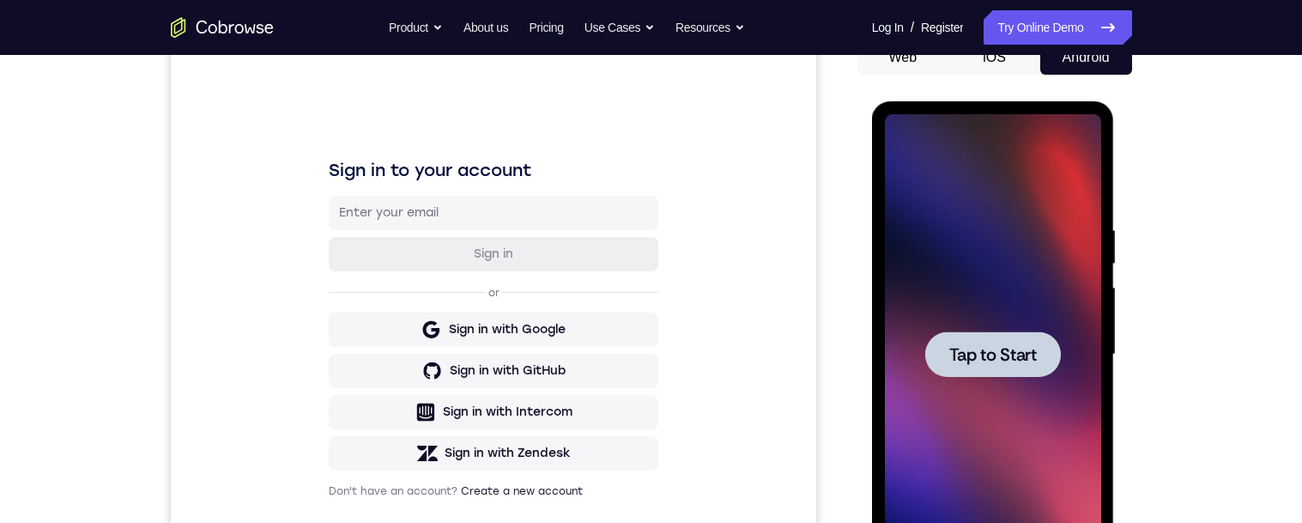
click at [968, 361] on span "Tap to Start" at bounding box center [993, 354] width 88 height 17
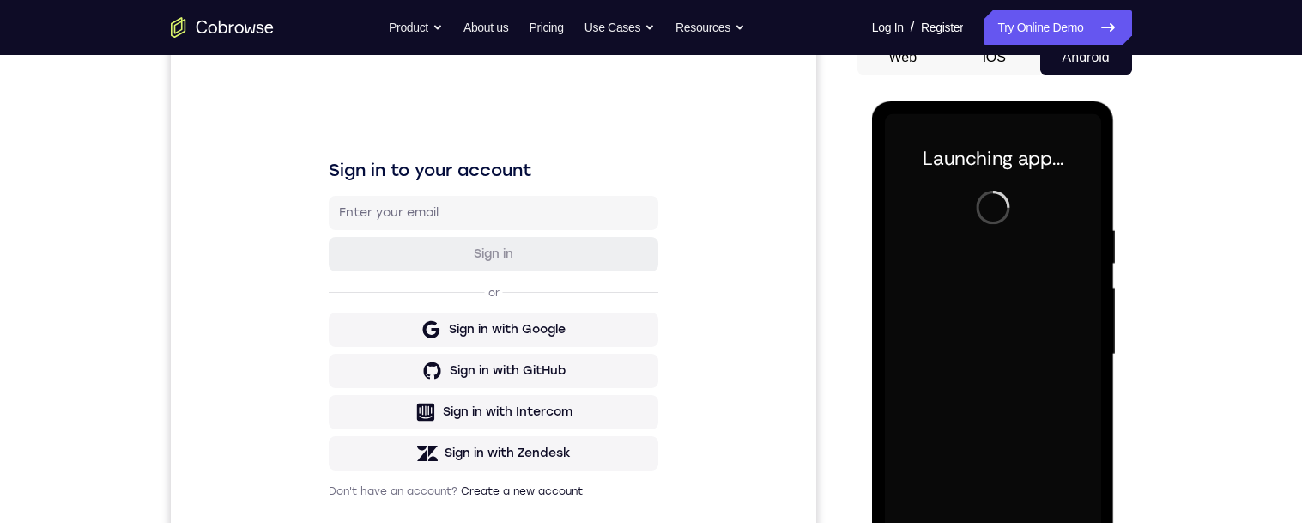
scroll to position [336, 0]
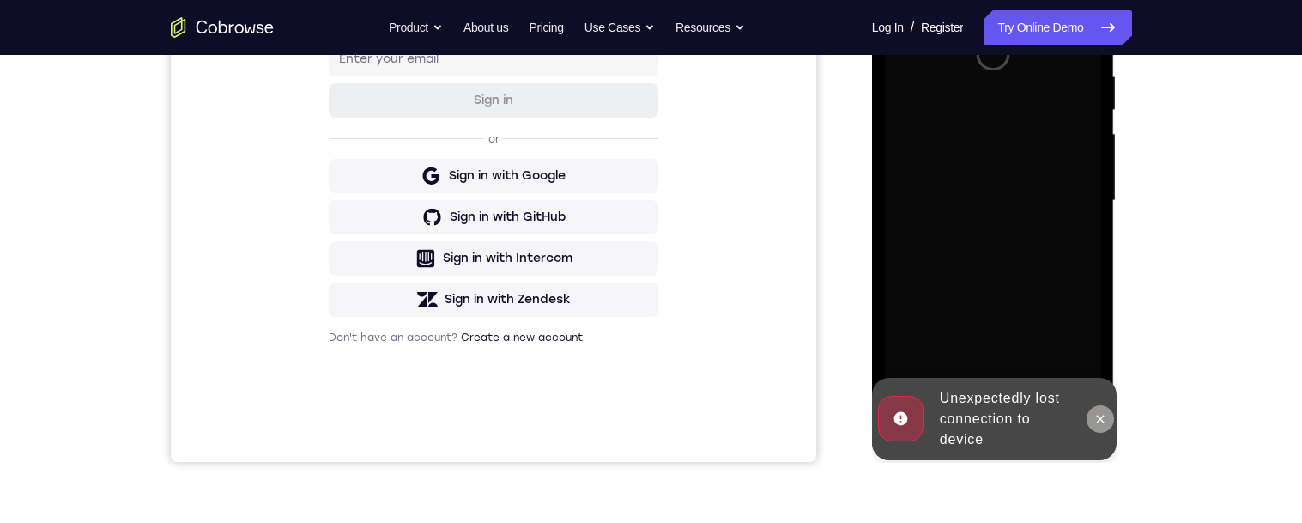
click at [1104, 417] on icon at bounding box center [1101, 419] width 14 height 14
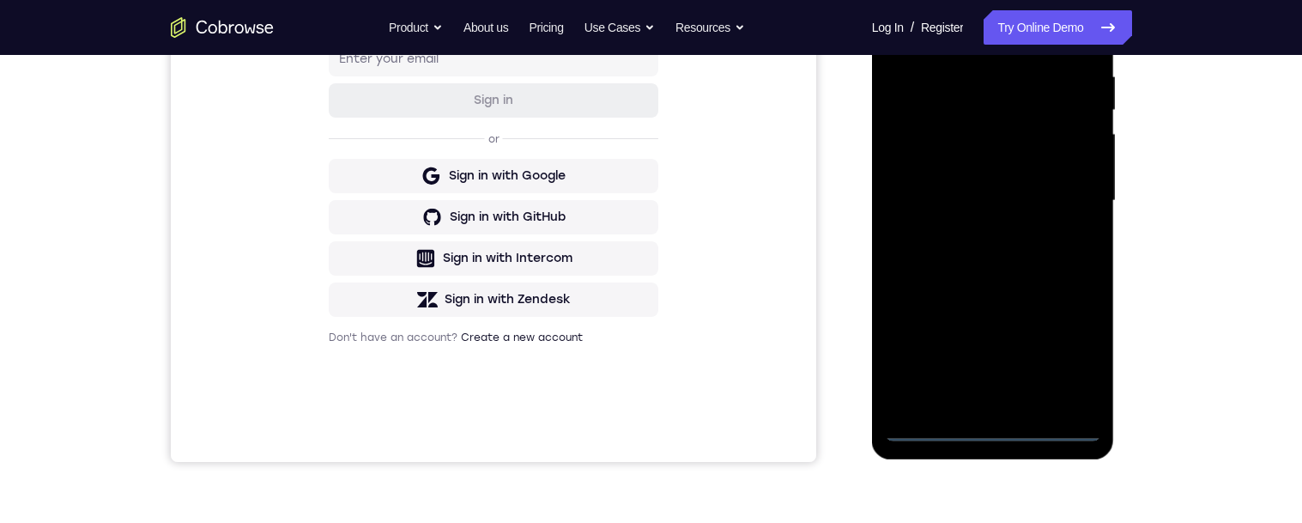
click at [992, 431] on div at bounding box center [993, 201] width 216 height 481
click at [984, 407] on div at bounding box center [993, 201] width 216 height 481
click at [918, 51] on div at bounding box center [993, 201] width 216 height 481
click at [1047, 214] on div at bounding box center [993, 201] width 216 height 481
click at [1044, 396] on div at bounding box center [993, 201] width 216 height 481
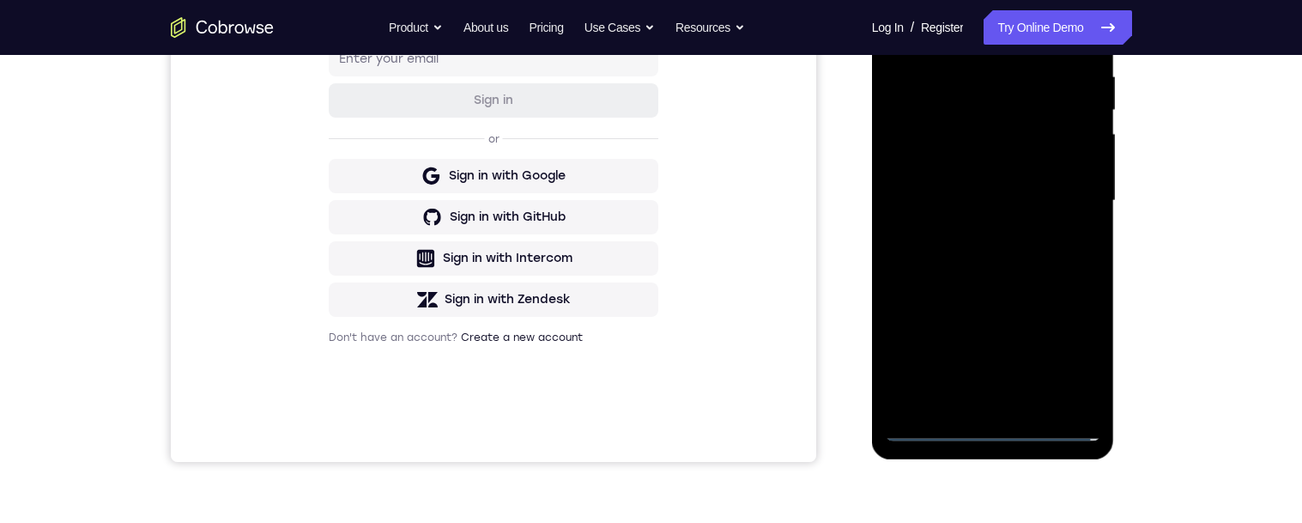
click at [954, 139] on div at bounding box center [993, 201] width 216 height 481
click at [953, 201] on div at bounding box center [993, 201] width 216 height 481
click at [1073, 388] on div at bounding box center [993, 201] width 216 height 481
click at [1069, 380] on div at bounding box center [993, 201] width 216 height 481
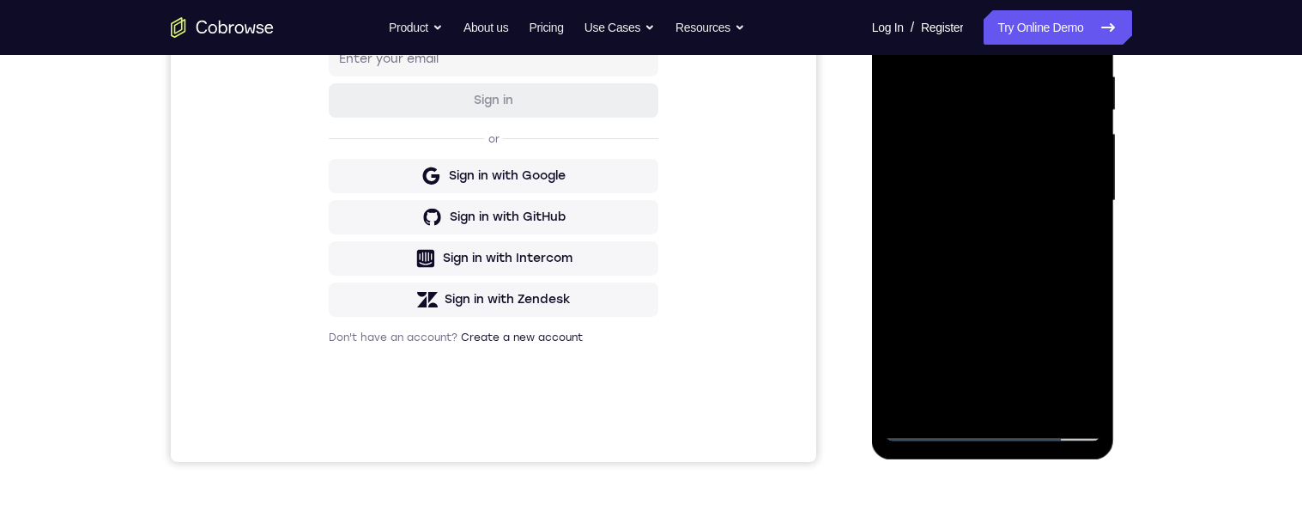
click at [1075, 399] on div at bounding box center [993, 201] width 216 height 481
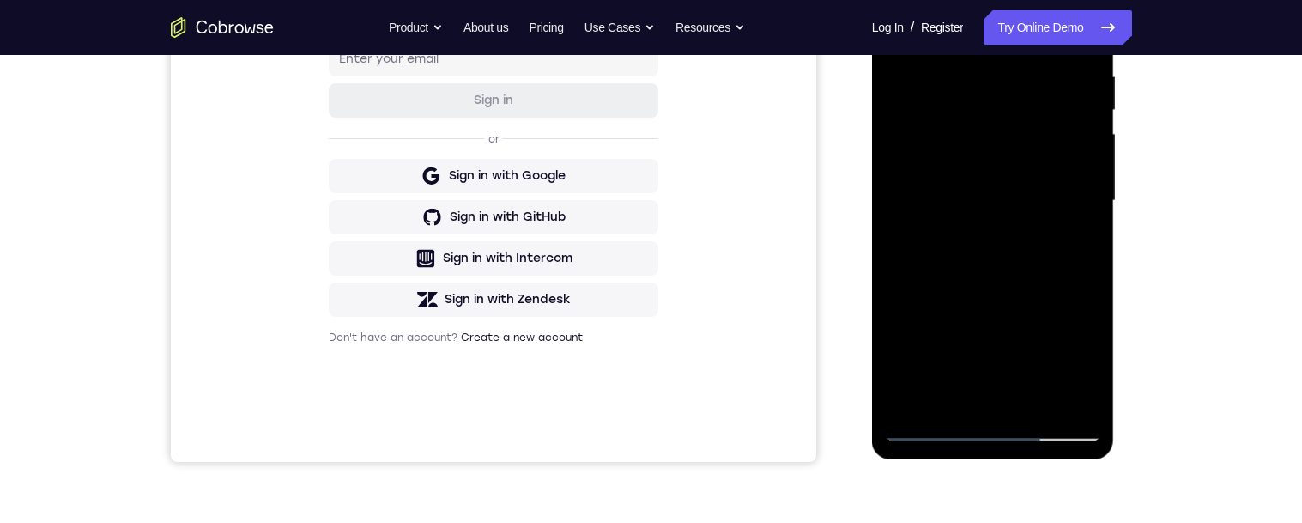
click at [1072, 234] on div at bounding box center [993, 201] width 216 height 481
click at [1064, 245] on div at bounding box center [993, 201] width 216 height 481
click at [1059, 385] on div at bounding box center [993, 201] width 216 height 481
click at [1064, 386] on div at bounding box center [993, 201] width 216 height 481
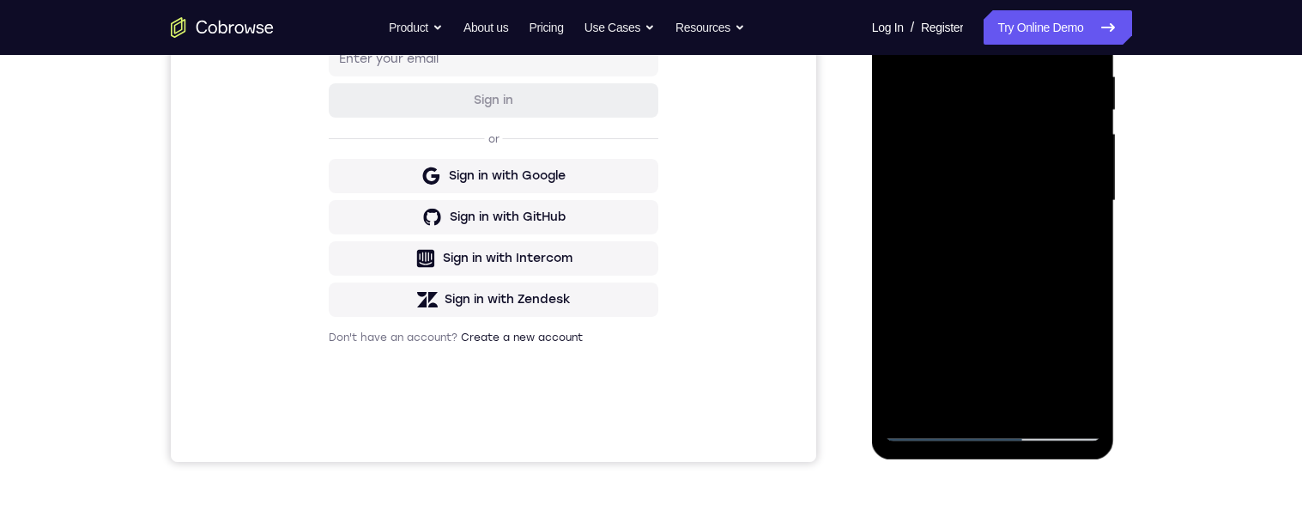
click at [1064, 386] on div at bounding box center [993, 201] width 216 height 481
click at [1058, 390] on div at bounding box center [993, 201] width 216 height 481
click at [1066, 191] on div at bounding box center [993, 201] width 216 height 481
click at [983, 76] on div at bounding box center [993, 201] width 216 height 481
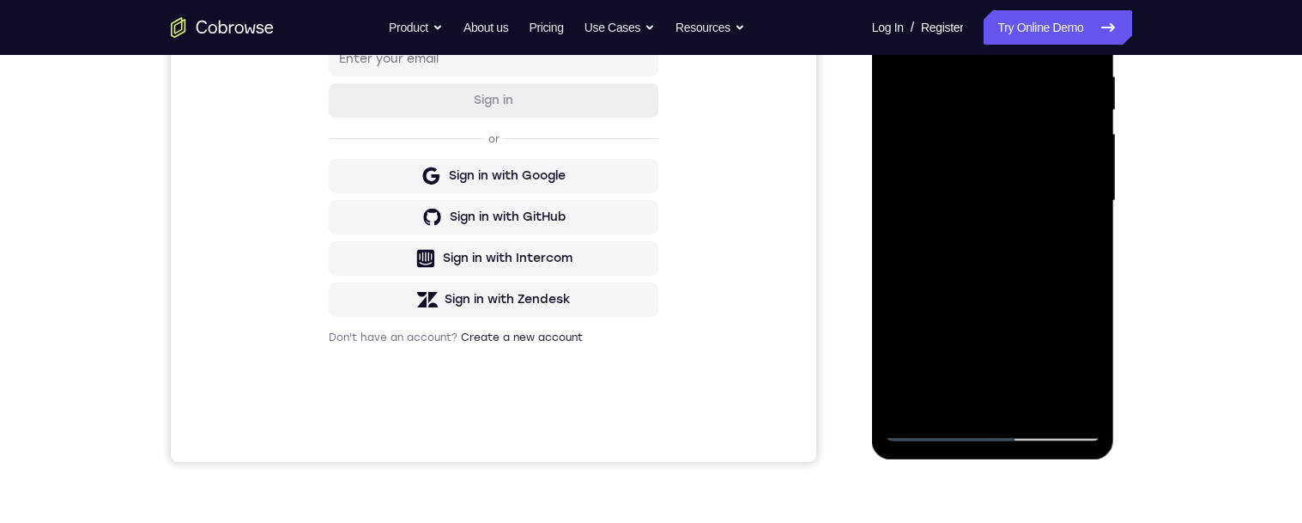
click at [971, 151] on div at bounding box center [993, 201] width 216 height 481
click at [993, 208] on div at bounding box center [993, 201] width 216 height 481
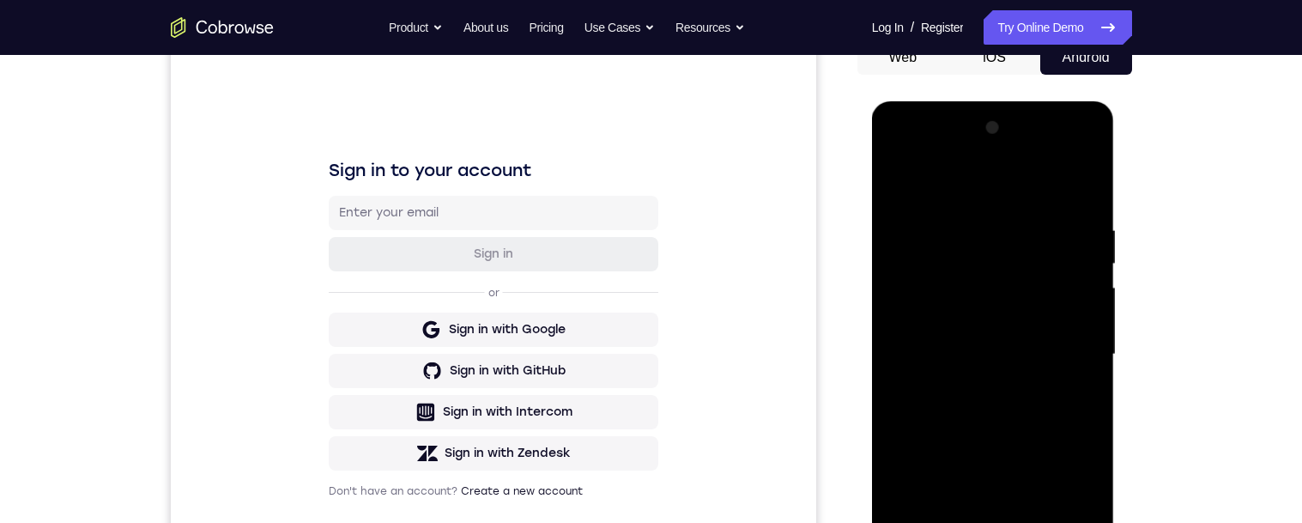
scroll to position [233, 0]
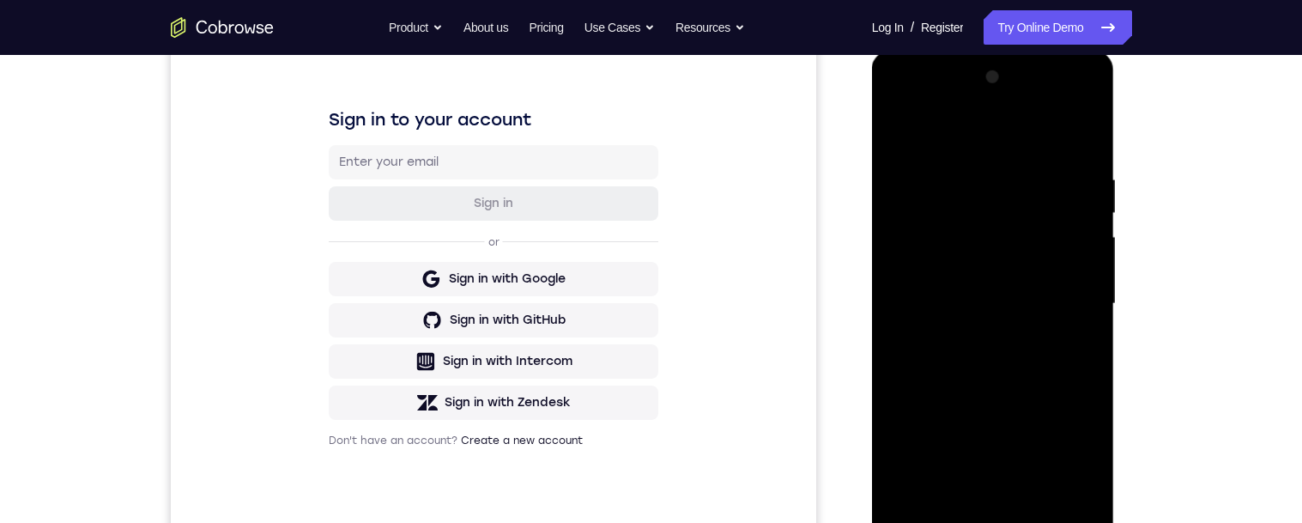
click at [1048, 364] on div at bounding box center [993, 304] width 216 height 481
click at [990, 329] on div at bounding box center [993, 304] width 216 height 481
click at [1034, 502] on div at bounding box center [993, 304] width 216 height 481
click at [999, 390] on div at bounding box center [993, 304] width 216 height 481
click at [968, 355] on div at bounding box center [993, 304] width 216 height 481
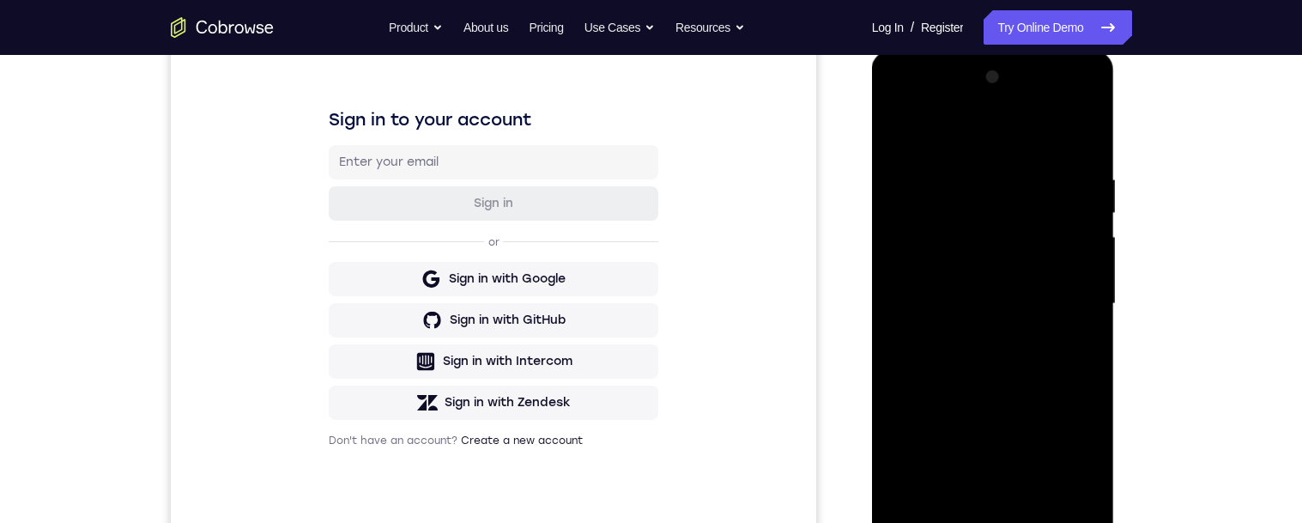
scroll to position [463, 0]
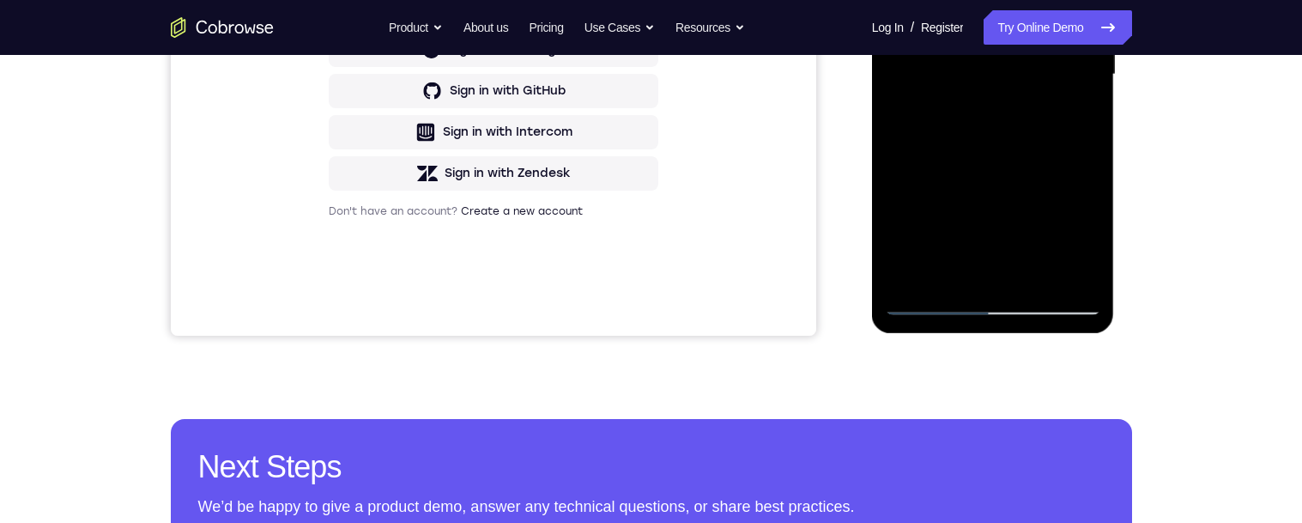
click at [964, 275] on div at bounding box center [993, 74] width 216 height 481
click at [1030, 161] on div at bounding box center [993, 74] width 216 height 481
click at [998, 135] on div at bounding box center [993, 74] width 216 height 481
click at [996, 109] on div at bounding box center [993, 74] width 216 height 481
click at [978, 270] on div at bounding box center [993, 74] width 216 height 481
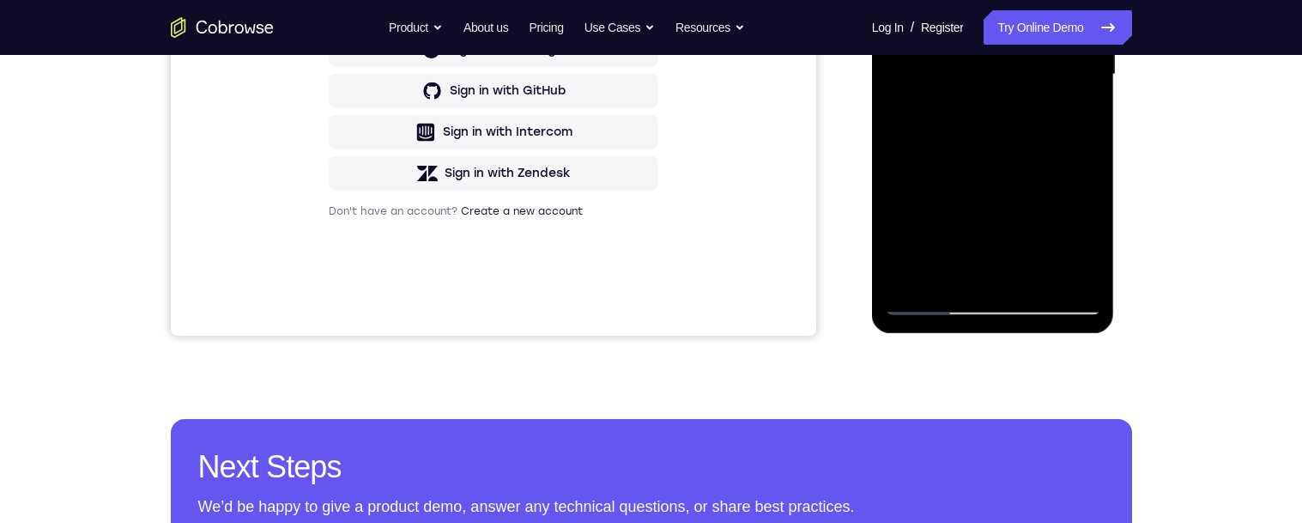
click at [1072, 117] on div at bounding box center [993, 74] width 216 height 481
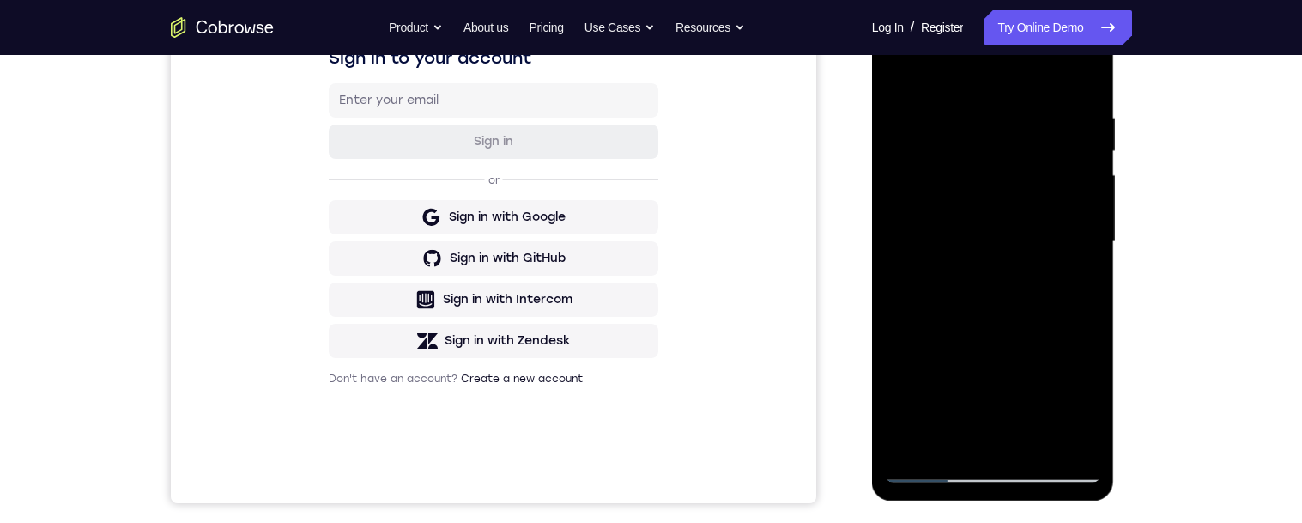
click at [914, 72] on div at bounding box center [993, 242] width 216 height 481
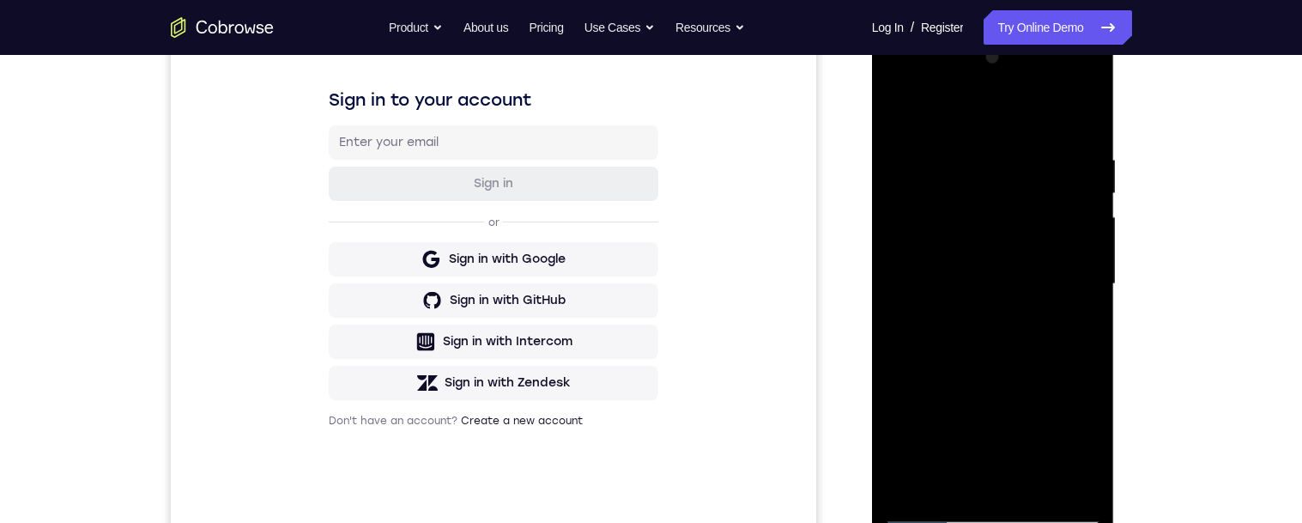
scroll to position [343, 0]
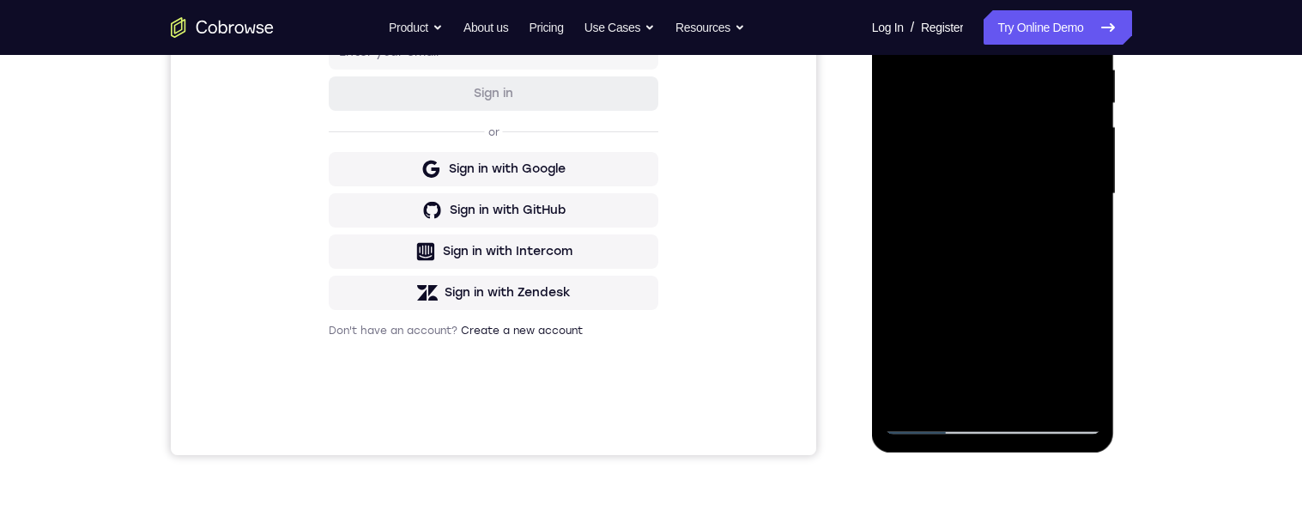
click at [979, 197] on div at bounding box center [993, 194] width 216 height 481
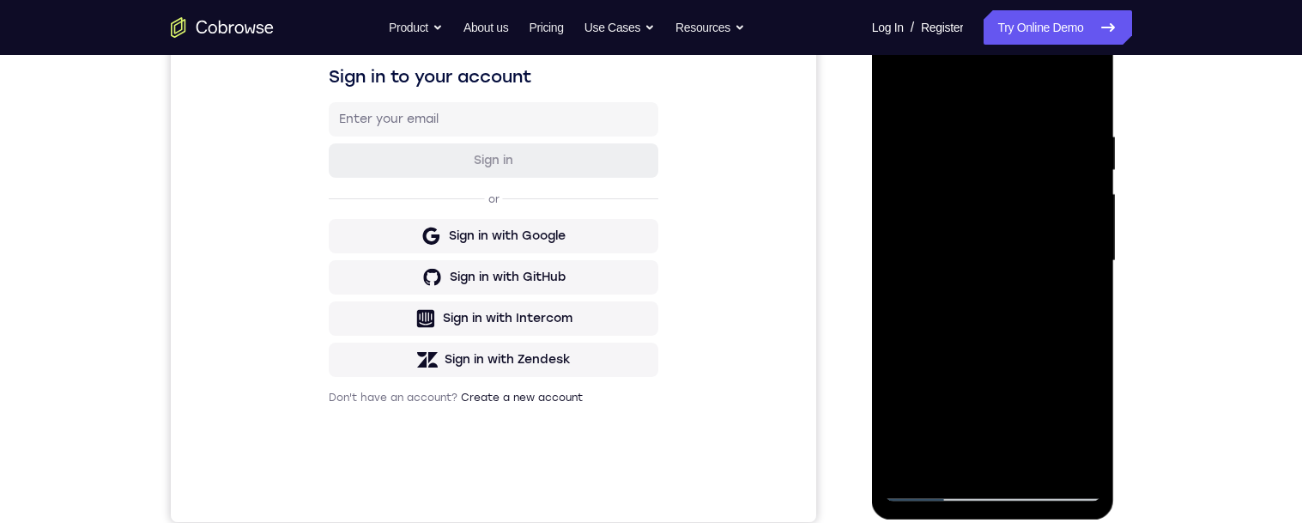
scroll to position [361, 0]
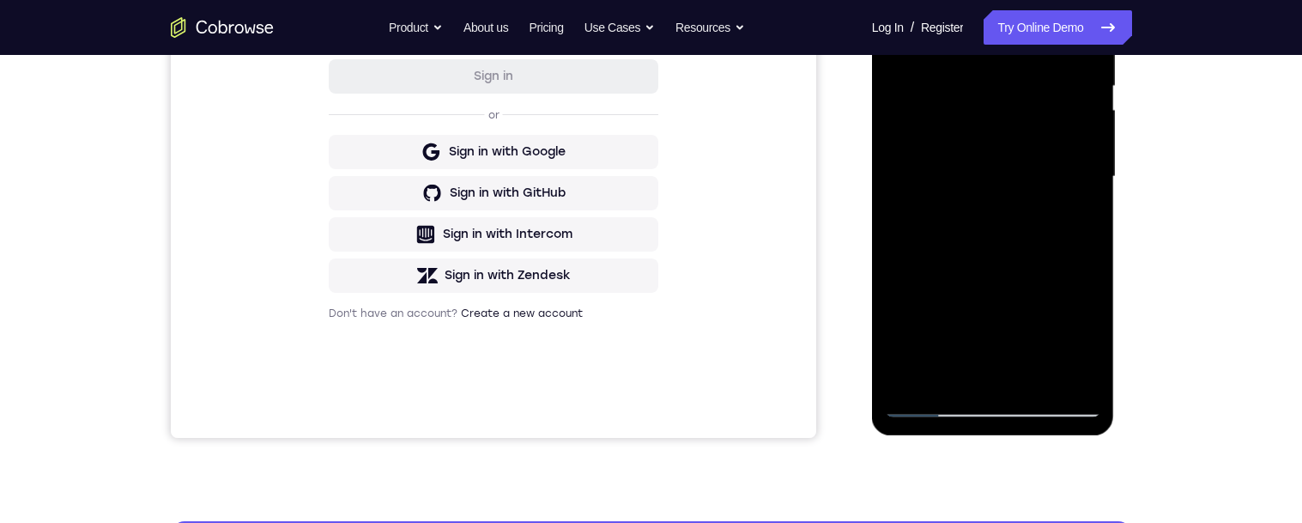
click at [943, 373] on div at bounding box center [993, 176] width 216 height 481
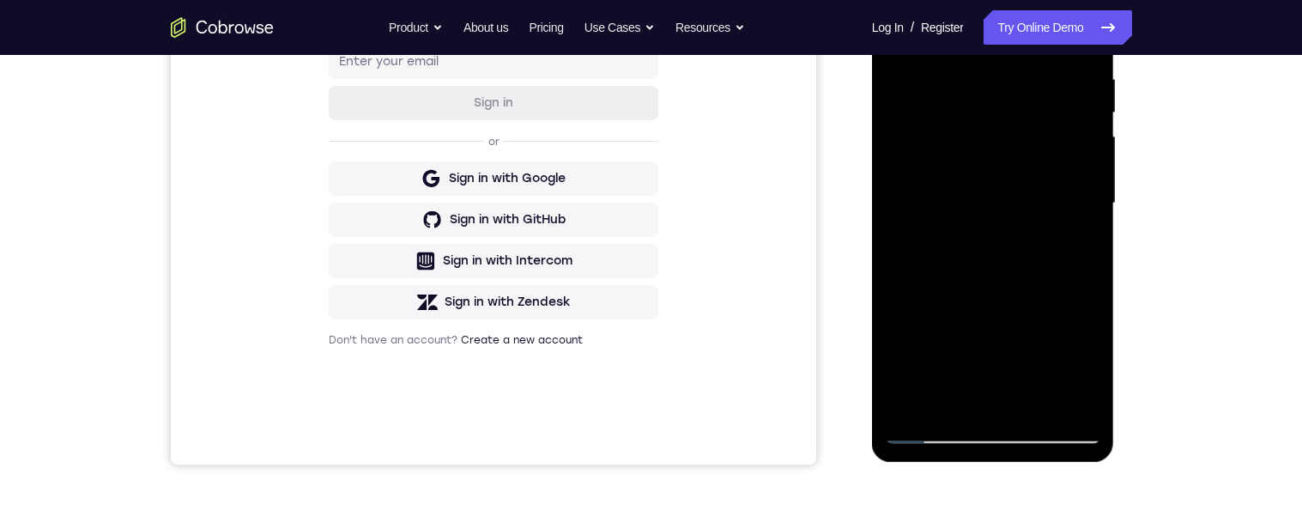
click at [1089, 367] on div at bounding box center [993, 203] width 216 height 481
click at [1097, 370] on div at bounding box center [993, 203] width 216 height 481
click at [1073, 243] on div at bounding box center [993, 203] width 216 height 481
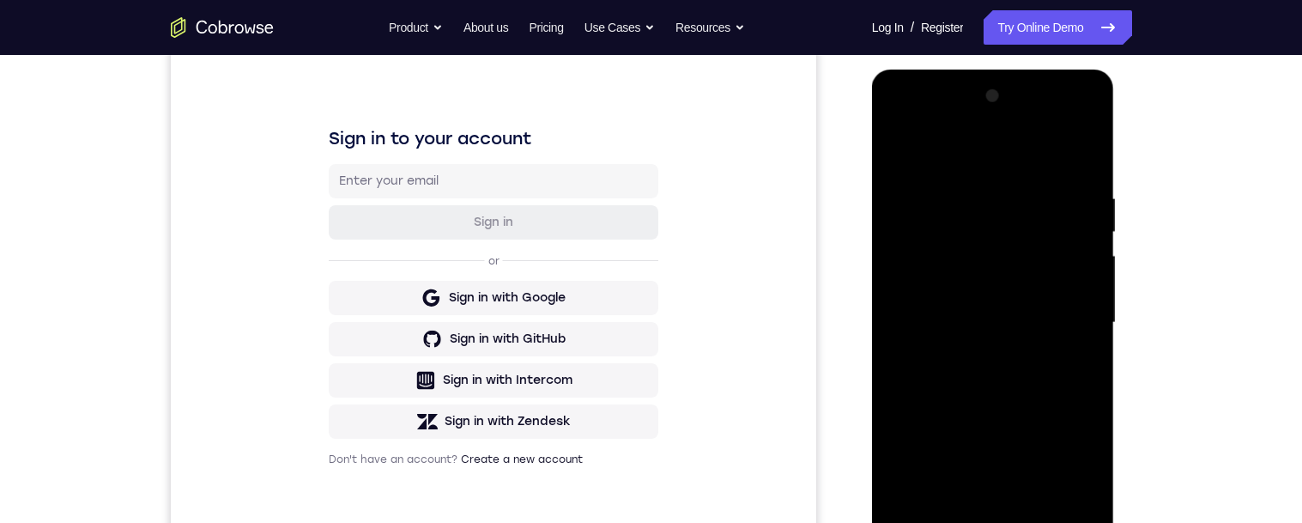
click at [886, 157] on div at bounding box center [993, 322] width 216 height 481
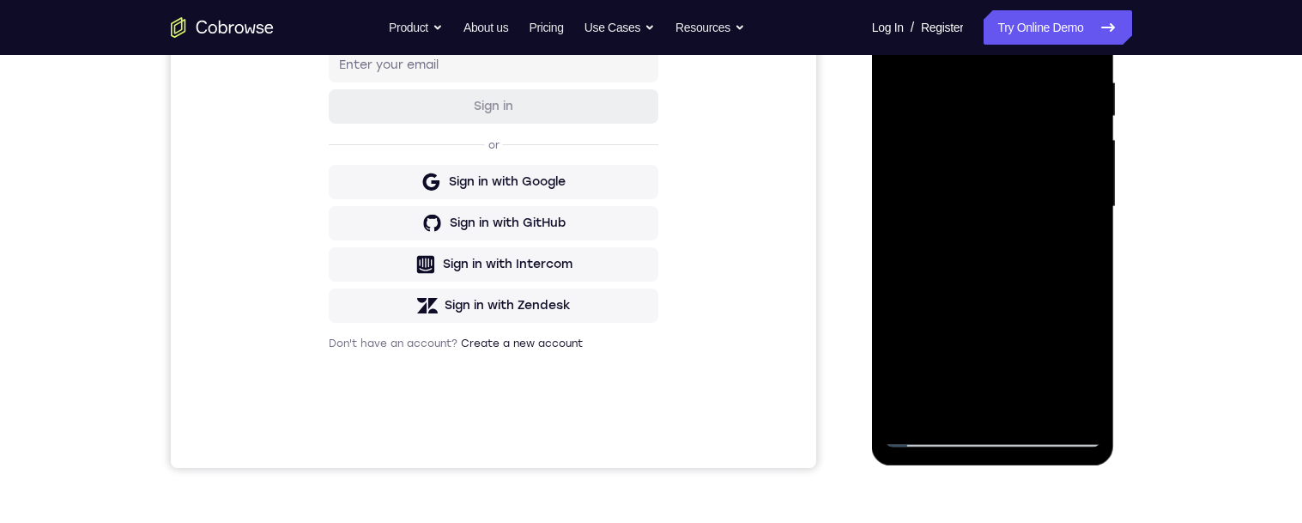
click at [1002, 301] on div at bounding box center [993, 207] width 216 height 481
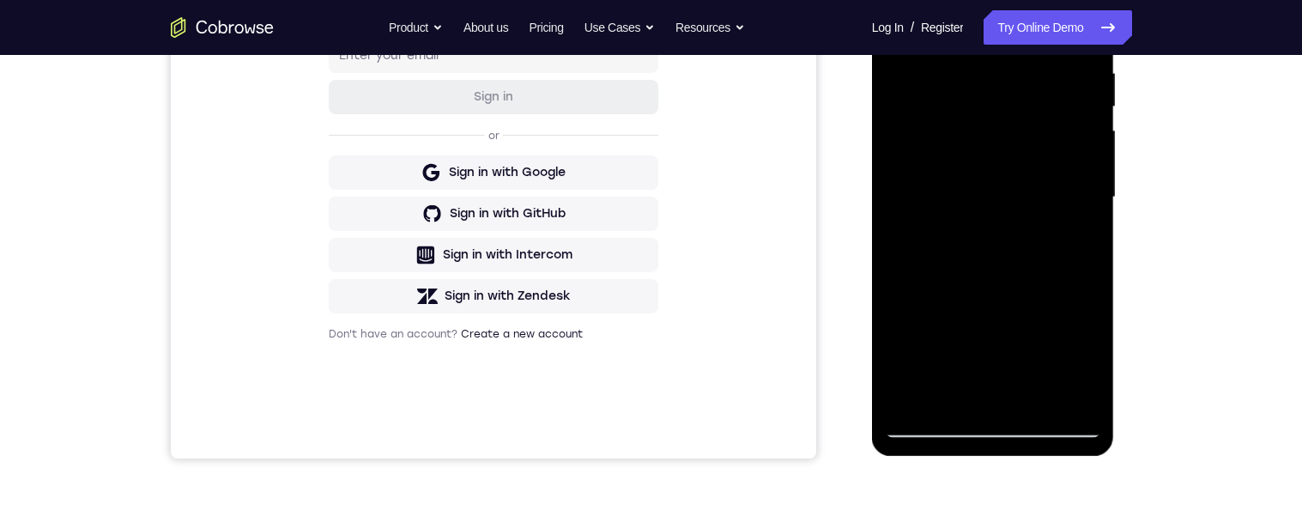
click at [1054, 246] on div at bounding box center [993, 197] width 216 height 481
click at [1088, 235] on div at bounding box center [993, 197] width 216 height 481
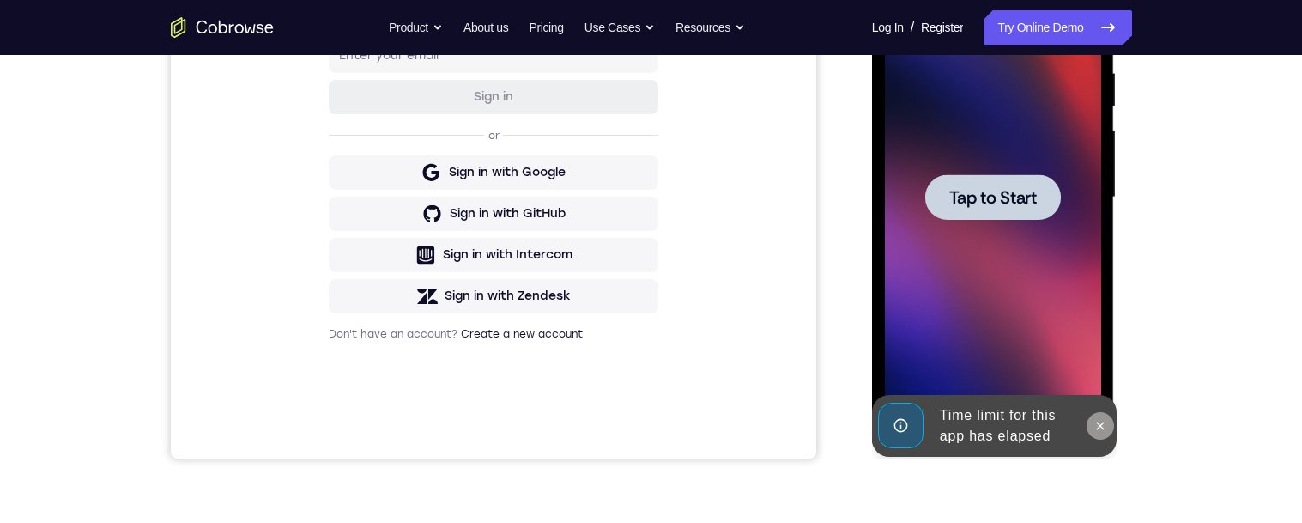
click at [1100, 424] on icon at bounding box center [1101, 426] width 14 height 14
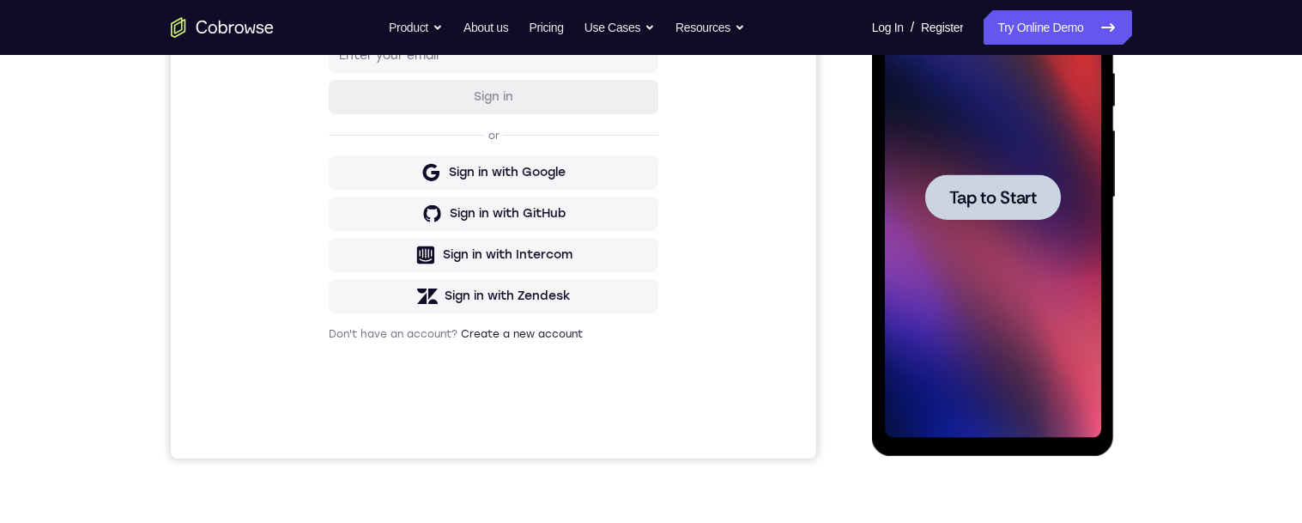
click at [996, 206] on span "Tap to Start" at bounding box center [993, 197] width 88 height 17
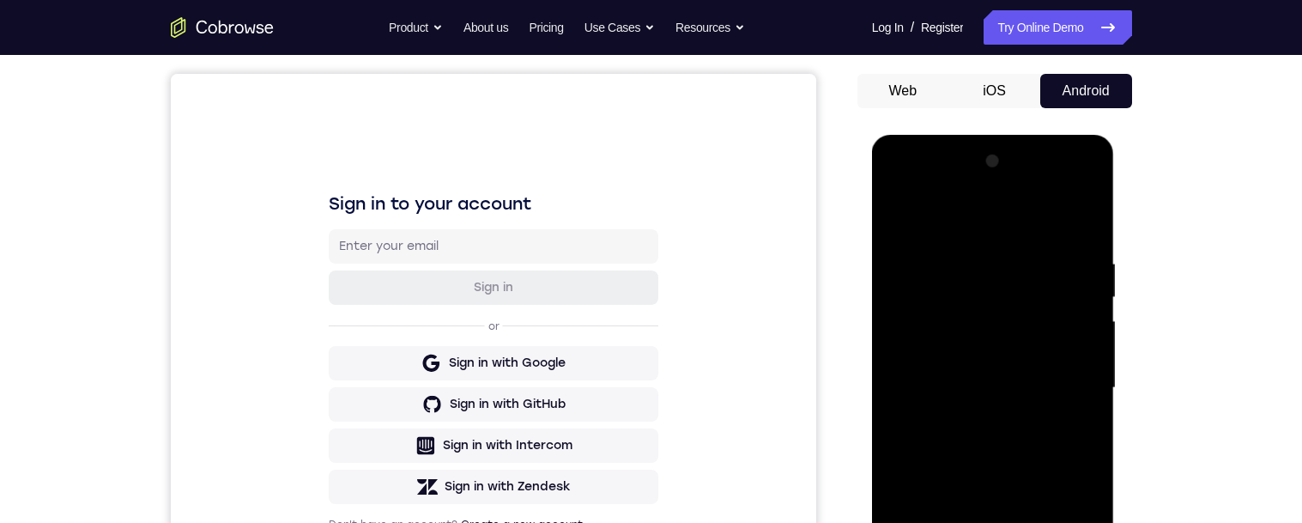
scroll to position [343, 0]
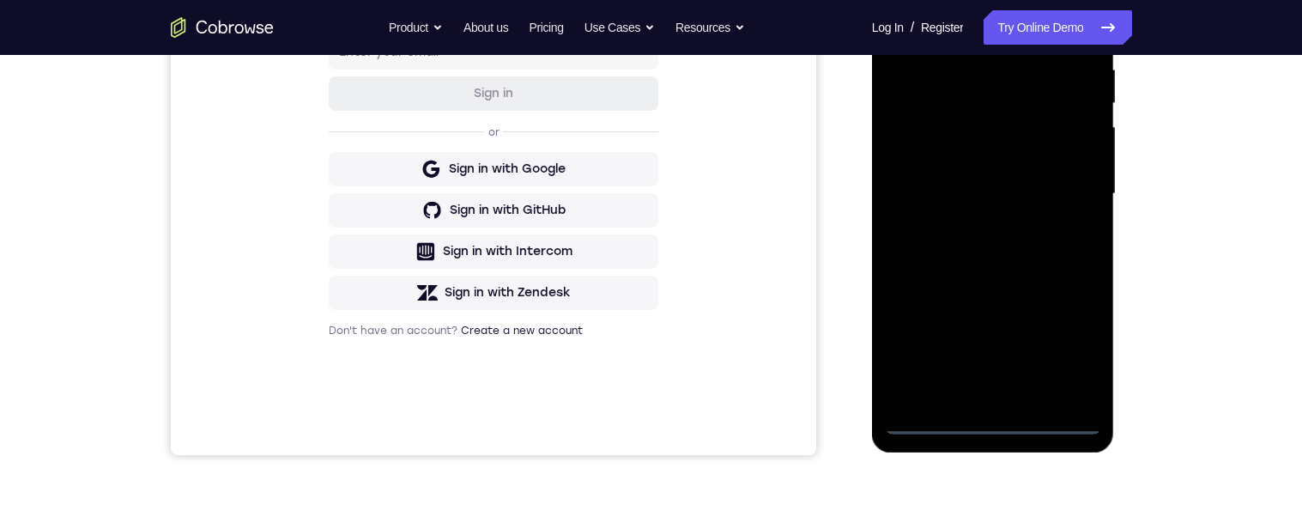
click at [997, 421] on div at bounding box center [993, 194] width 216 height 481
click at [1073, 355] on div at bounding box center [993, 192] width 216 height 481
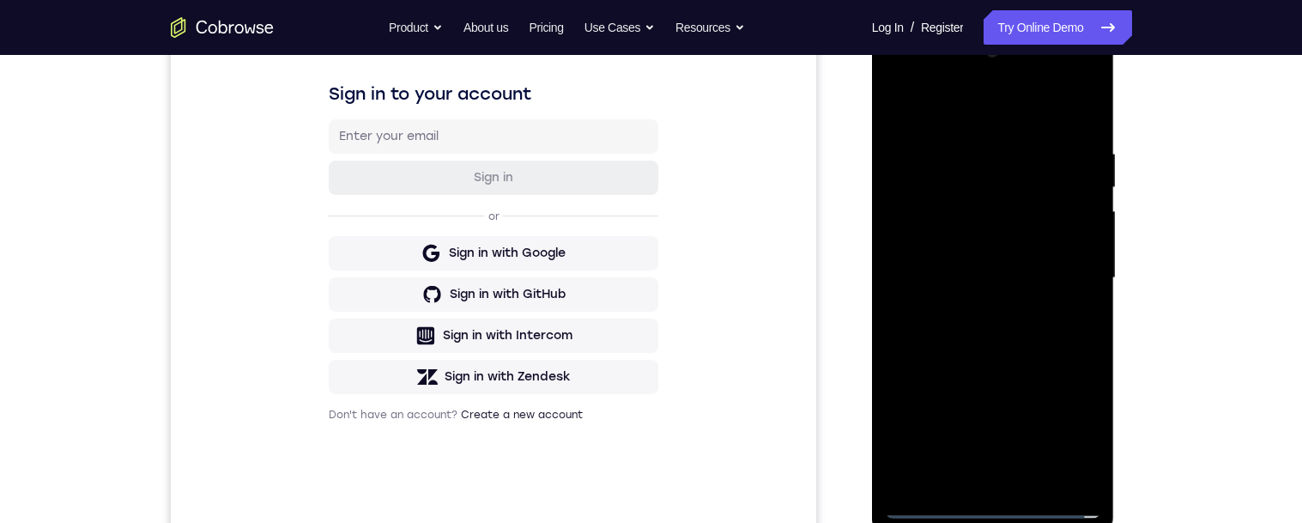
scroll to position [0, 0]
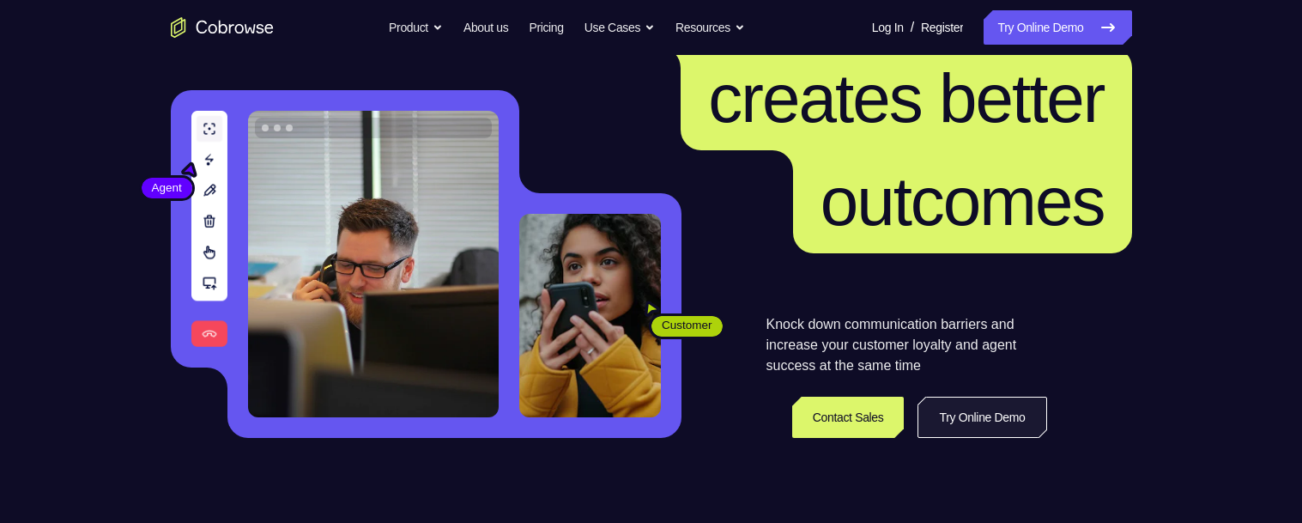
click at [971, 416] on link "Try Online Demo" at bounding box center [982, 417] width 129 height 41
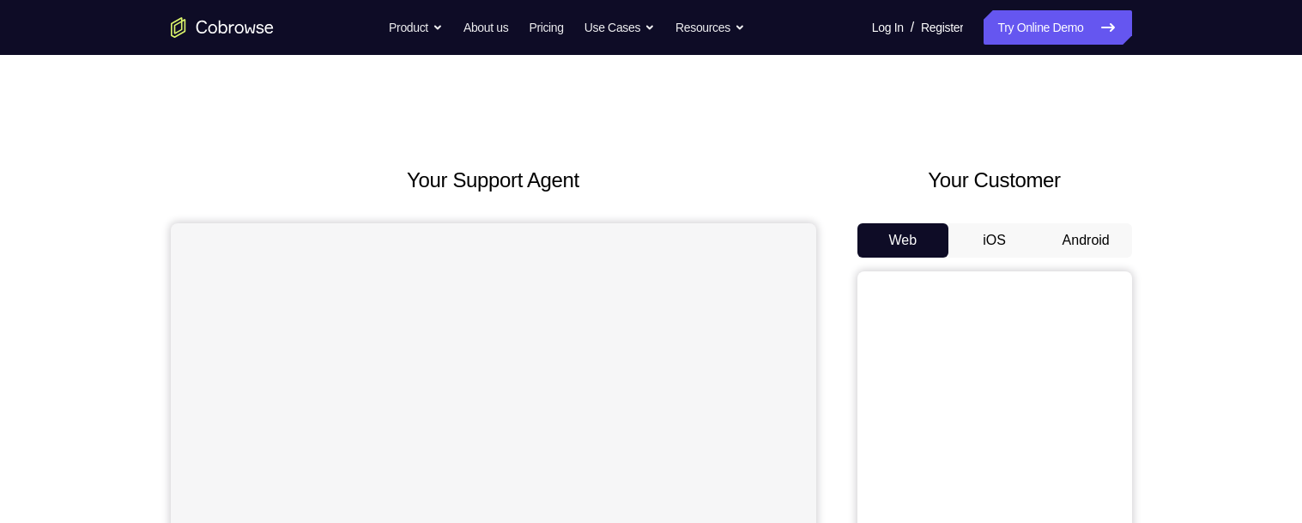
click at [1080, 239] on button "Android" at bounding box center [1086, 240] width 92 height 34
